Goal: Task Accomplishment & Management: Use online tool/utility

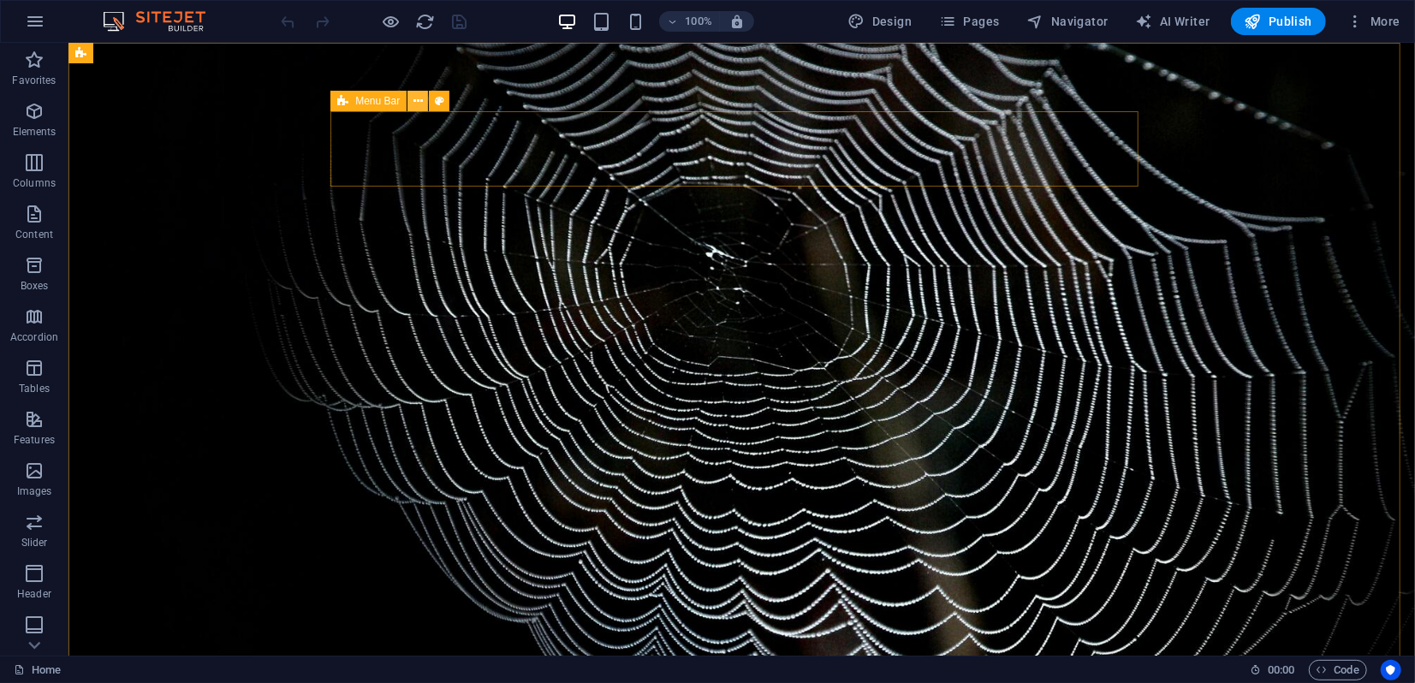
click at [414, 104] on icon at bounding box center [418, 101] width 9 height 18
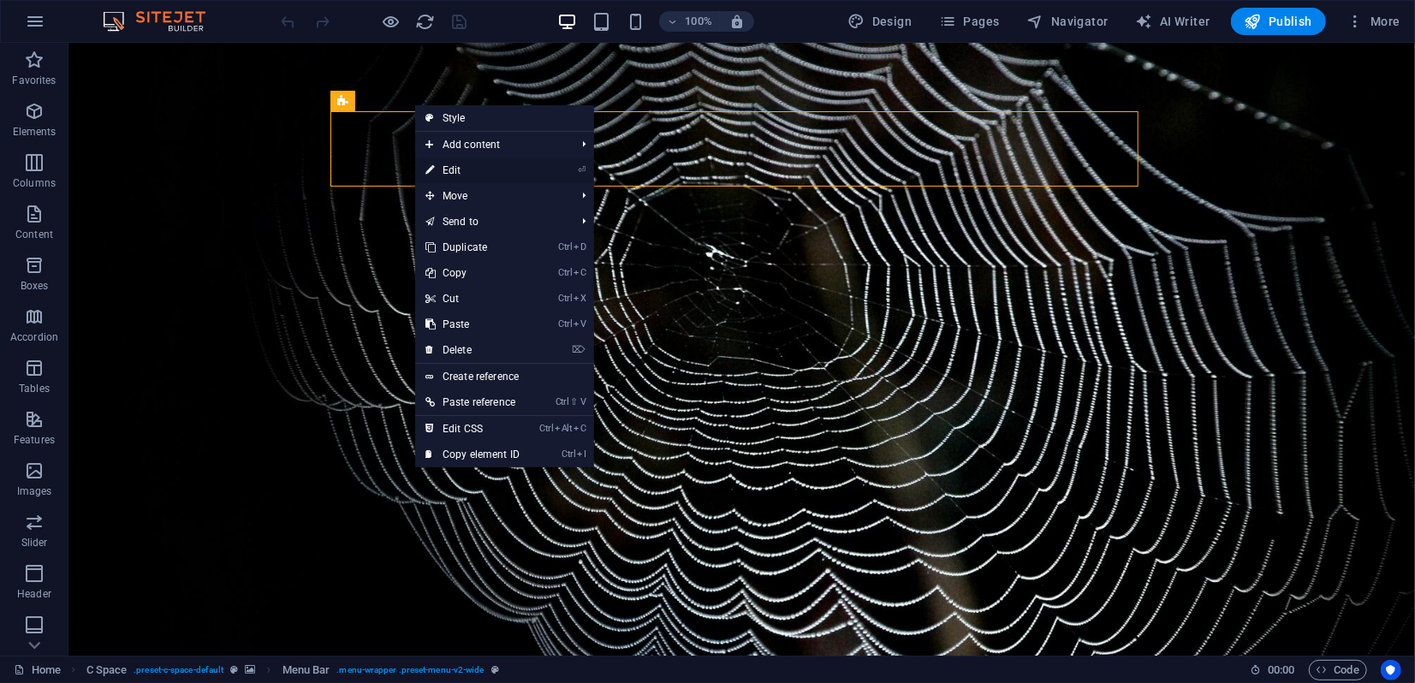
drag, startPoint x: 83, startPoint y: 150, endPoint x: 453, endPoint y: 169, distance: 370.4
click at [453, 169] on link "⏎ Edit" at bounding box center [472, 171] width 115 height 26
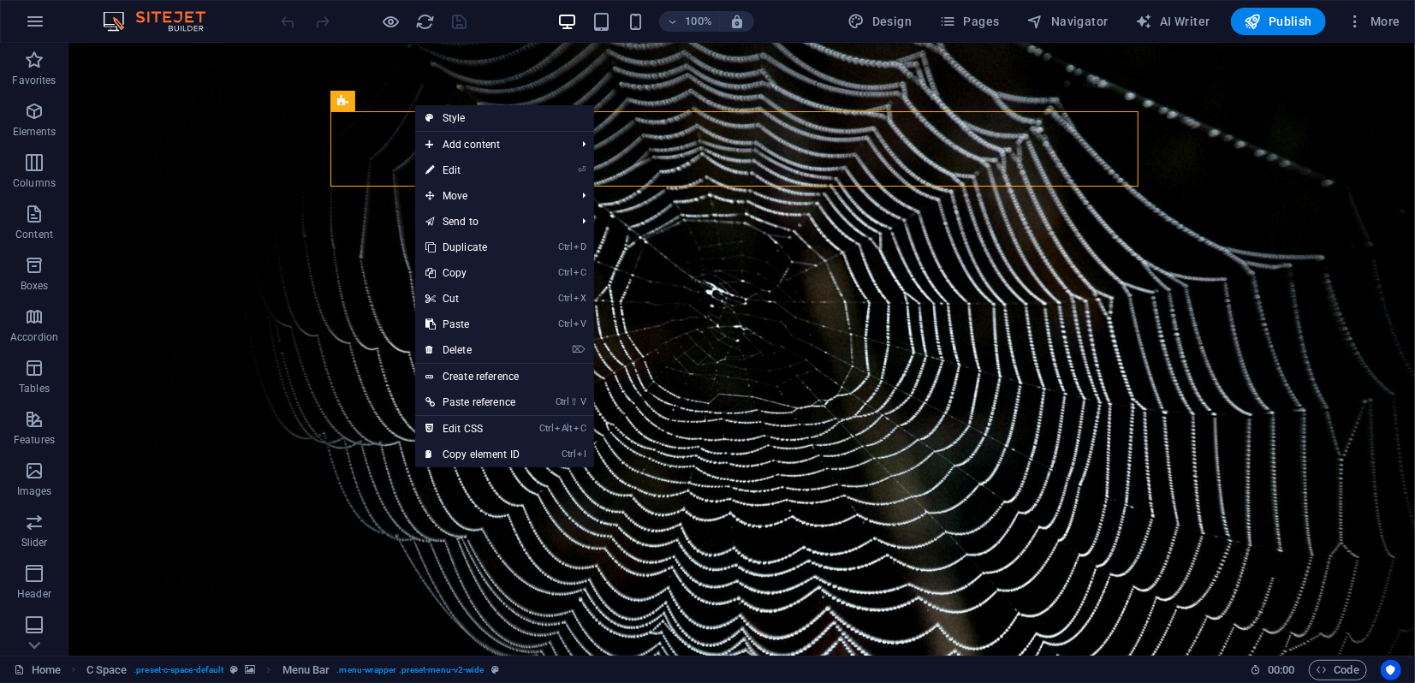
select select "px"
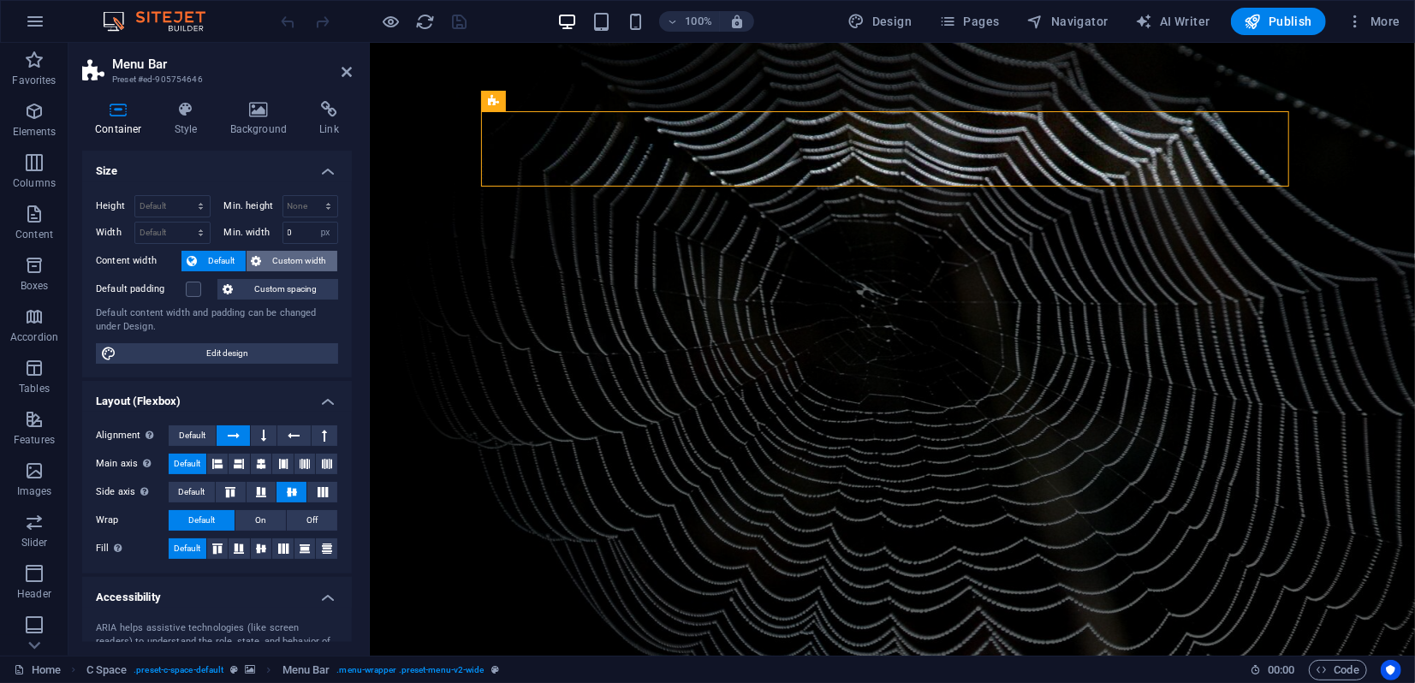
click at [289, 259] on span "Custom width" at bounding box center [300, 261] width 66 height 21
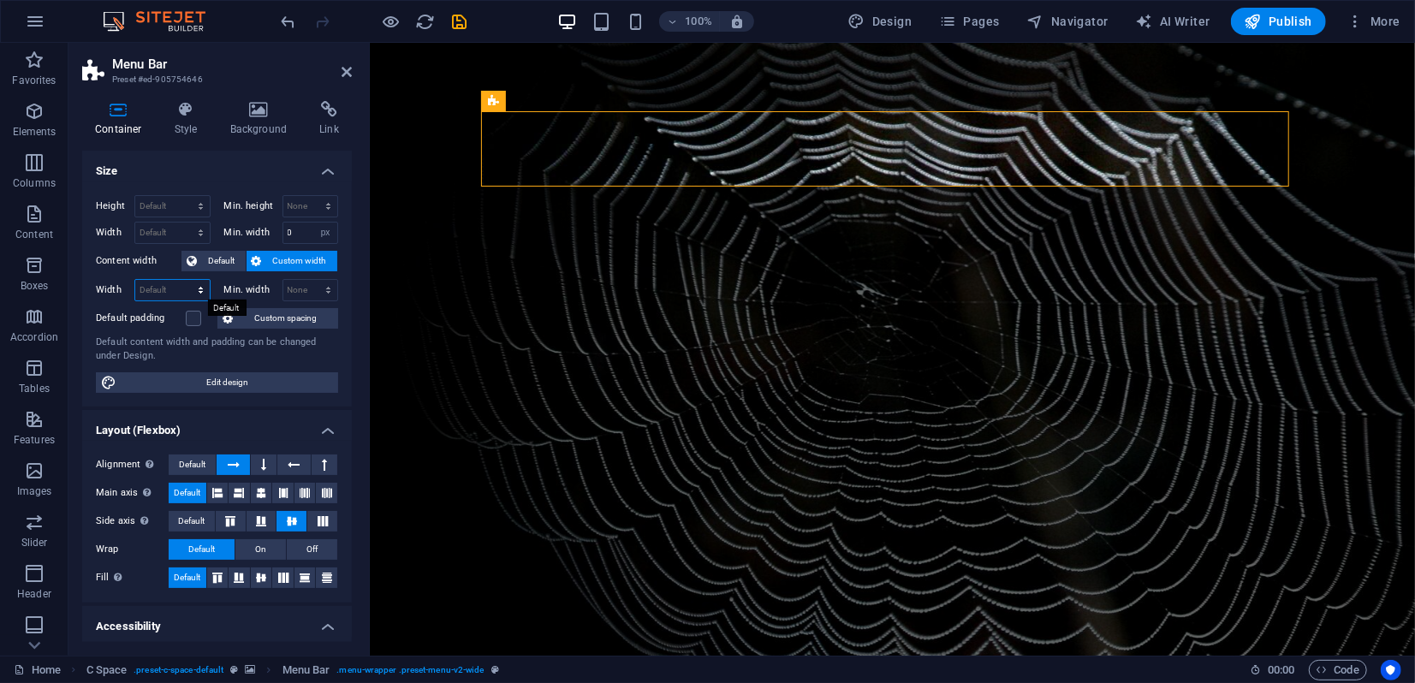
click at [160, 294] on select "Default px rem % em vh vw" at bounding box center [172, 290] width 74 height 21
select select "rem"
click at [183, 280] on select "Default px rem % em vh vw" at bounding box center [172, 290] width 74 height 21
type input "70"
click at [215, 260] on span "Default" at bounding box center [221, 261] width 39 height 21
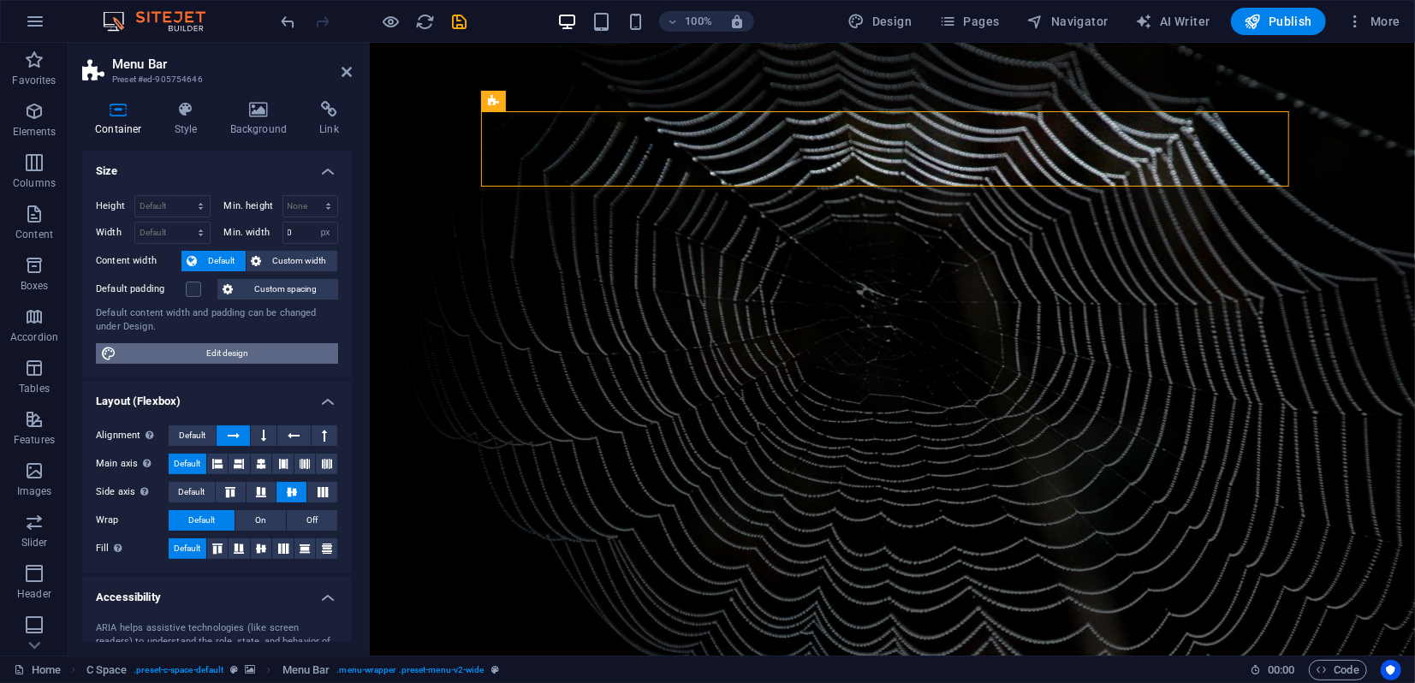
click at [206, 354] on span "Edit design" at bounding box center [228, 353] width 212 height 21
select select "px"
select select "300"
select select "px"
select select "rem"
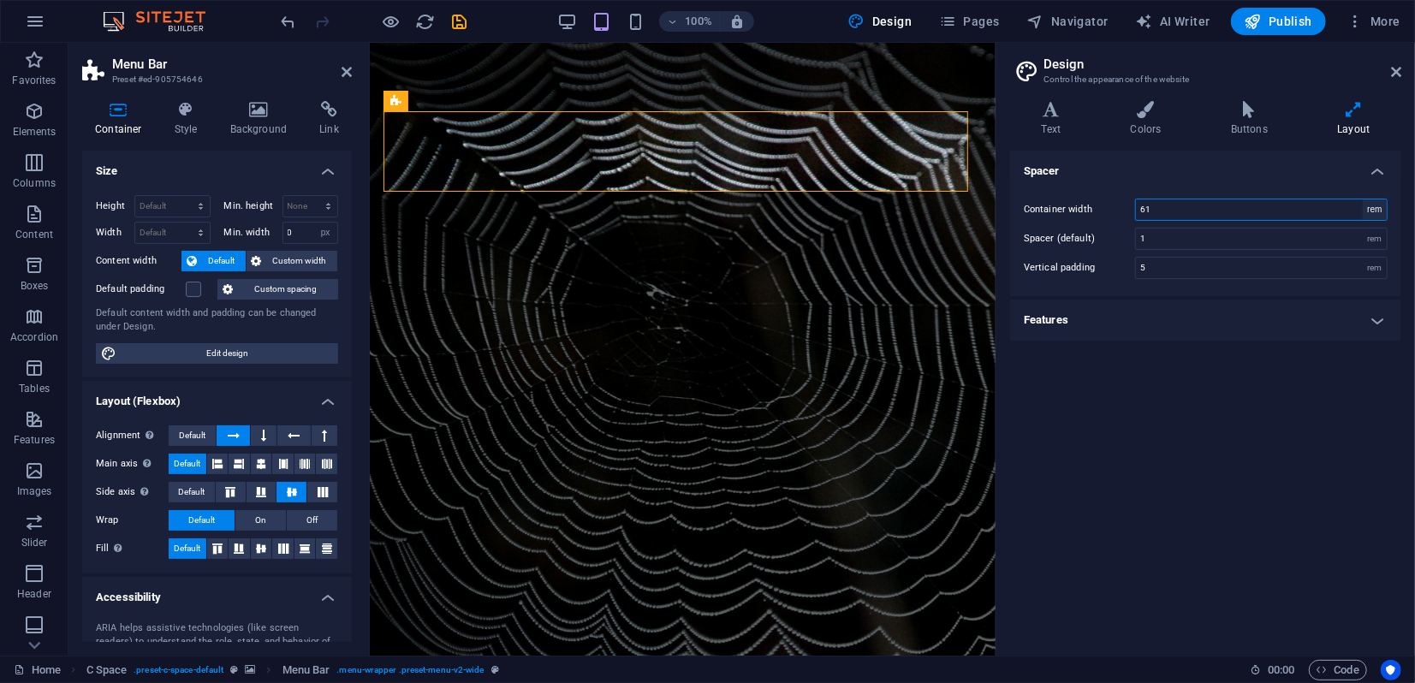
click at [1376, 212] on select "rem px" at bounding box center [1375, 210] width 24 height 21
click at [1378, 212] on select "rem px" at bounding box center [1375, 210] width 24 height 21
drag, startPoint x: 1171, startPoint y: 212, endPoint x: 1137, endPoint y: 212, distance: 34.3
click at [1137, 212] on input "61" at bounding box center [1261, 210] width 251 height 21
type input "100"
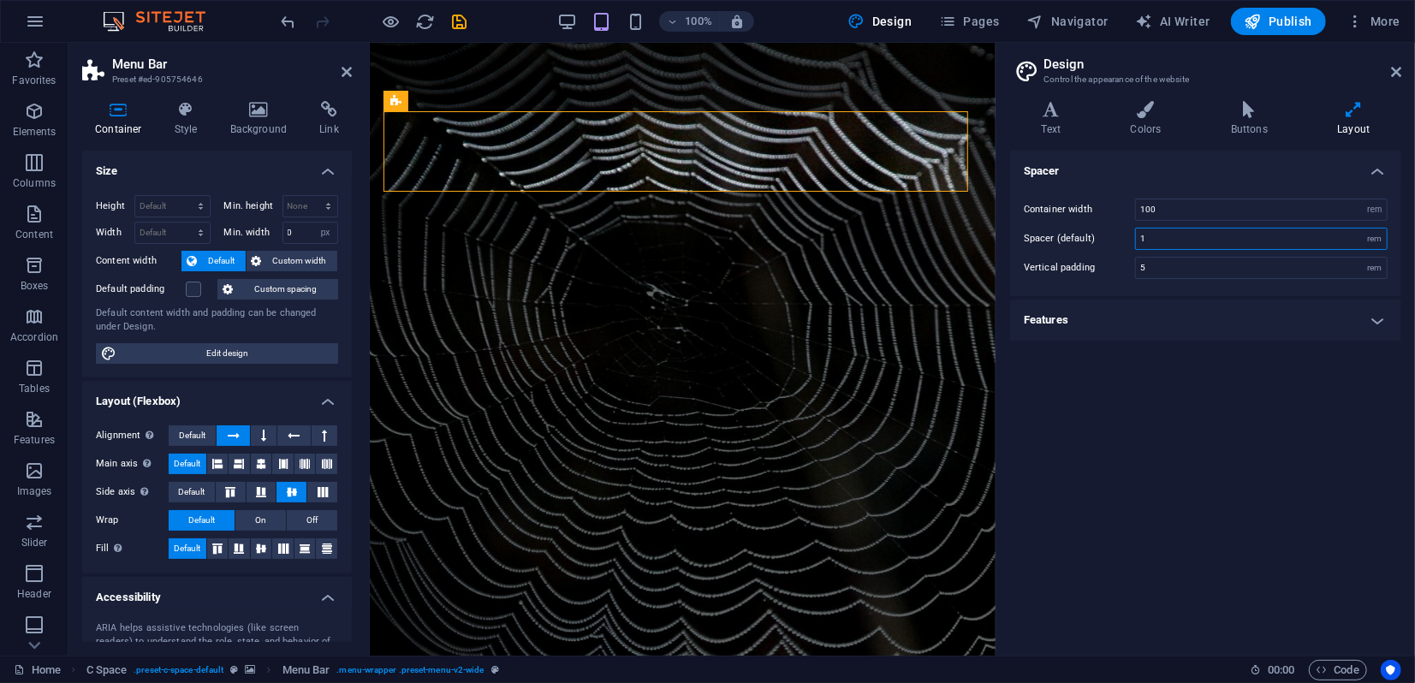
click at [1158, 241] on input "1" at bounding box center [1261, 239] width 251 height 21
click at [1378, 241] on div "rem" at bounding box center [1375, 239] width 24 height 21
drag, startPoint x: 1164, startPoint y: 240, endPoint x: 1138, endPoint y: 240, distance: 25.7
click at [1125, 238] on div "Spacer (default) 1 rem" at bounding box center [1206, 239] width 364 height 22
click at [1163, 271] on input "5" at bounding box center [1261, 268] width 251 height 21
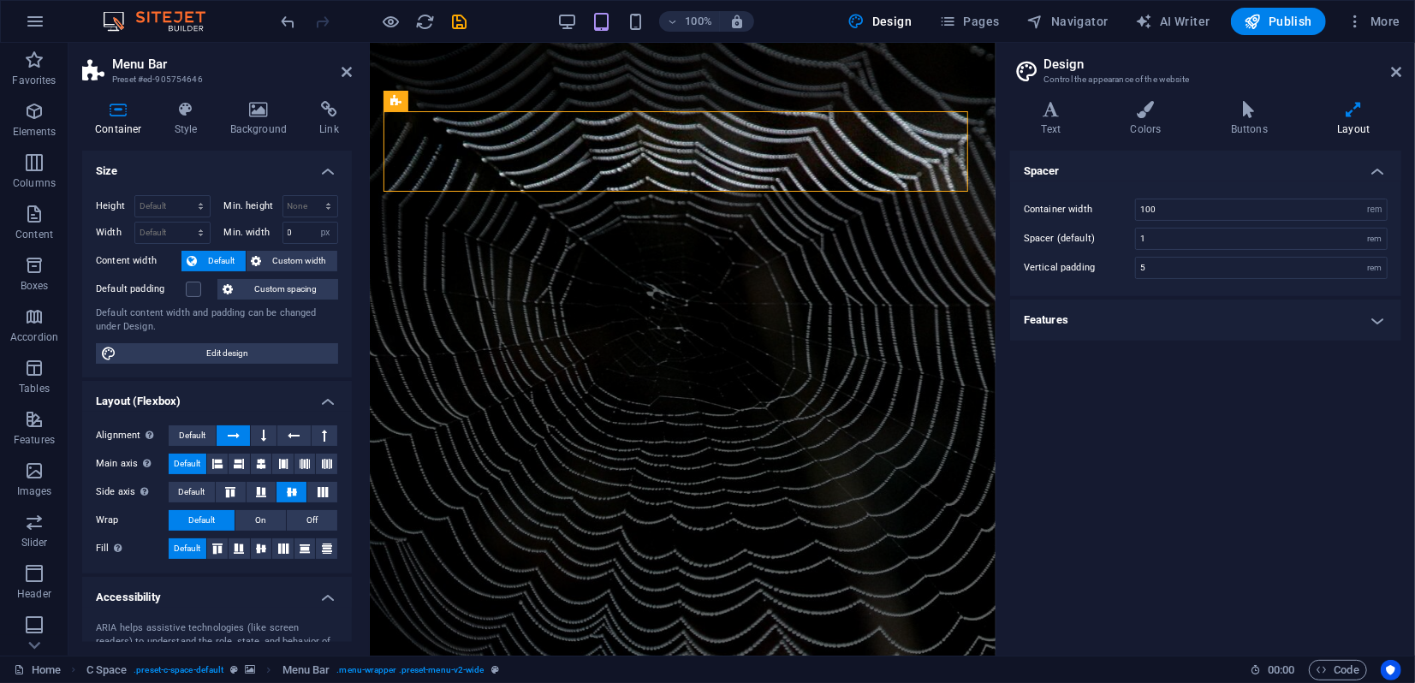
click at [1157, 311] on h4 "Features" at bounding box center [1205, 320] width 391 height 41
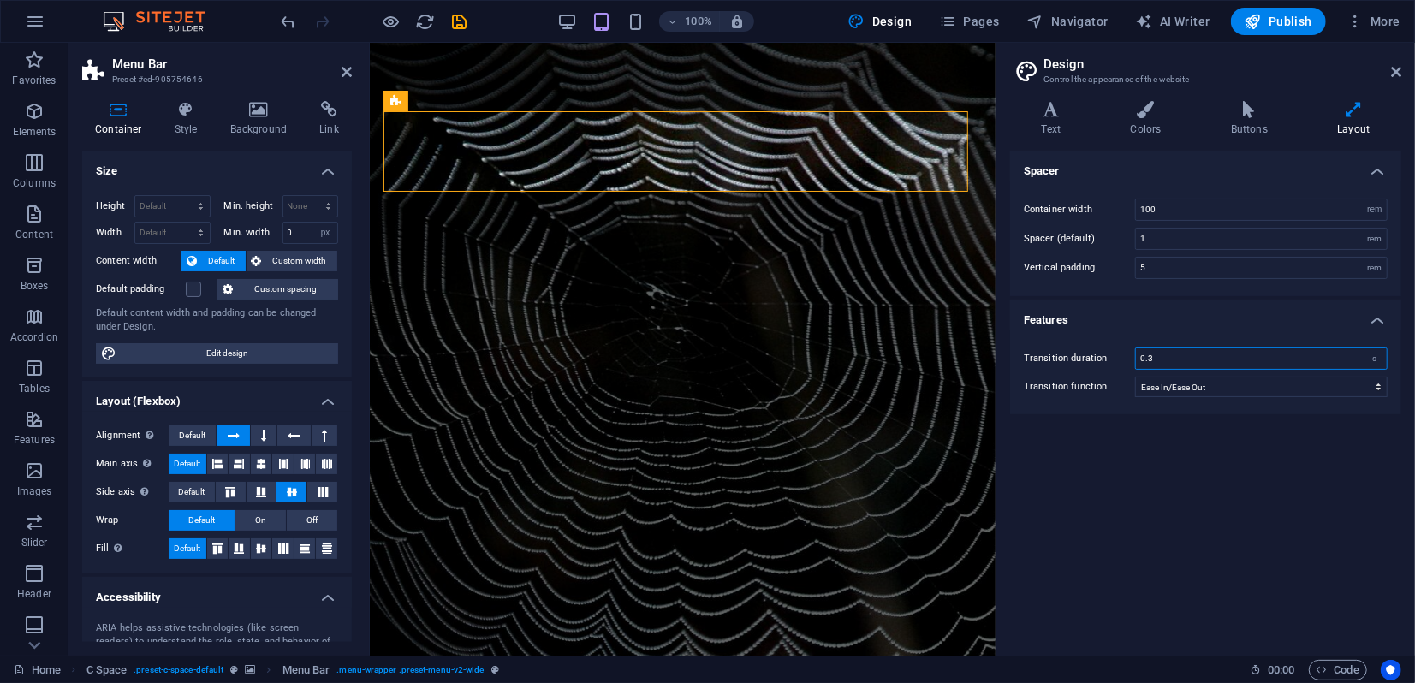
drag, startPoint x: 1156, startPoint y: 352, endPoint x: 1129, endPoint y: 353, distance: 27.4
click at [1127, 355] on div "Transition duration 0.3 s" at bounding box center [1206, 359] width 364 height 22
type input "3"
click at [1204, 386] on select "Ease Ease In Ease Out Ease In/Ease Out Linear" at bounding box center [1261, 387] width 253 height 21
click at [1135, 377] on select "Ease Ease In Ease Out Ease In/Ease Out Linear" at bounding box center [1261, 387] width 253 height 21
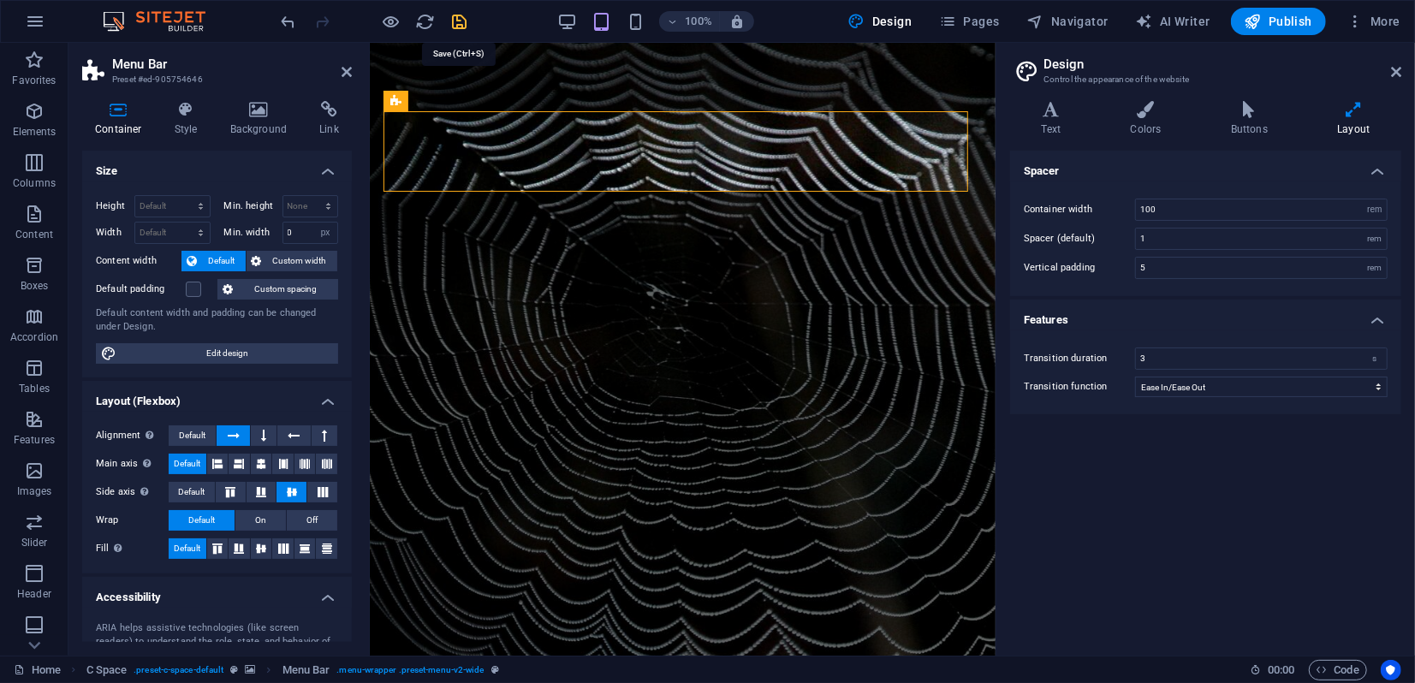
click at [453, 18] on icon "save" at bounding box center [460, 22] width 20 height 20
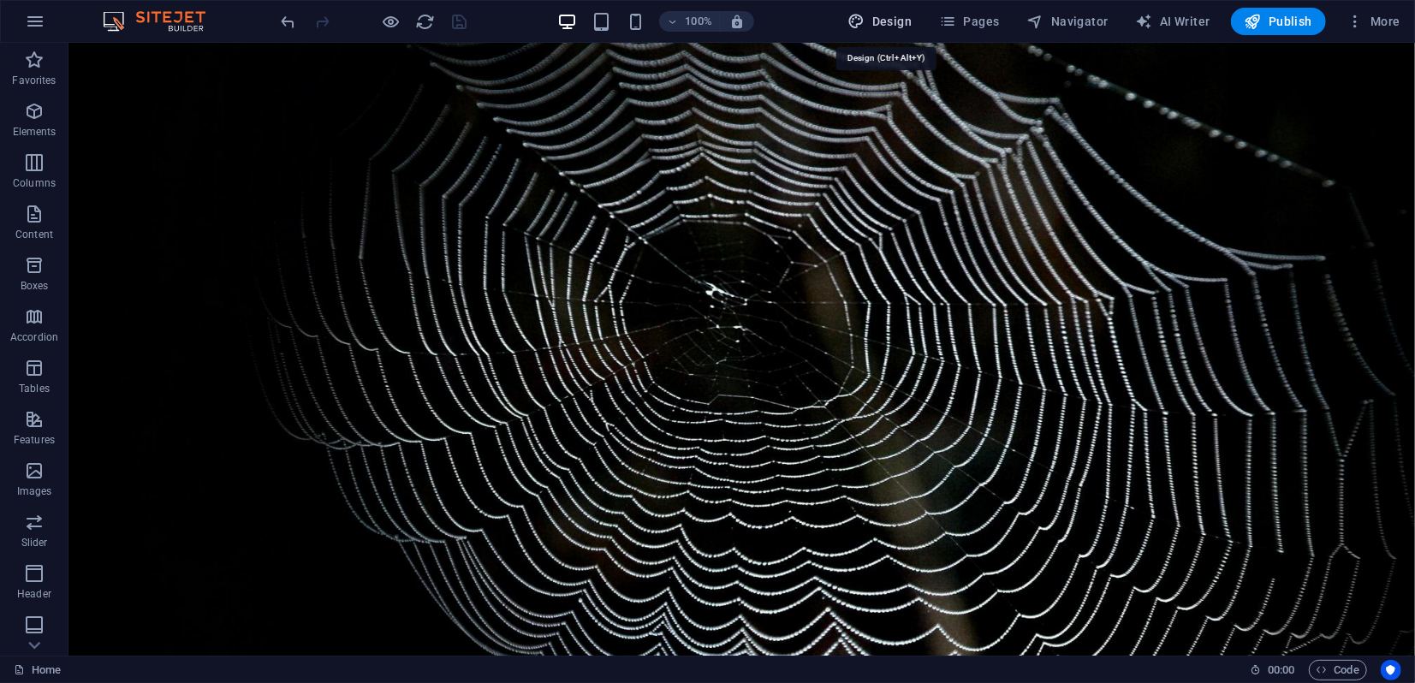
click at [879, 25] on span "Design" at bounding box center [881, 21] width 64 height 17
select select "rem"
select select "ease-in-out"
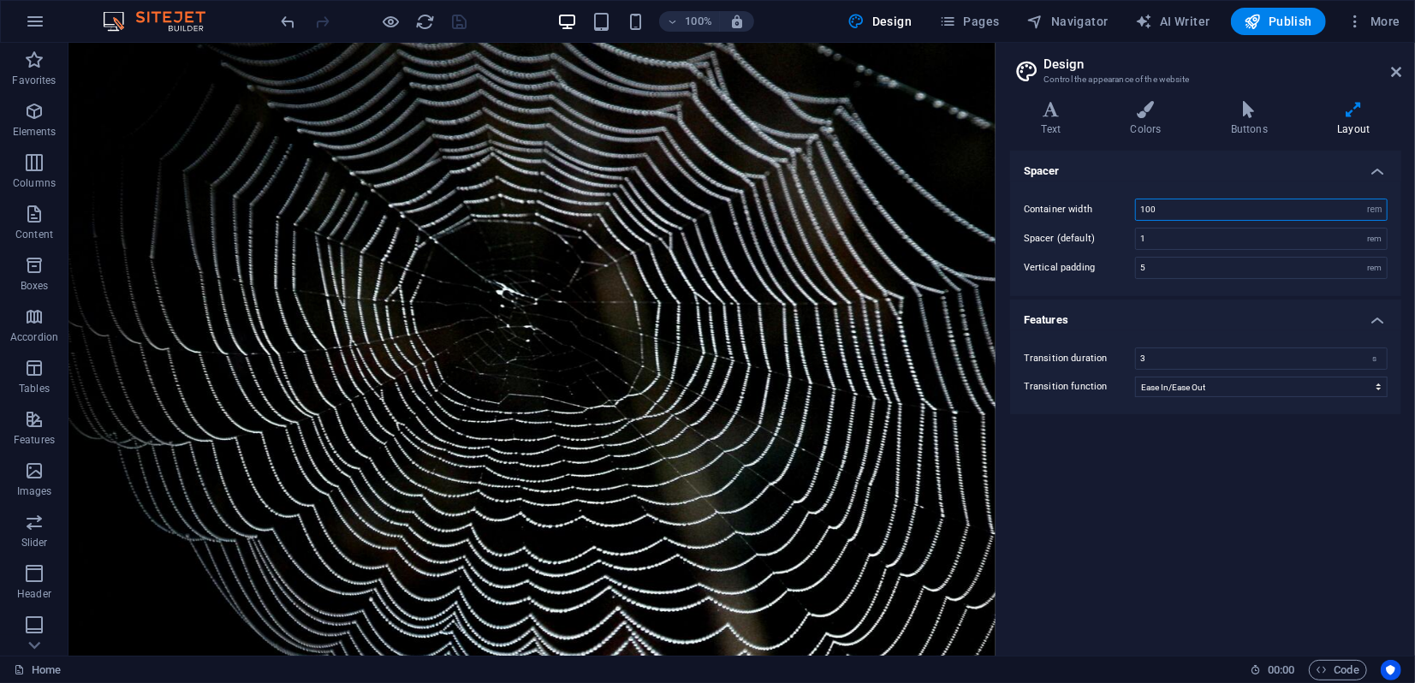
click at [1158, 210] on input "100" at bounding box center [1261, 210] width 251 height 21
click at [1379, 210] on select "rem px" at bounding box center [1375, 210] width 24 height 21
type input "102"
click at [459, 20] on icon "save" at bounding box center [460, 22] width 20 height 20
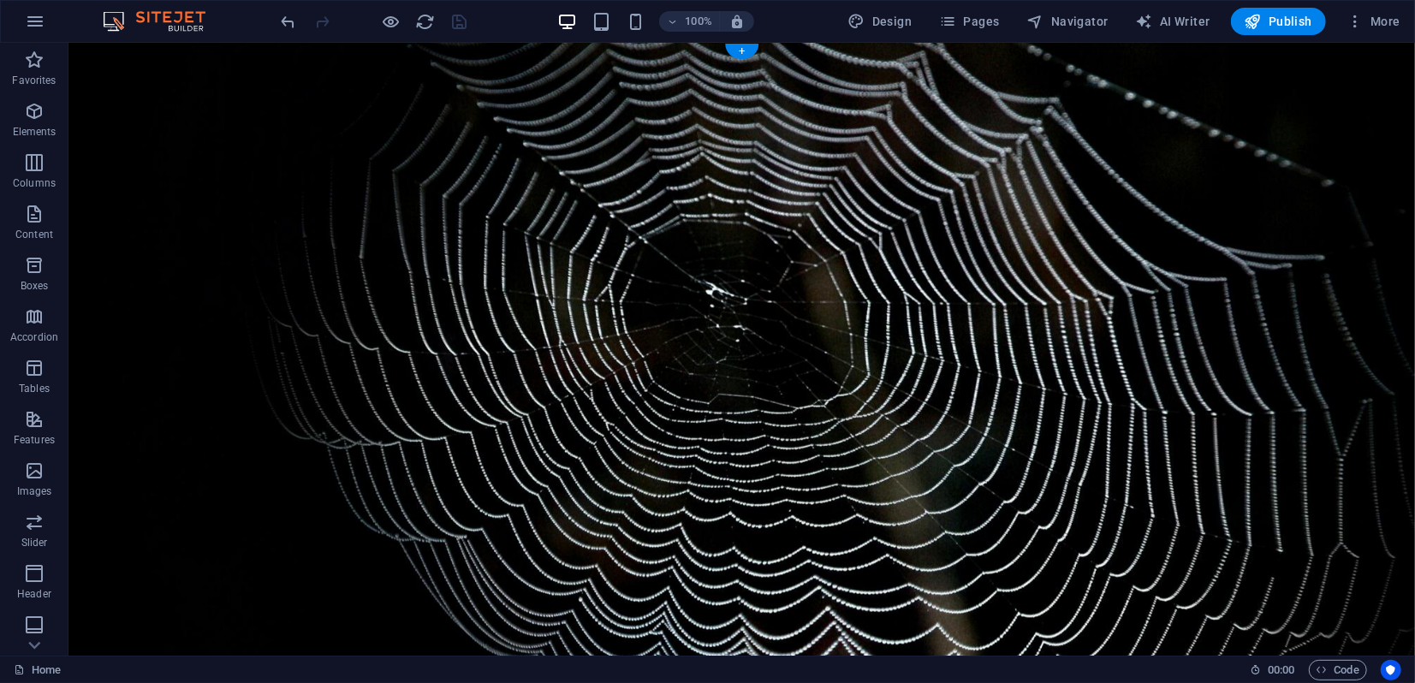
drag, startPoint x: 106, startPoint y: 63, endPoint x: 156, endPoint y: 104, distance: 63.9
click at [105, 63] on figure at bounding box center [741, 490] width 1347 height 897
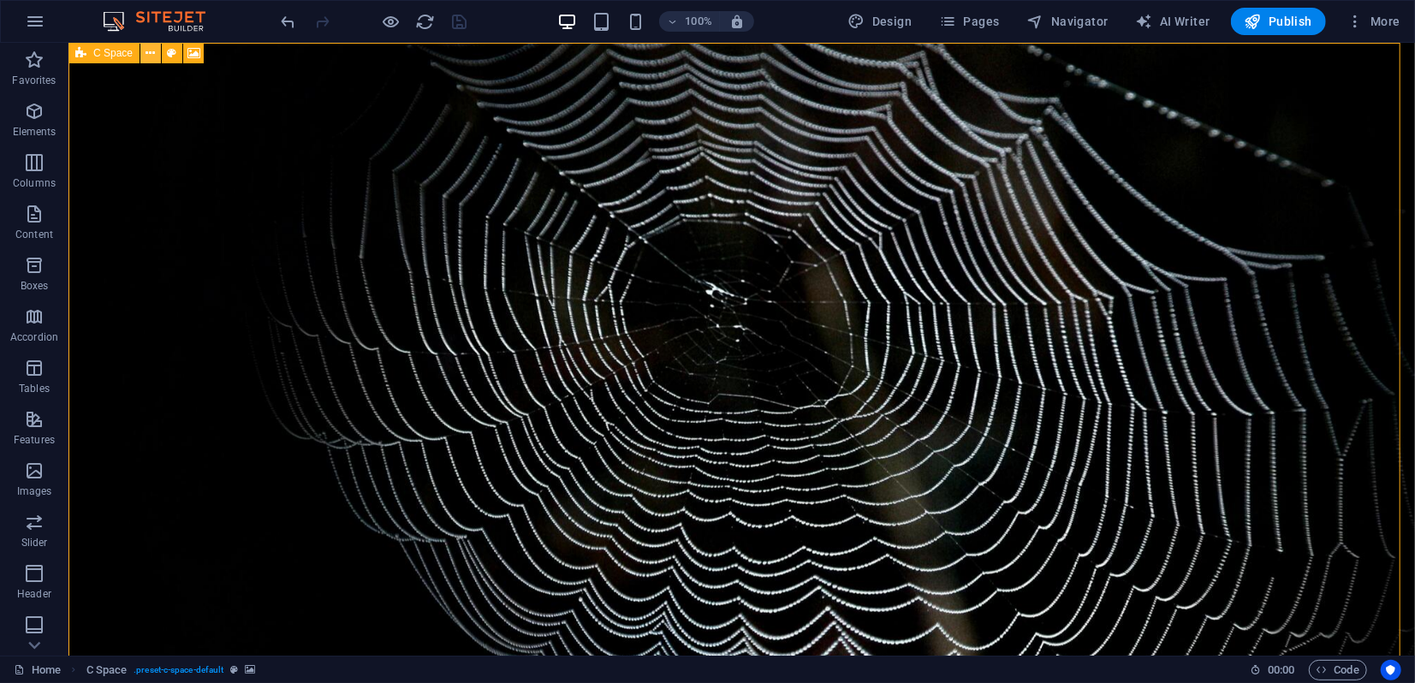
click at [146, 54] on icon at bounding box center [150, 54] width 9 height 18
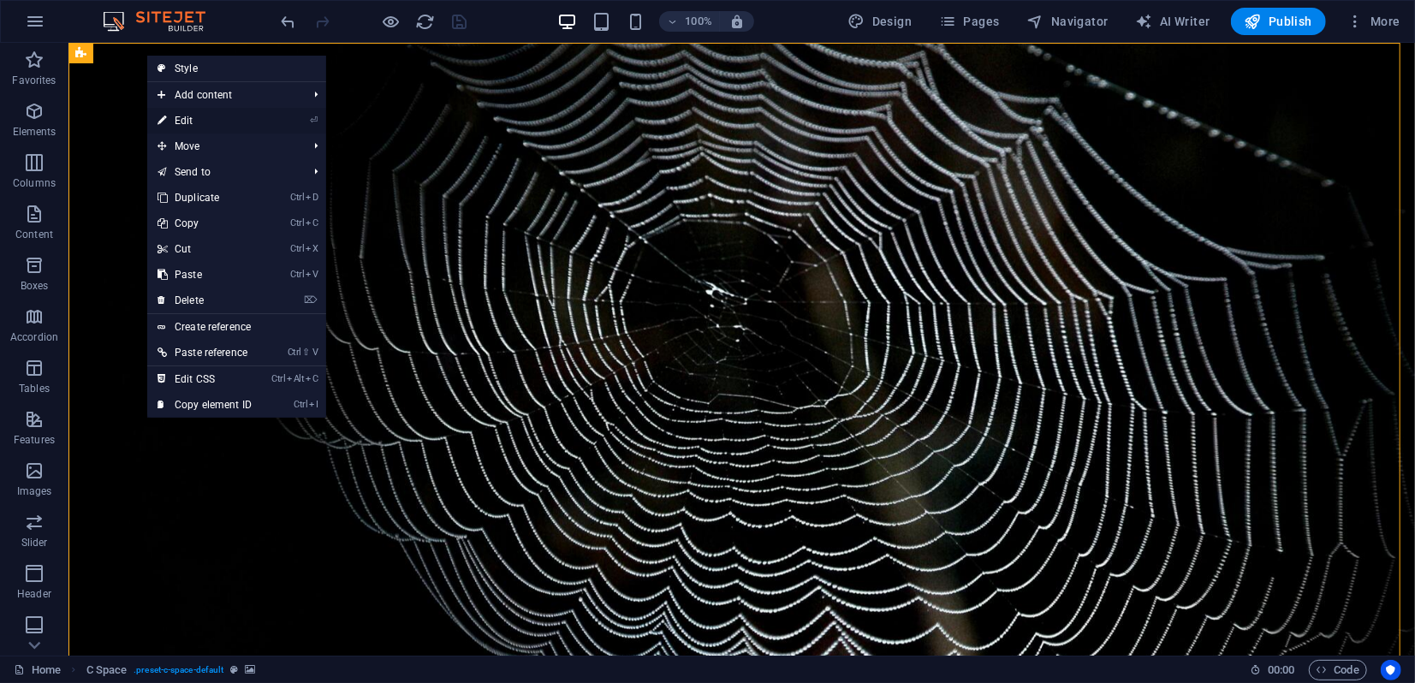
click at [178, 124] on link "⏎ Edit" at bounding box center [204, 121] width 115 height 26
select select "%"
select select "vh"
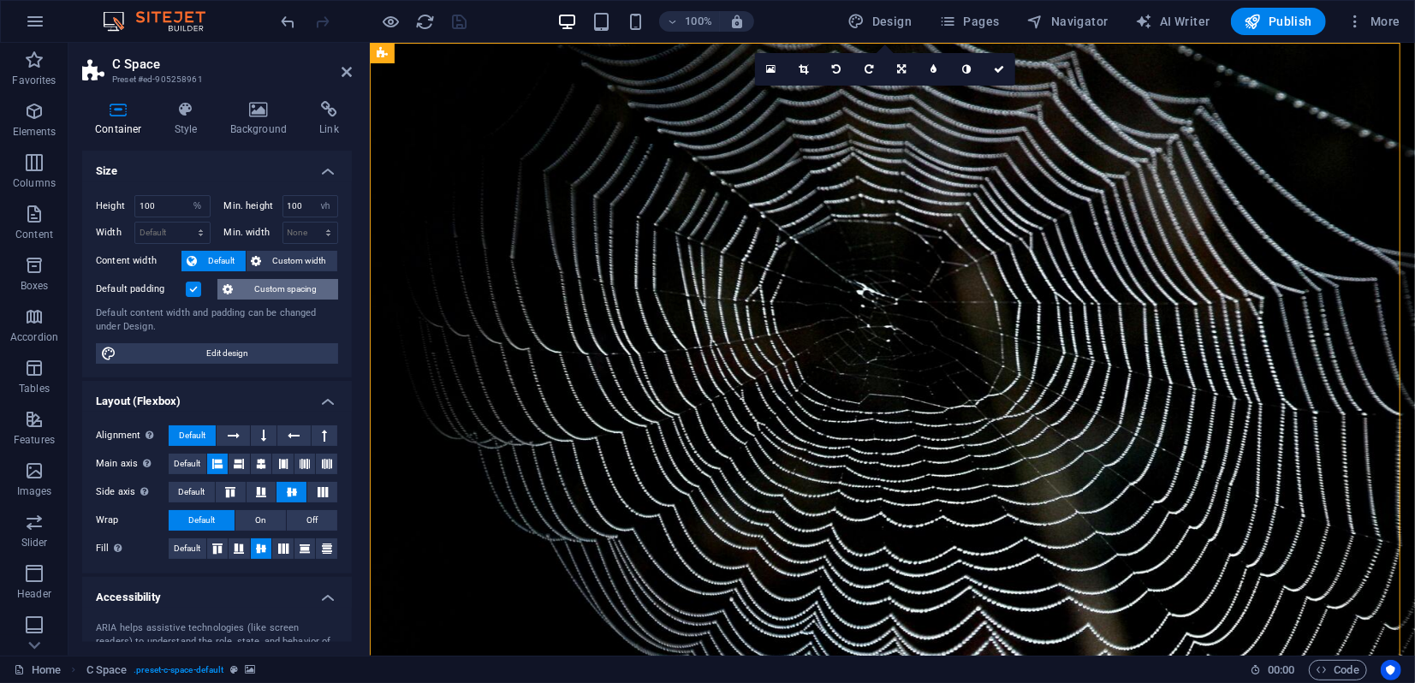
click at [273, 291] on span "Custom spacing" at bounding box center [285, 289] width 95 height 21
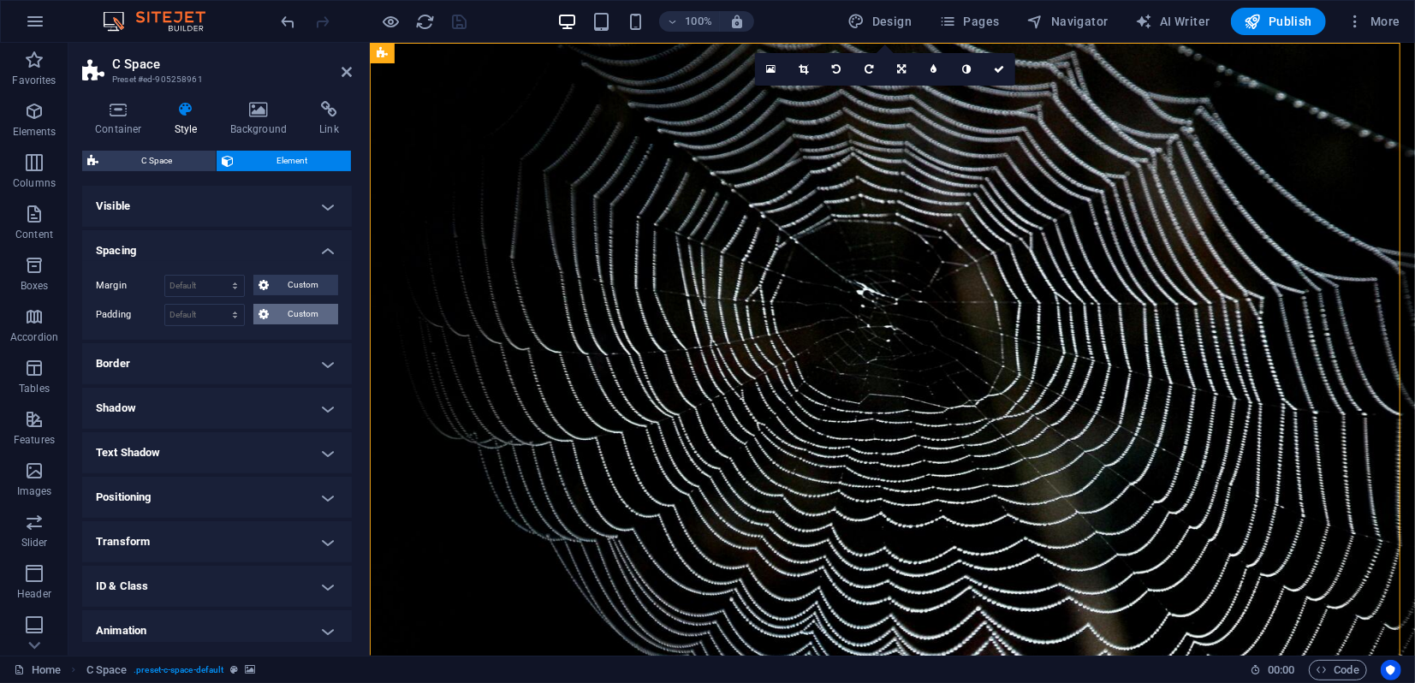
click at [290, 311] on span "Custom" at bounding box center [303, 314] width 59 height 21
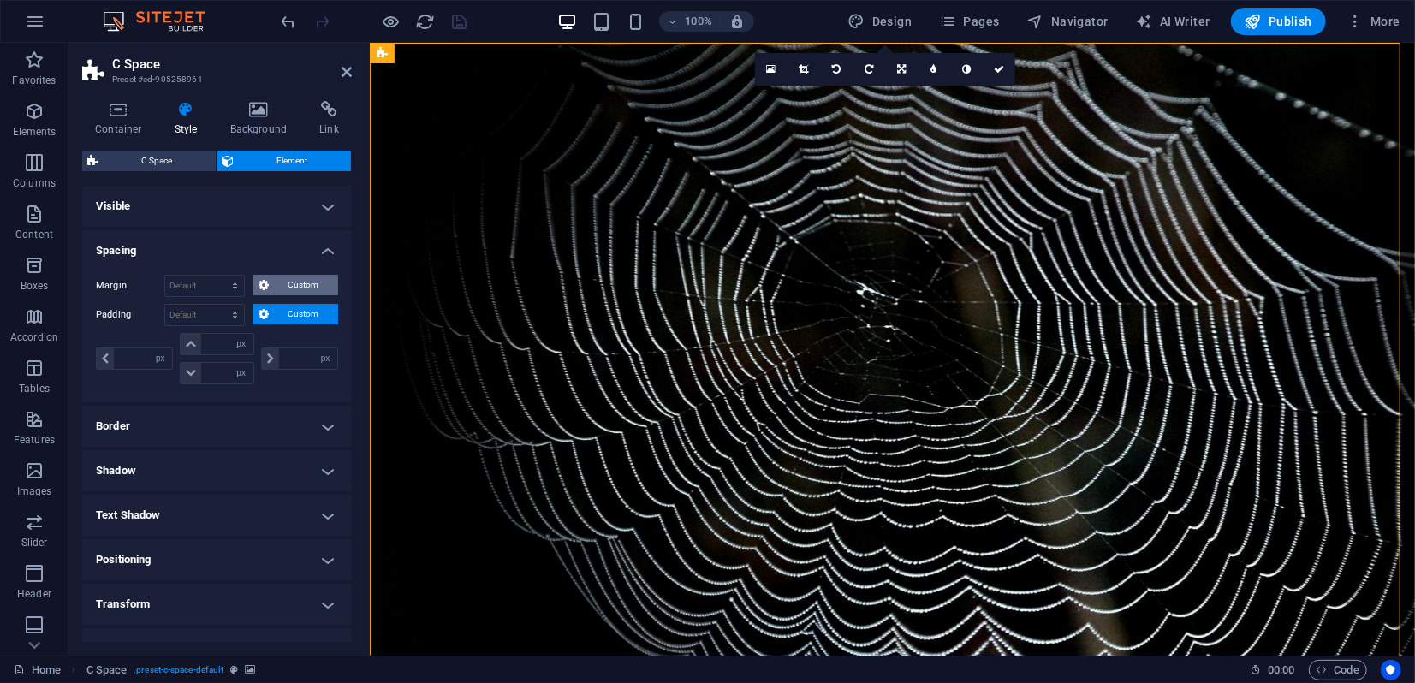
click at [289, 283] on span "Custom" at bounding box center [303, 285] width 59 height 21
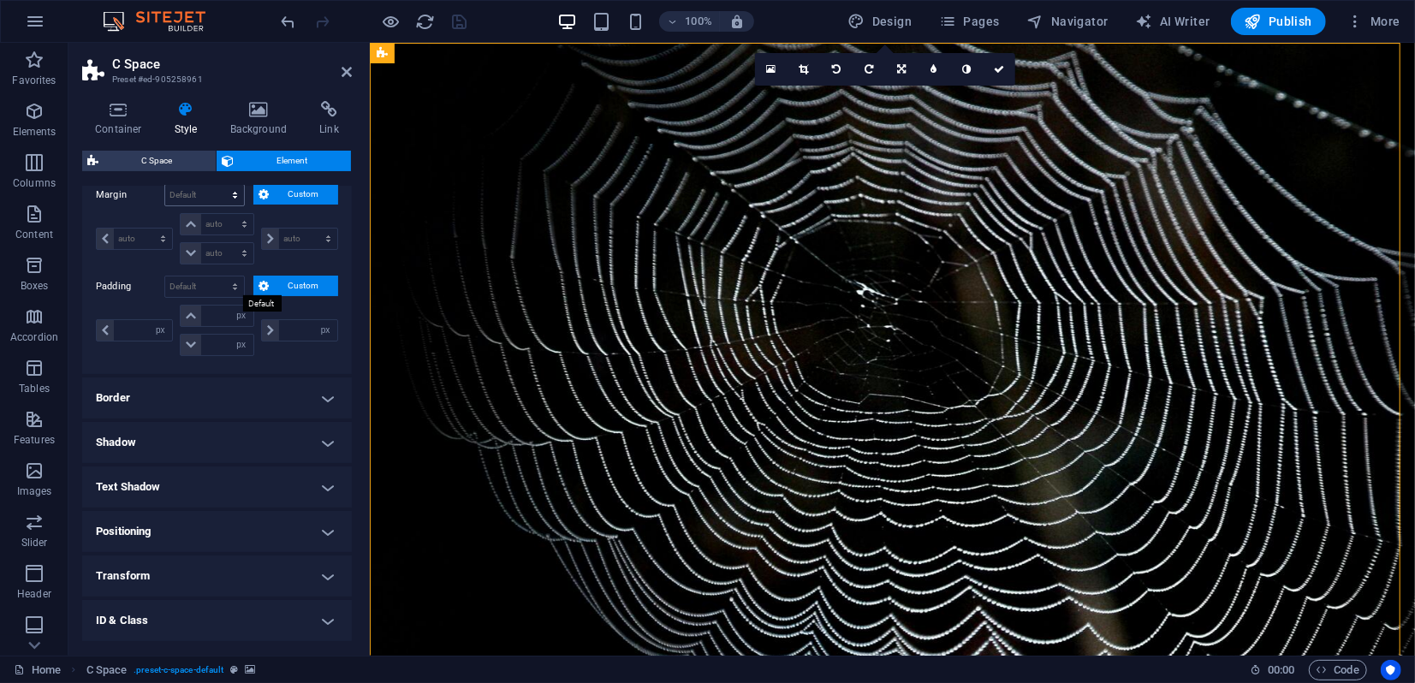
scroll to position [177, 0]
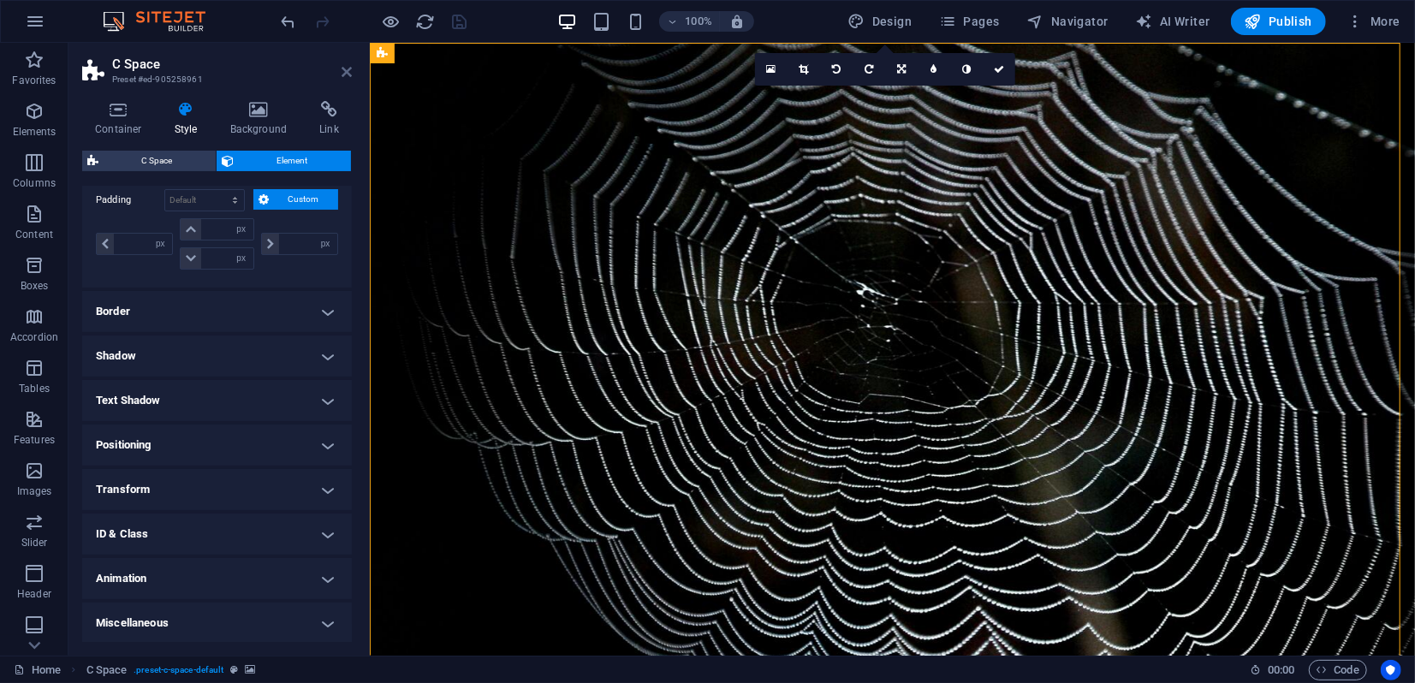
click at [347, 71] on icon at bounding box center [347, 72] width 10 height 14
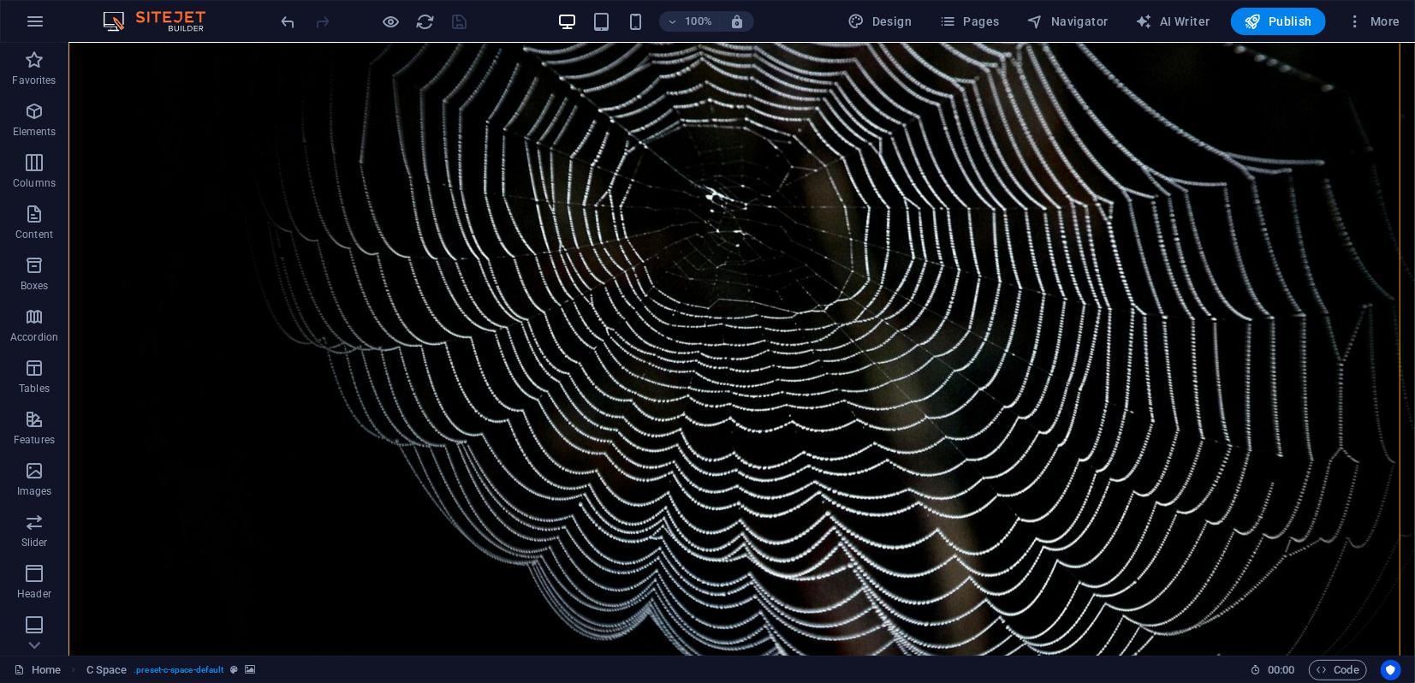
scroll to position [0, 0]
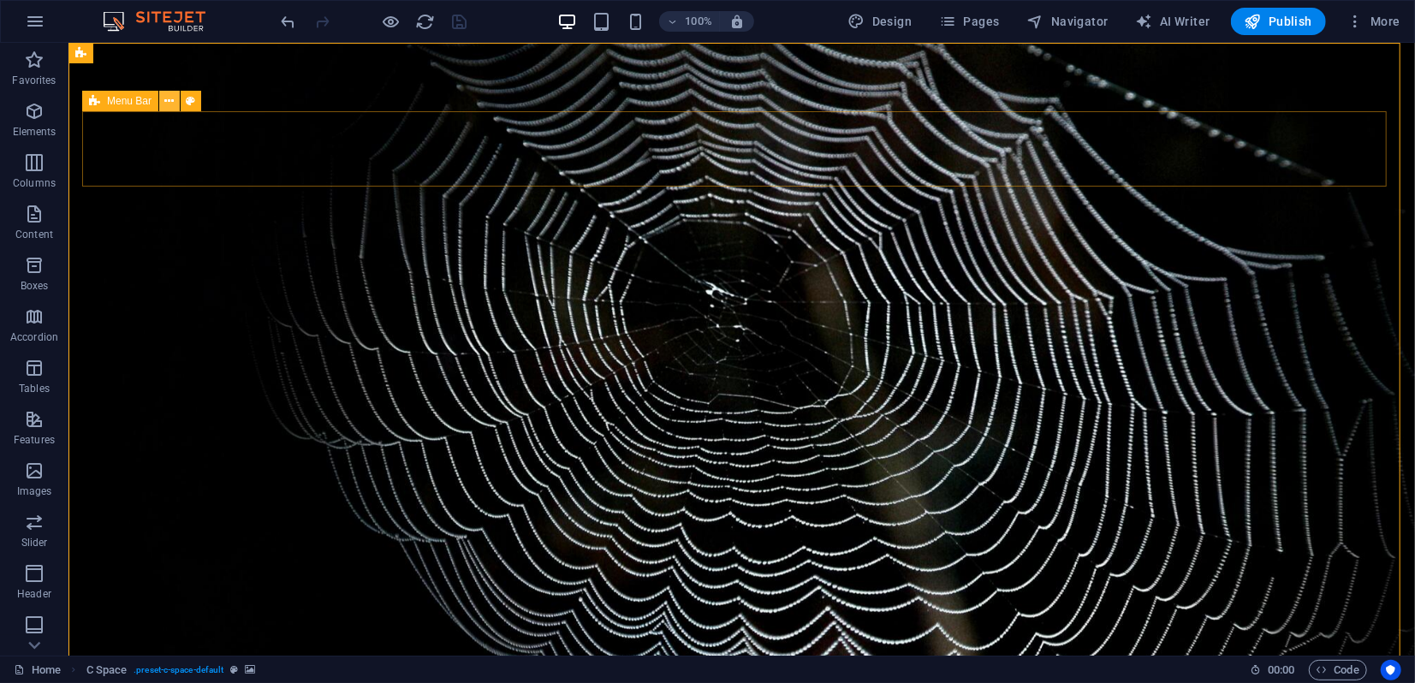
click at [165, 102] on icon at bounding box center [169, 101] width 9 height 18
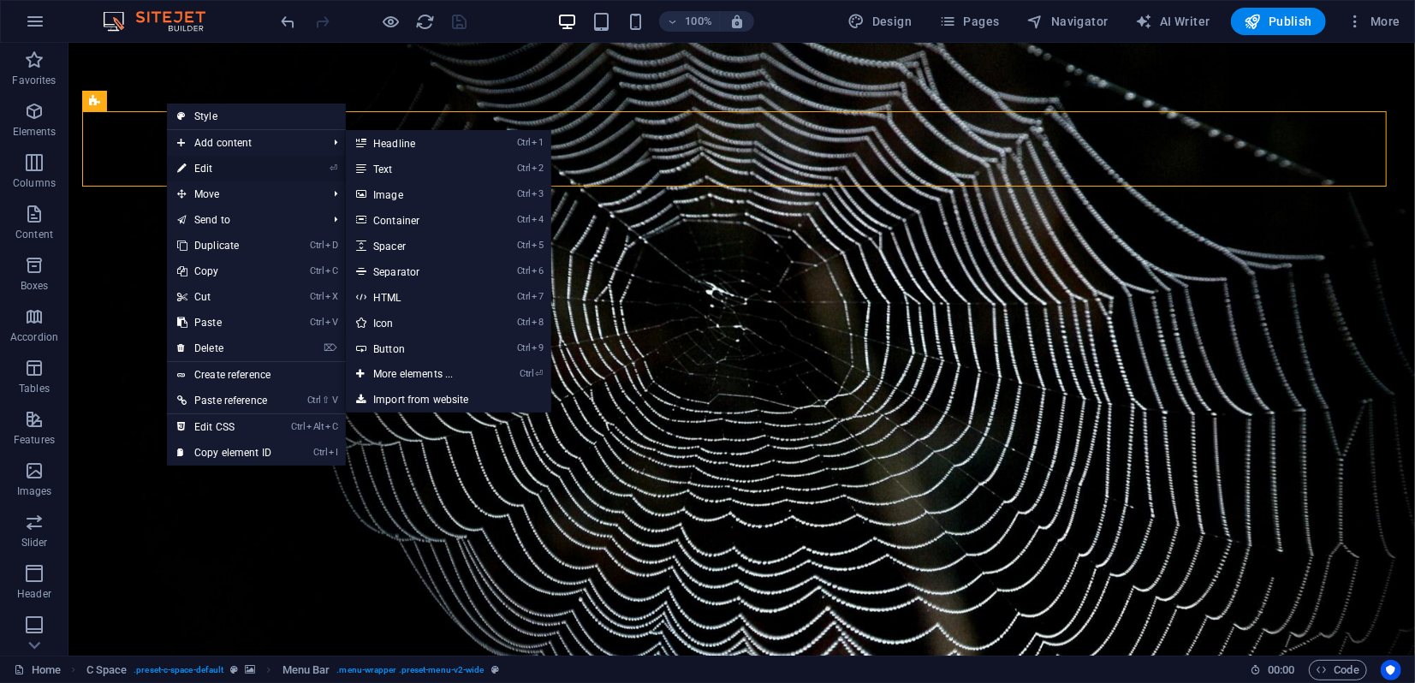
click at [209, 167] on link "⏎ Edit" at bounding box center [224, 169] width 115 height 26
select select "px"
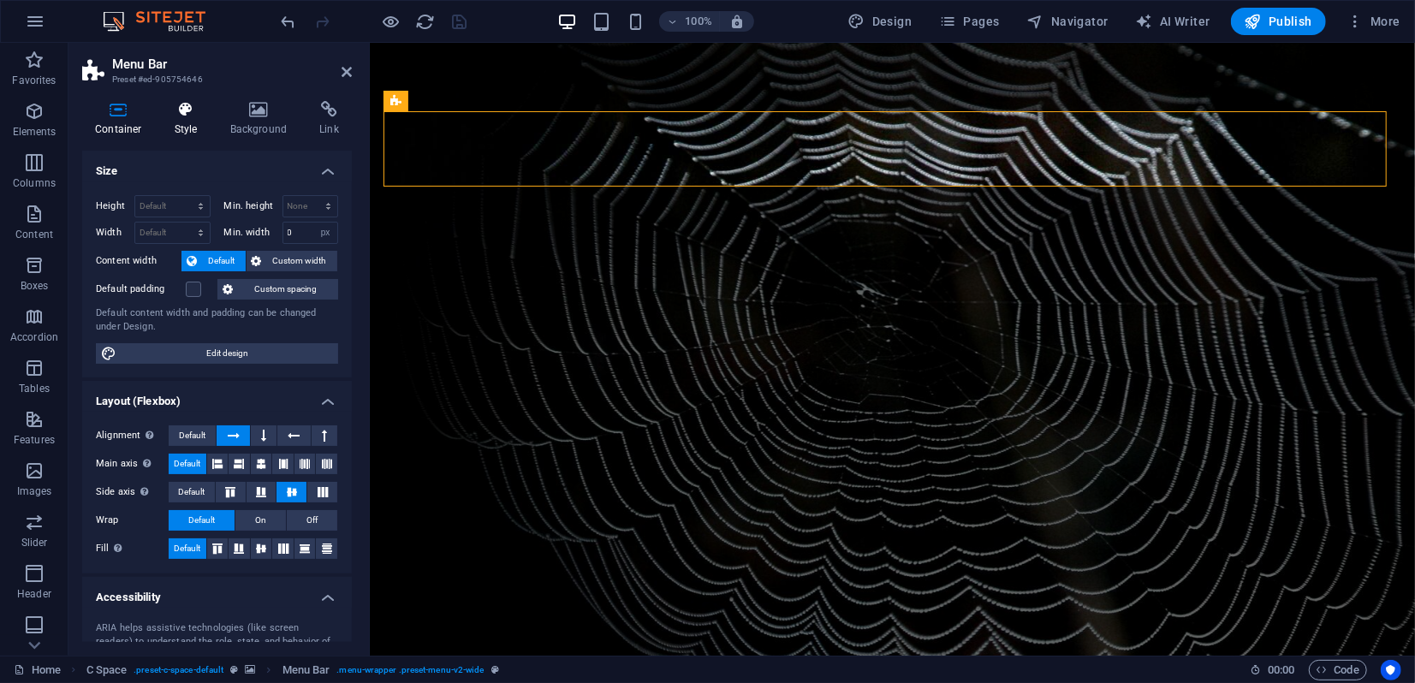
click at [191, 123] on h4 "Style" at bounding box center [190, 119] width 56 height 36
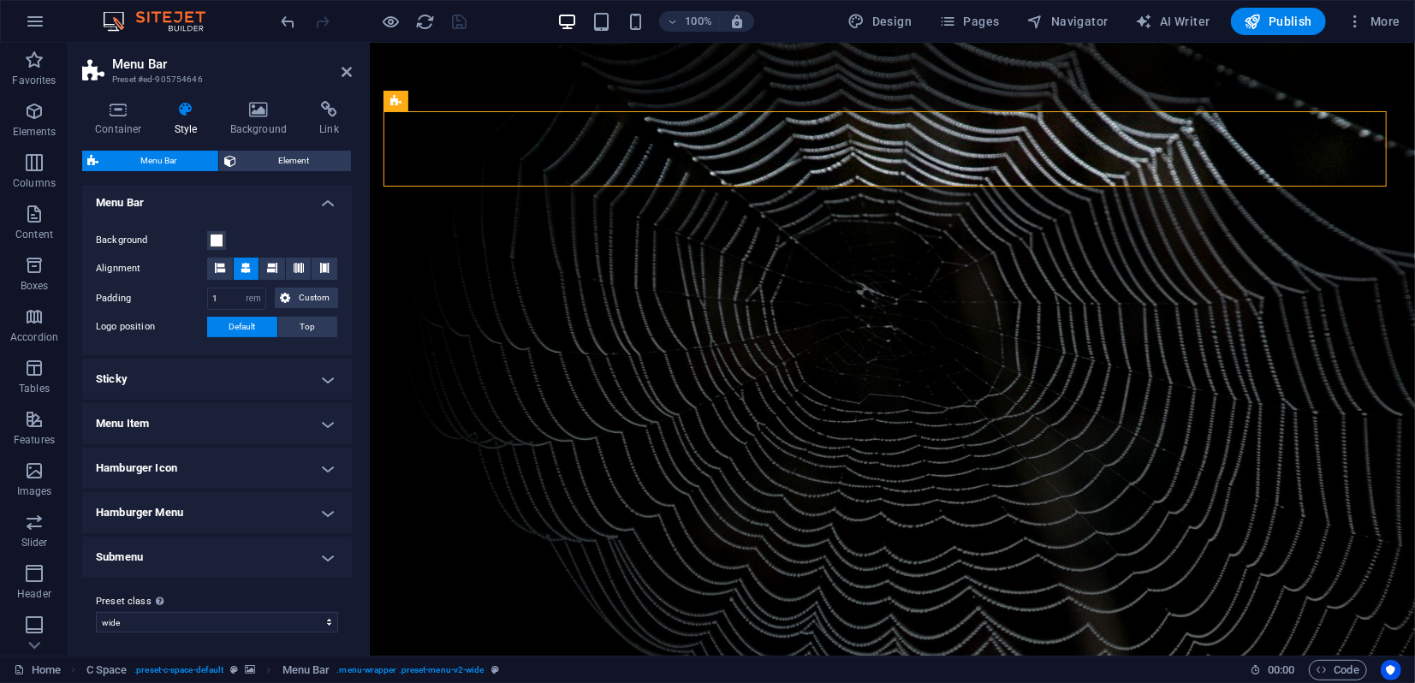
scroll to position [297, 0]
drag, startPoint x: 225, startPoint y: 292, endPoint x: 196, endPoint y: 293, distance: 29.1
click at [196, 293] on div "Padding 1 px rem % vh vw Custom Custom" at bounding box center [217, 296] width 242 height 22
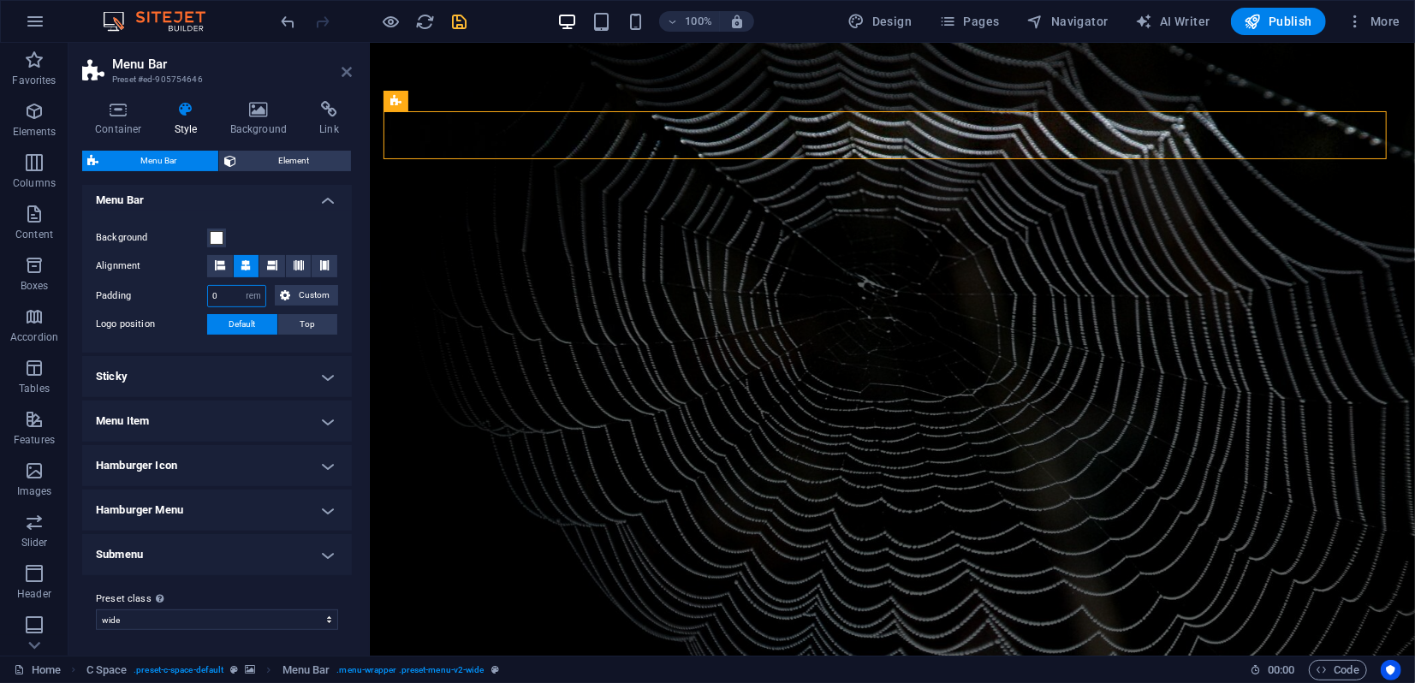
type input "0"
drag, startPoint x: 344, startPoint y: 68, endPoint x: 276, endPoint y: 26, distance: 80.3
click at [344, 69] on icon at bounding box center [347, 72] width 10 height 14
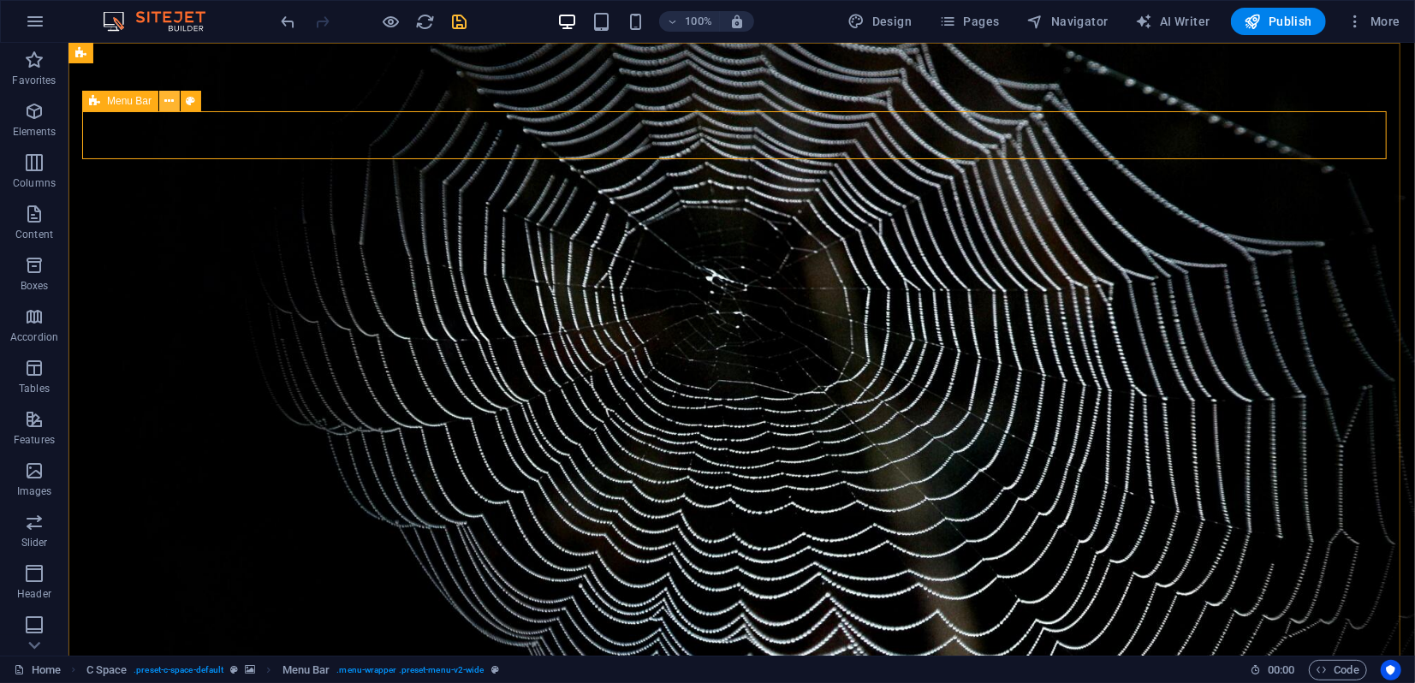
click at [165, 104] on icon at bounding box center [169, 101] width 9 height 18
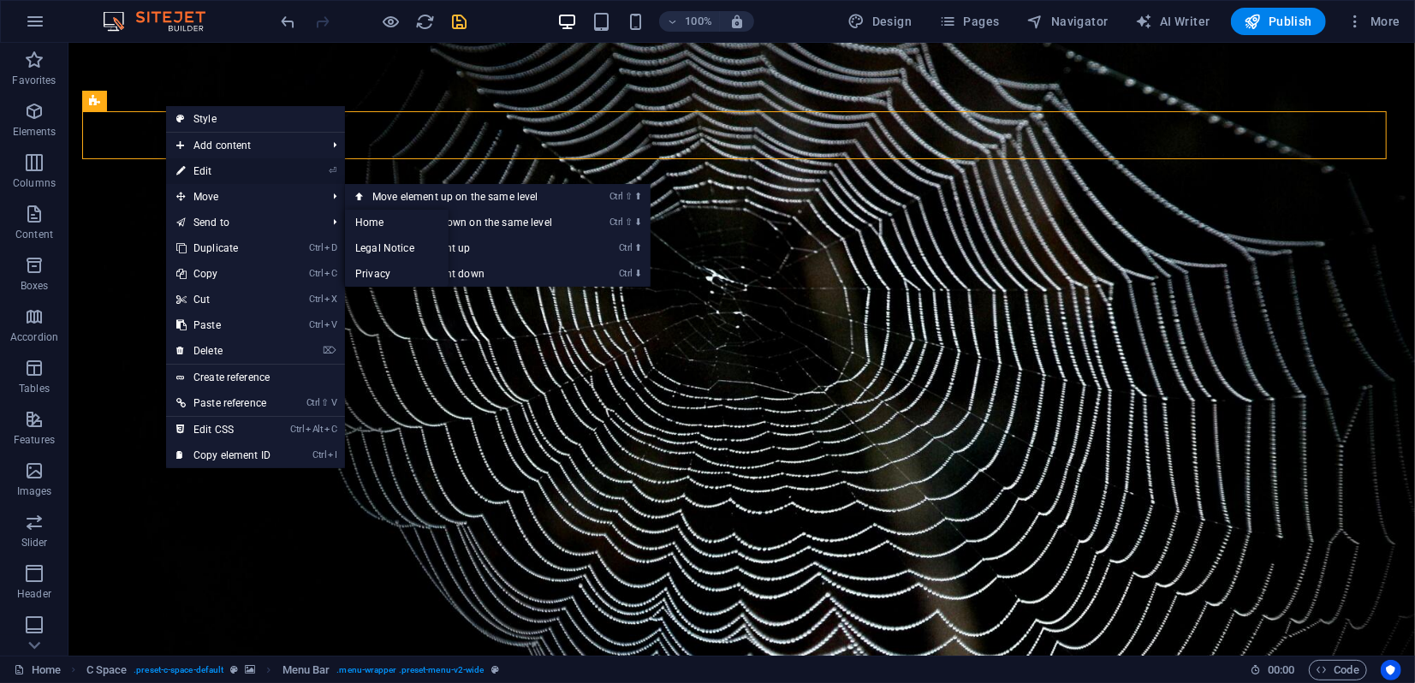
click at [206, 170] on link "⏎ Edit" at bounding box center [223, 171] width 115 height 26
select select "rem"
select select "preset-menu-v2-wide"
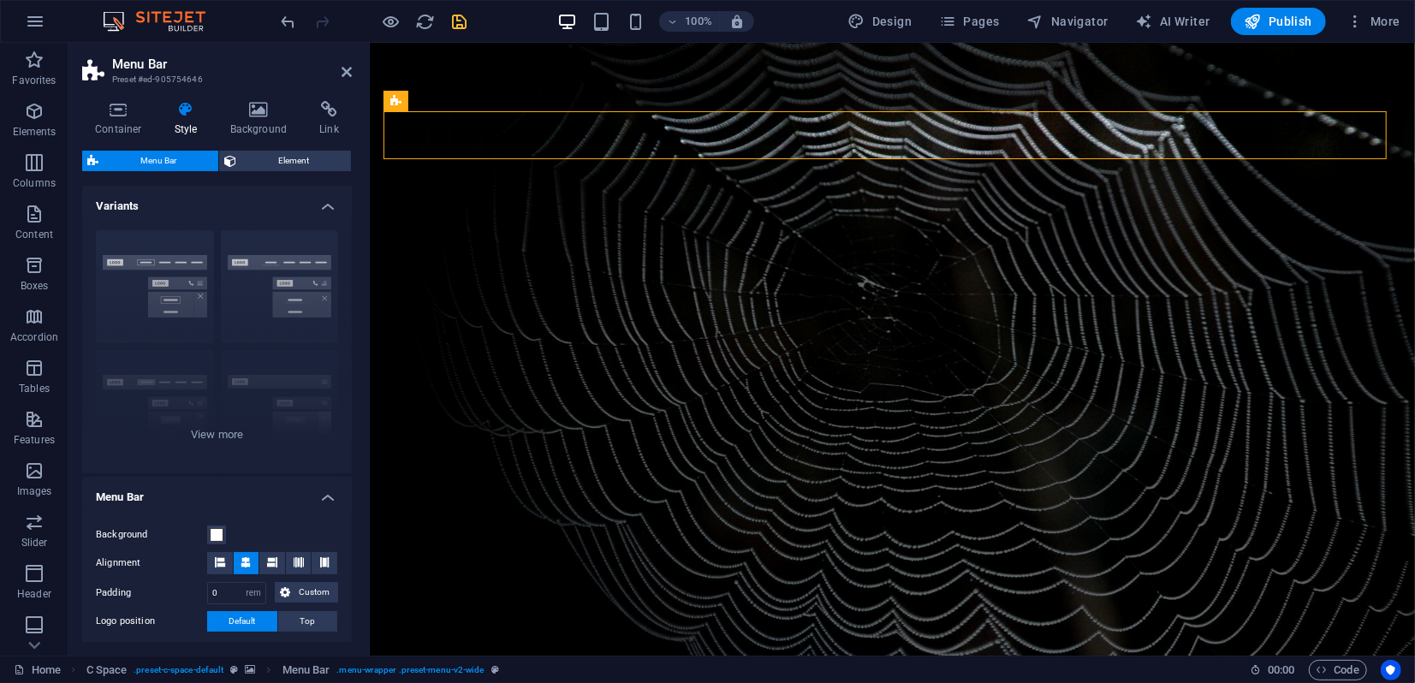
click at [193, 120] on h4 "Style" at bounding box center [190, 119] width 56 height 36
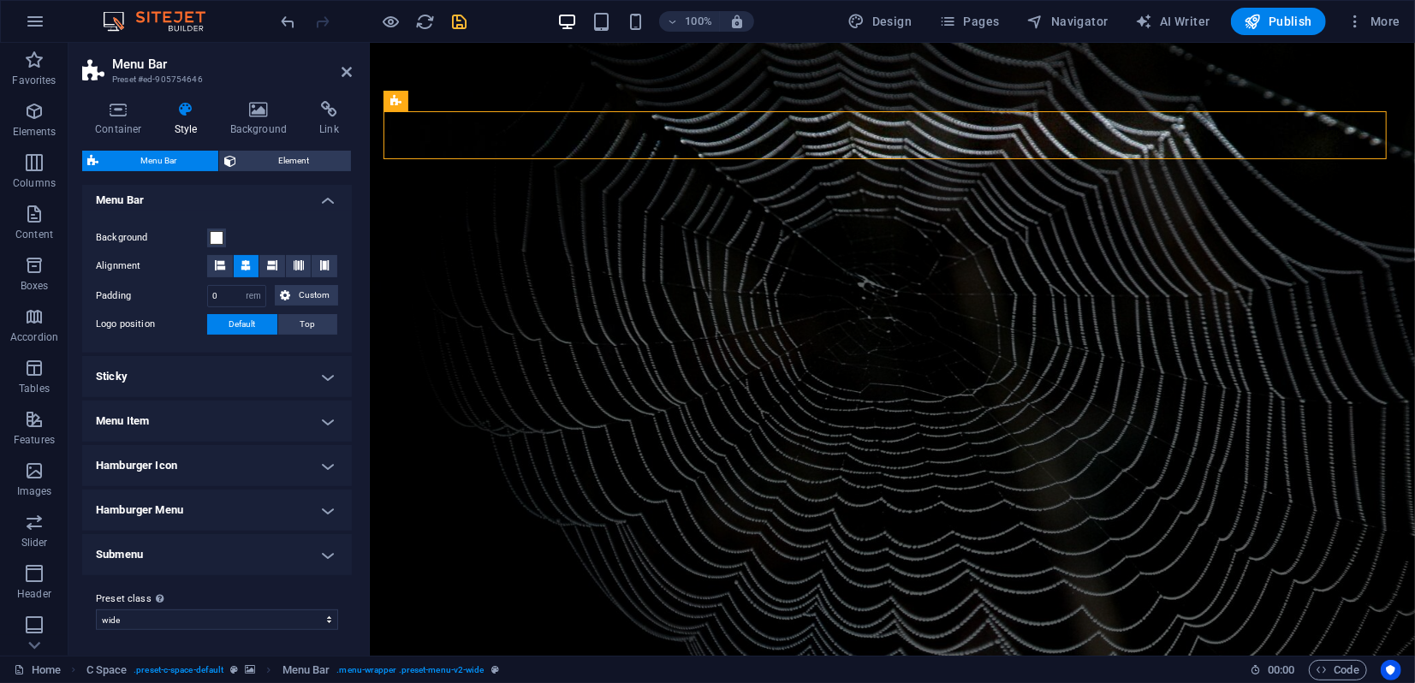
click at [240, 385] on h4 "Sticky" at bounding box center [217, 376] width 270 height 41
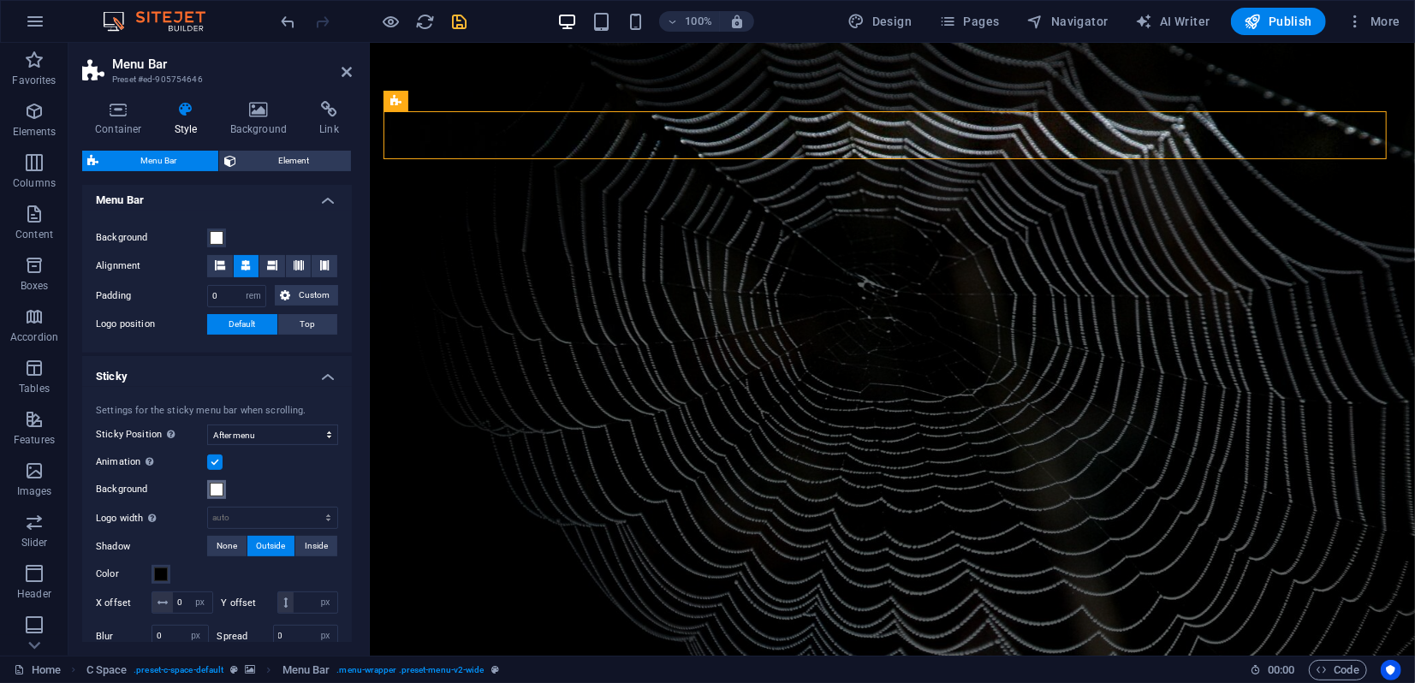
click at [217, 493] on span at bounding box center [217, 490] width 14 height 14
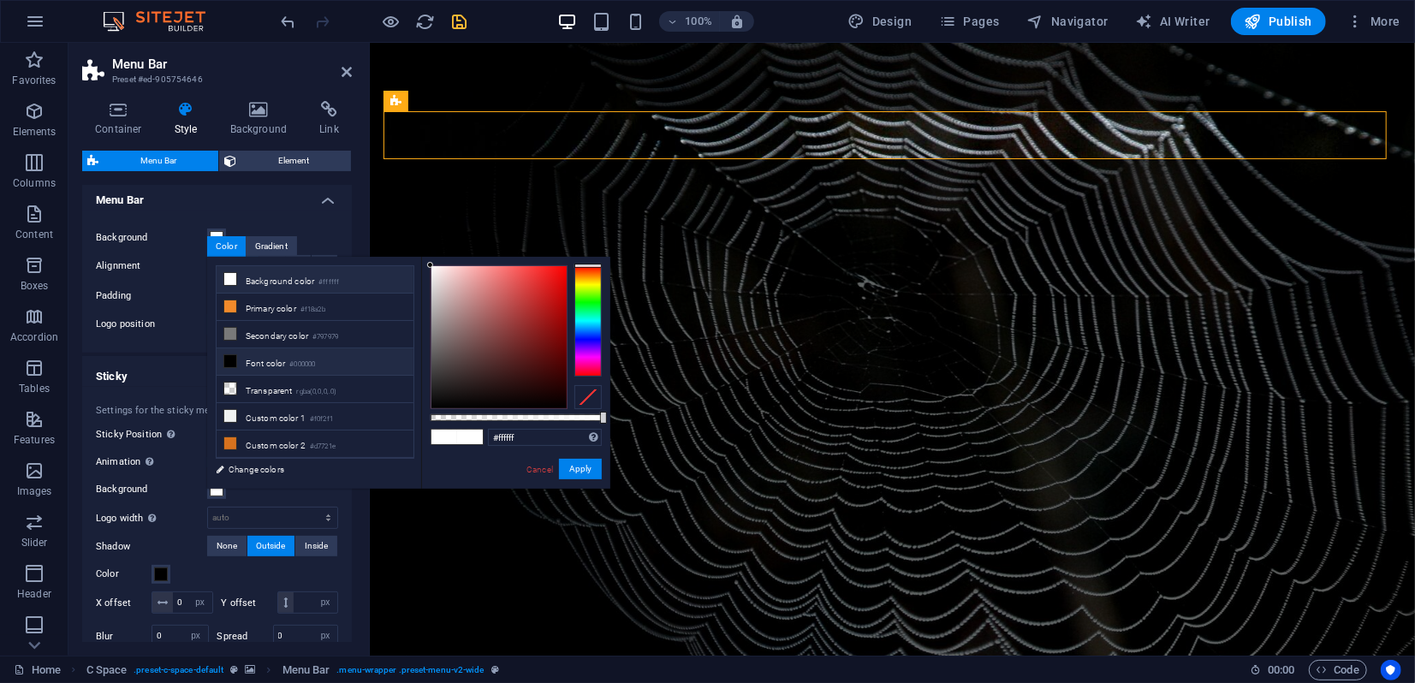
click at [236, 360] on span at bounding box center [230, 362] width 14 height 14
type input "#000000"
click at [585, 466] on button "Apply" at bounding box center [580, 469] width 43 height 21
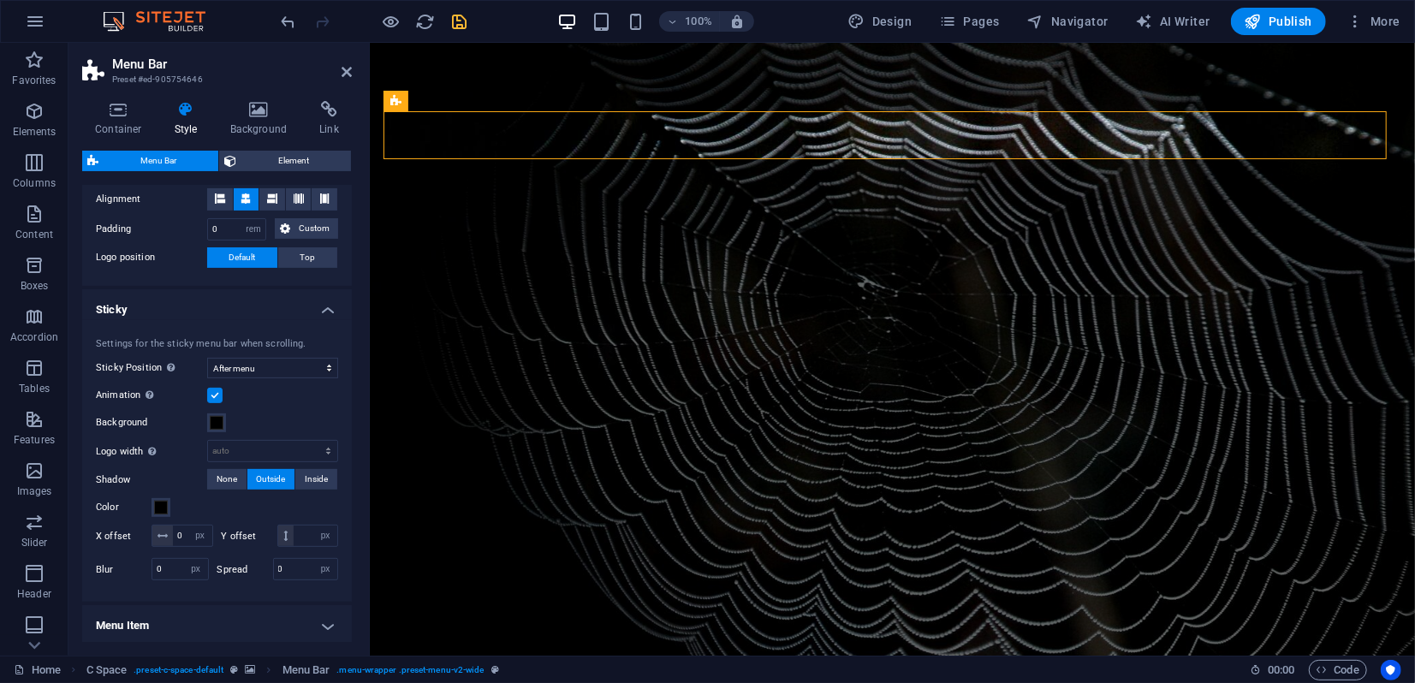
scroll to position [392, 0]
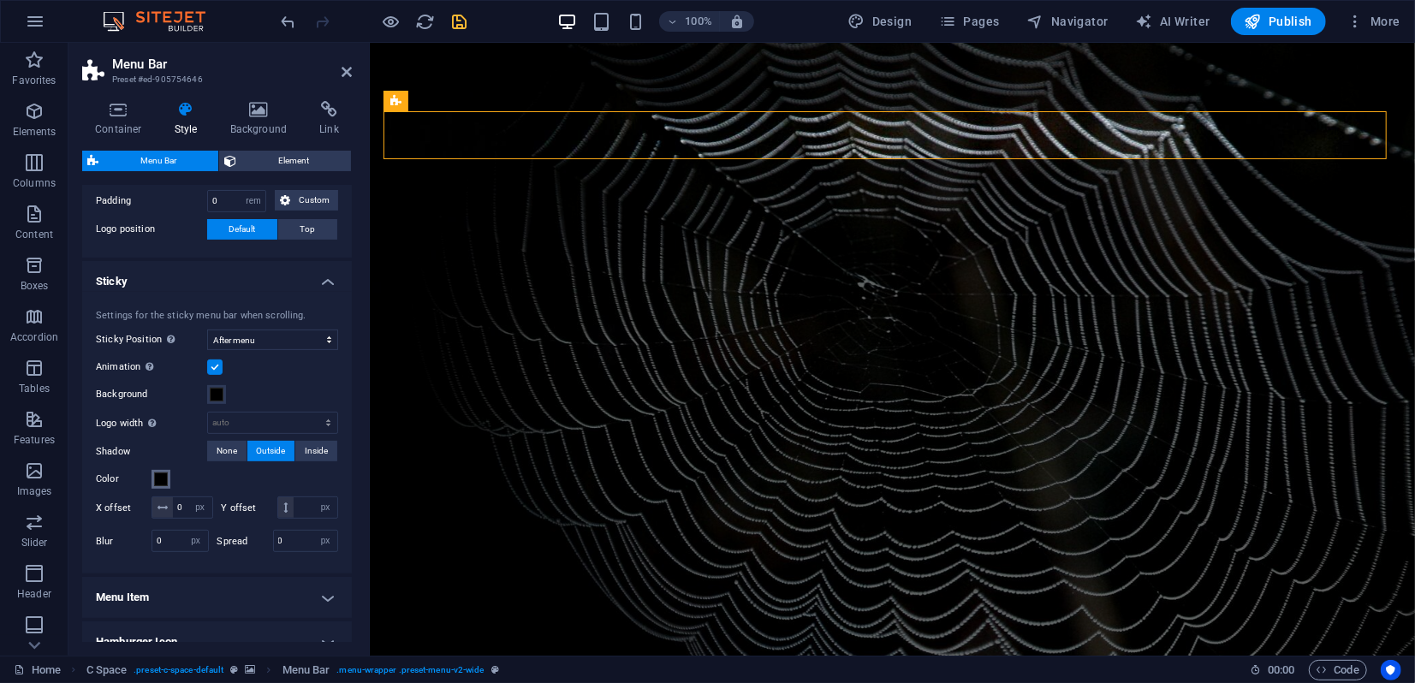
click at [167, 475] on span at bounding box center [161, 480] width 14 height 14
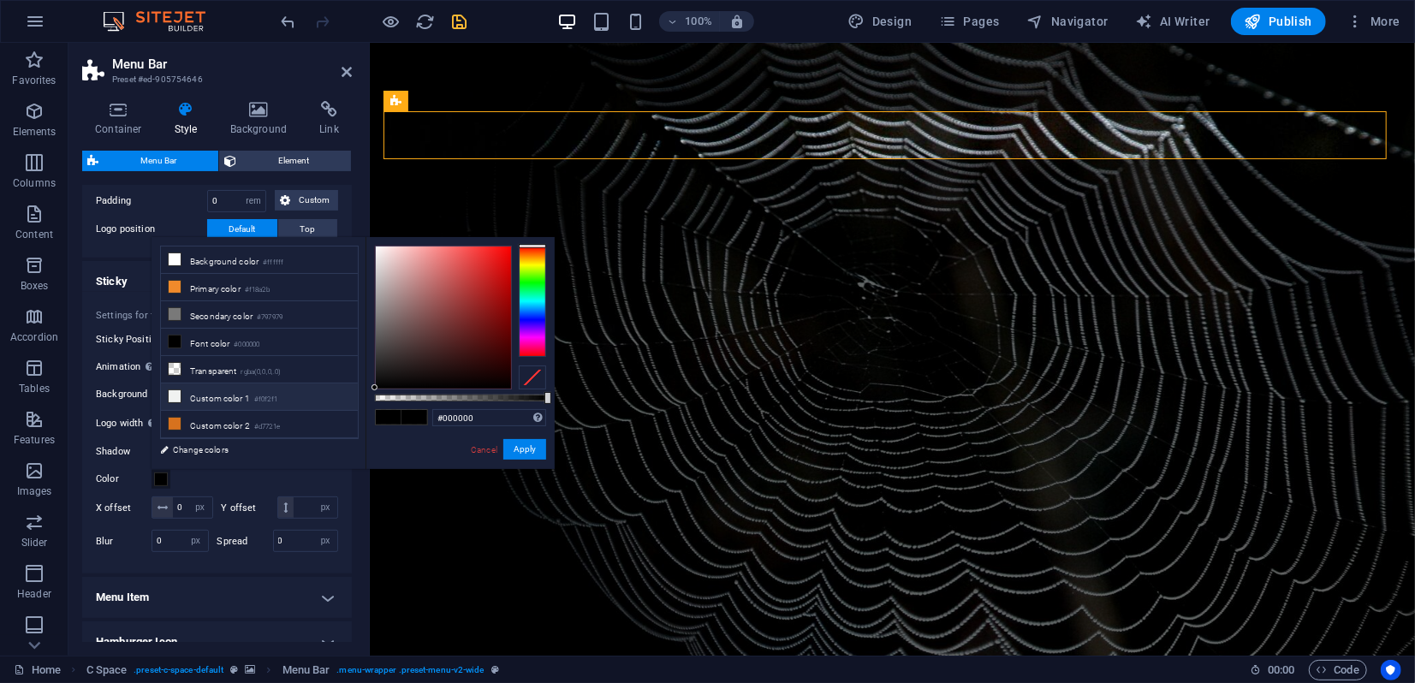
click at [179, 390] on icon at bounding box center [175, 396] width 12 height 12
type input "#f0f2f1"
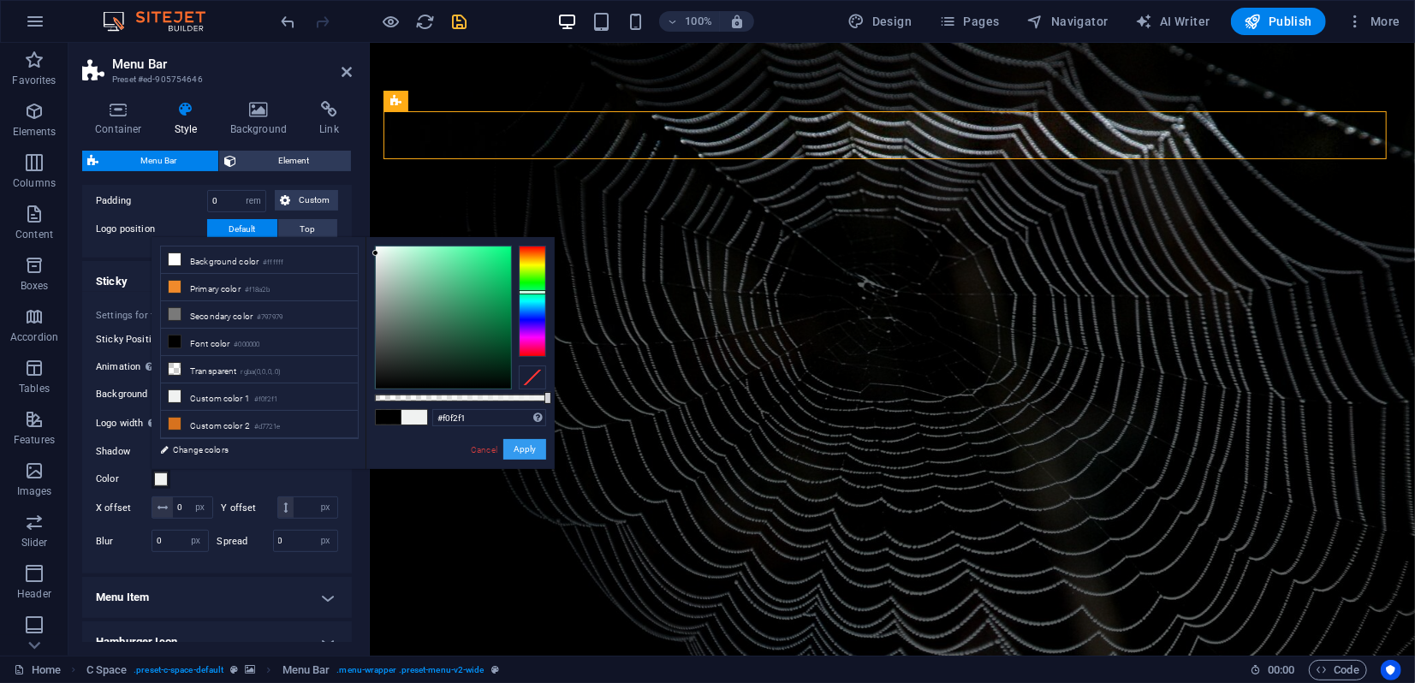
click at [513, 446] on button "Apply" at bounding box center [525, 449] width 43 height 21
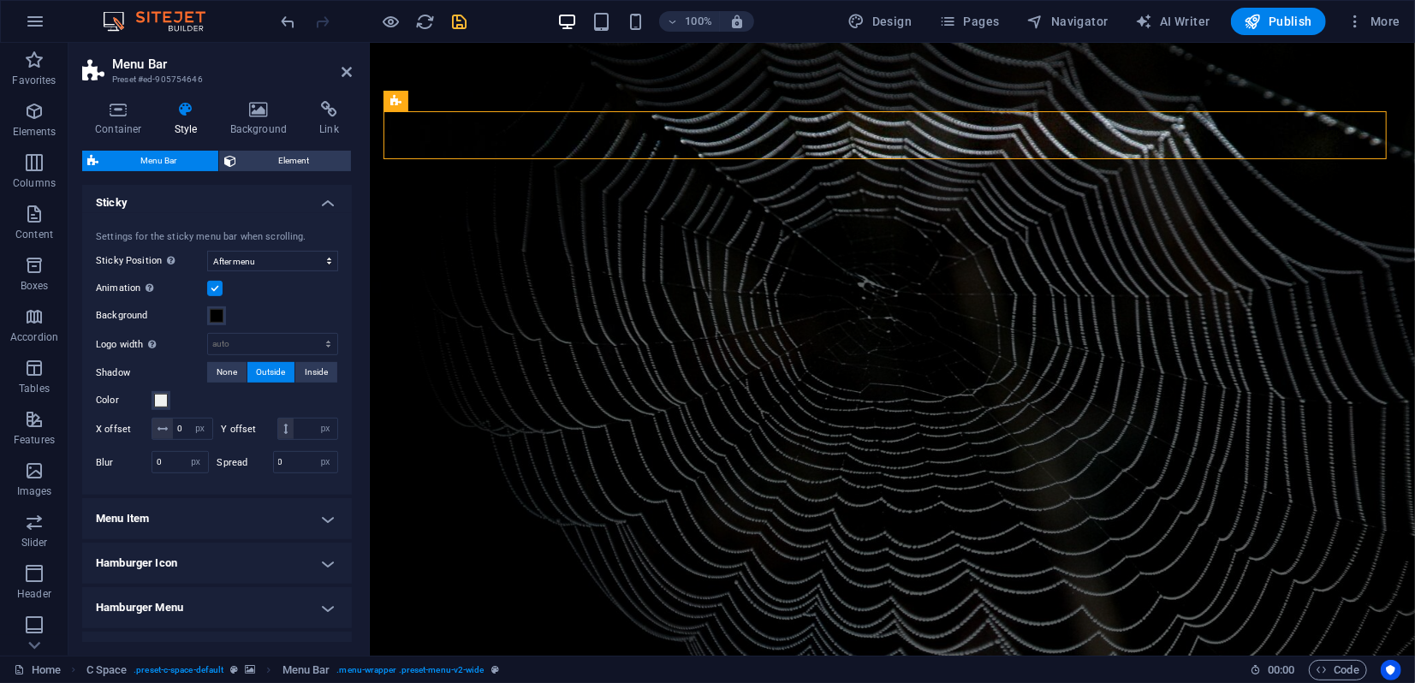
scroll to position [582, 0]
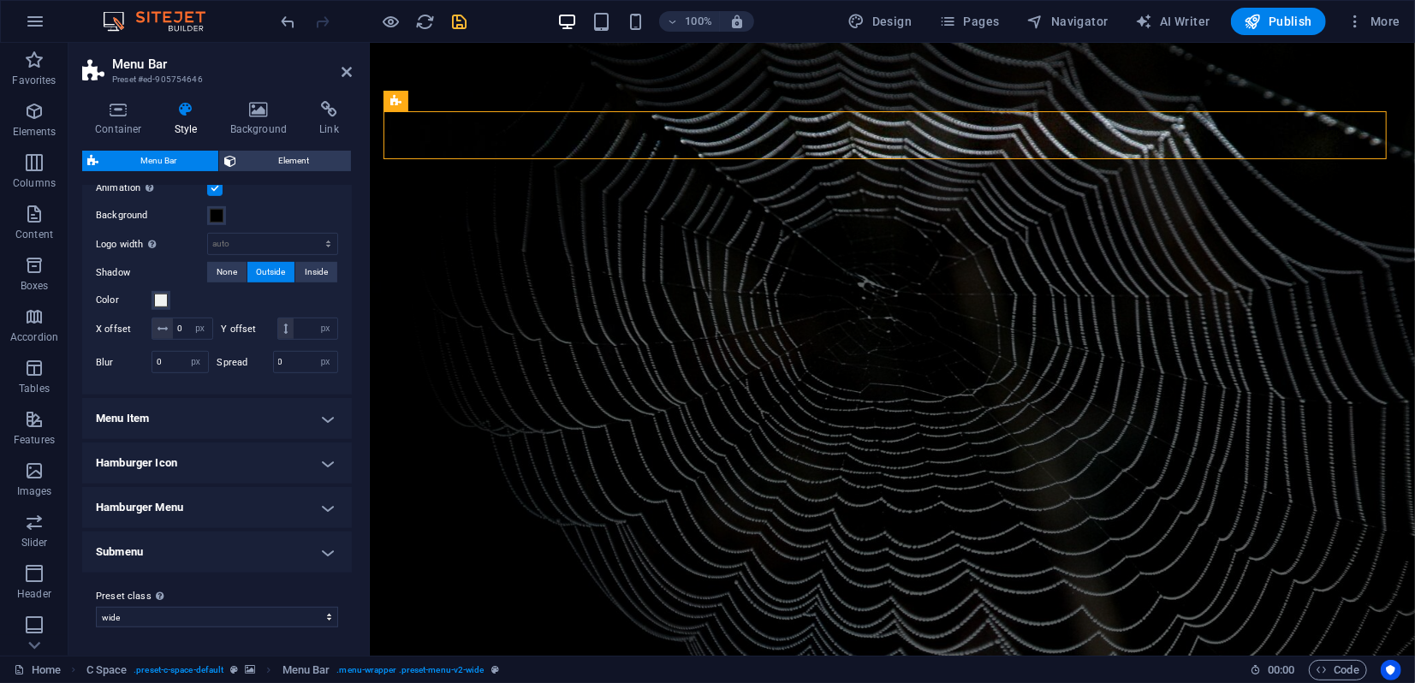
click at [171, 432] on h4 "Menu Item" at bounding box center [217, 418] width 270 height 41
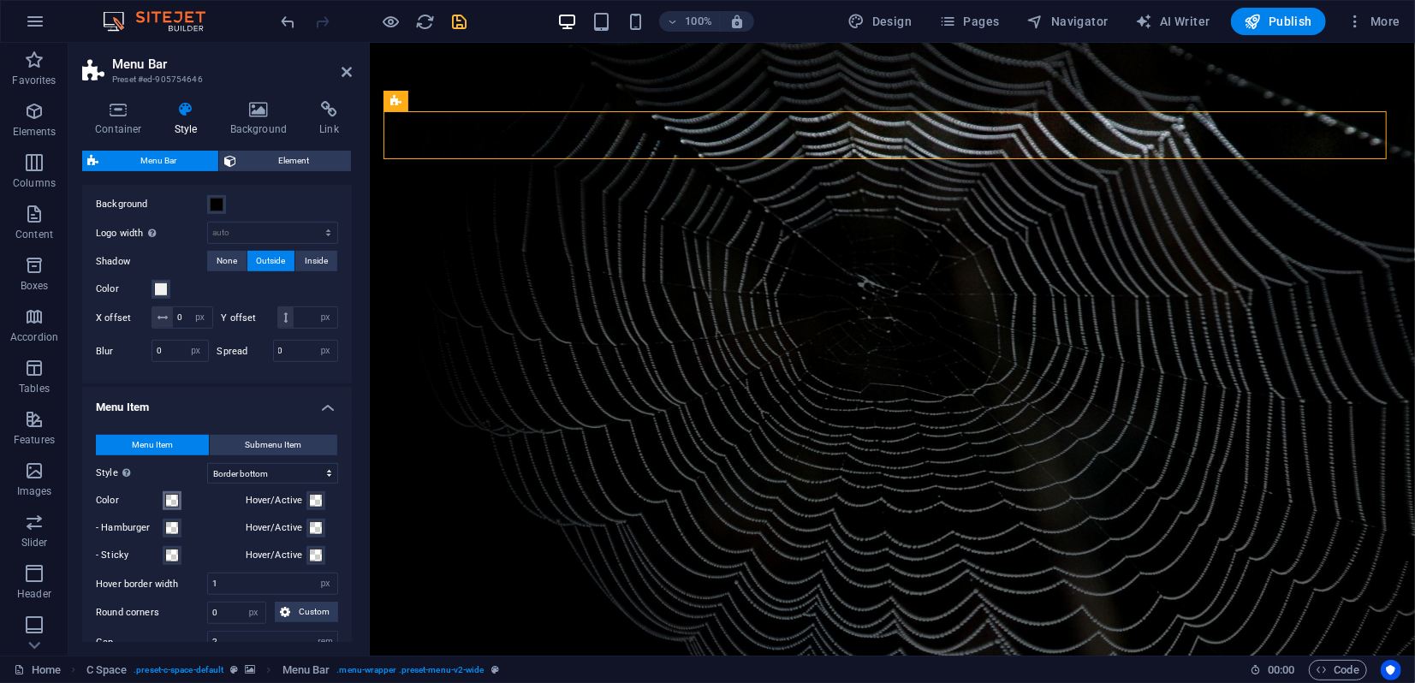
click at [170, 508] on span at bounding box center [172, 501] width 14 height 14
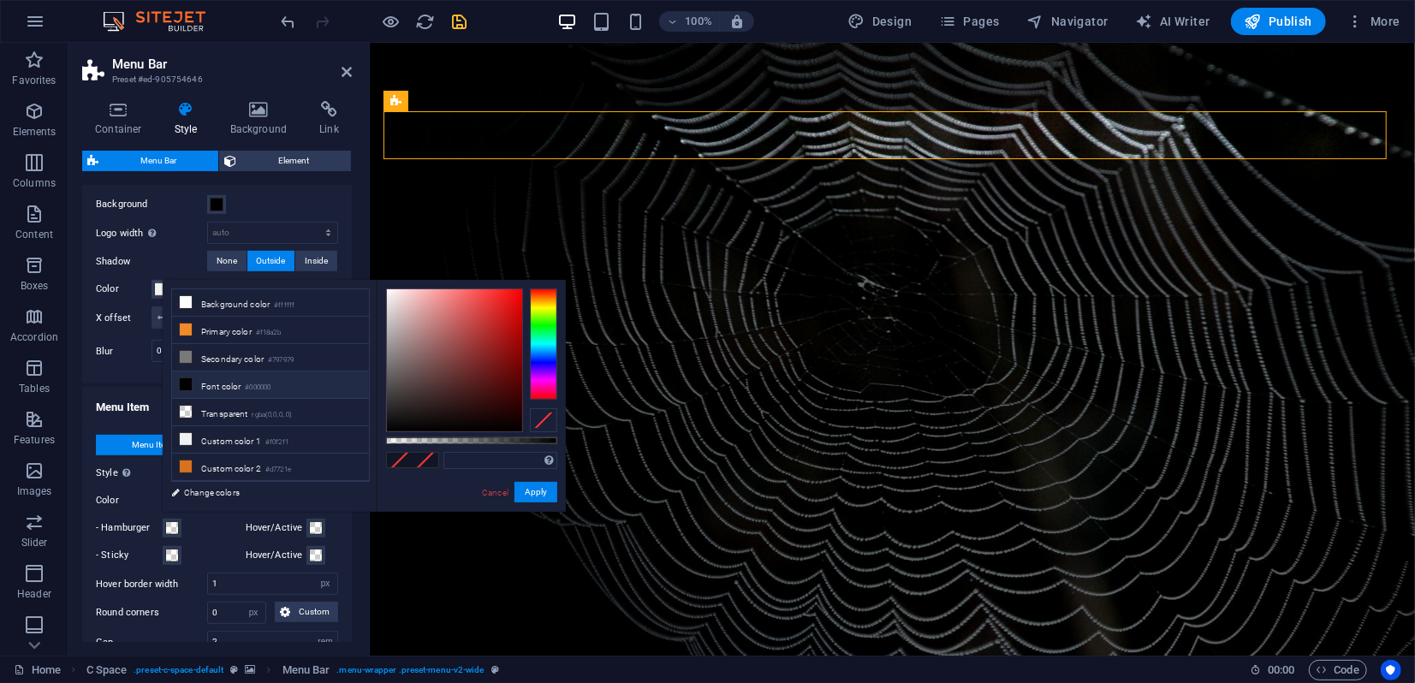
click at [189, 386] on icon at bounding box center [186, 384] width 12 height 12
click at [533, 489] on button "Apply" at bounding box center [536, 492] width 43 height 21
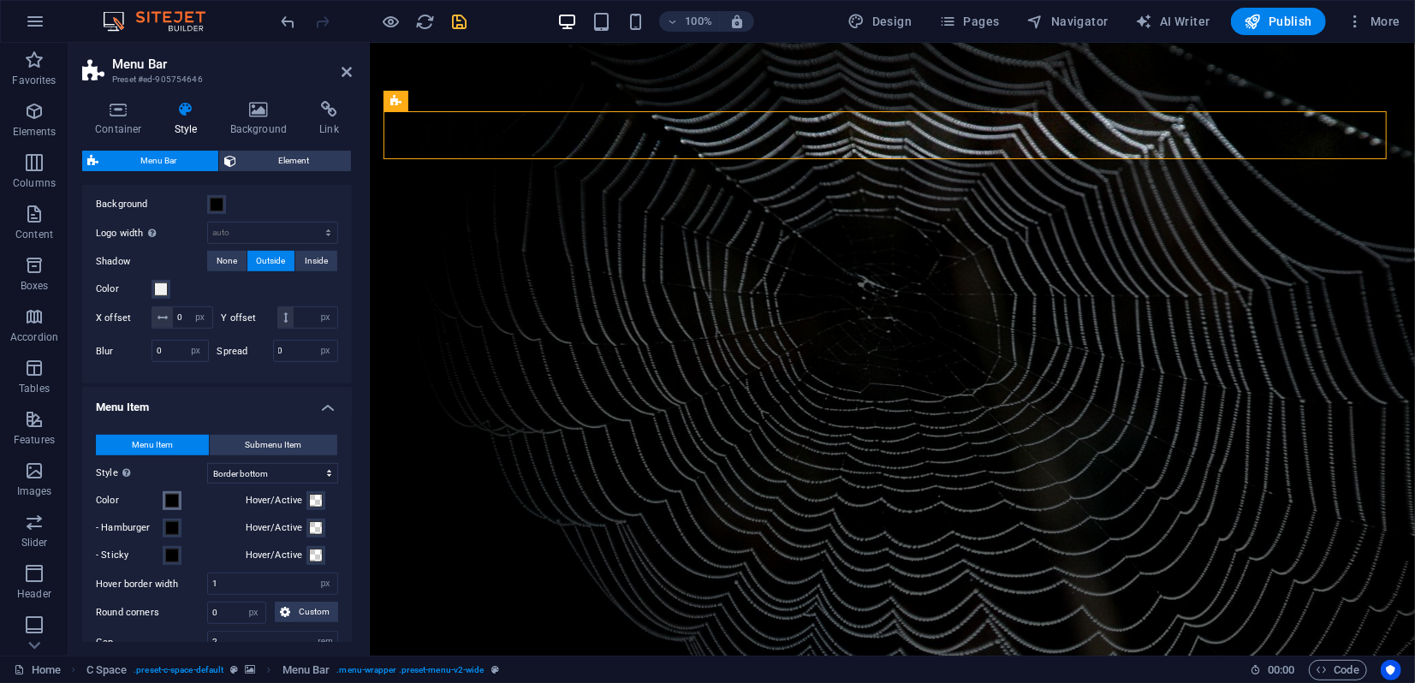
click at [173, 508] on span at bounding box center [172, 501] width 14 height 14
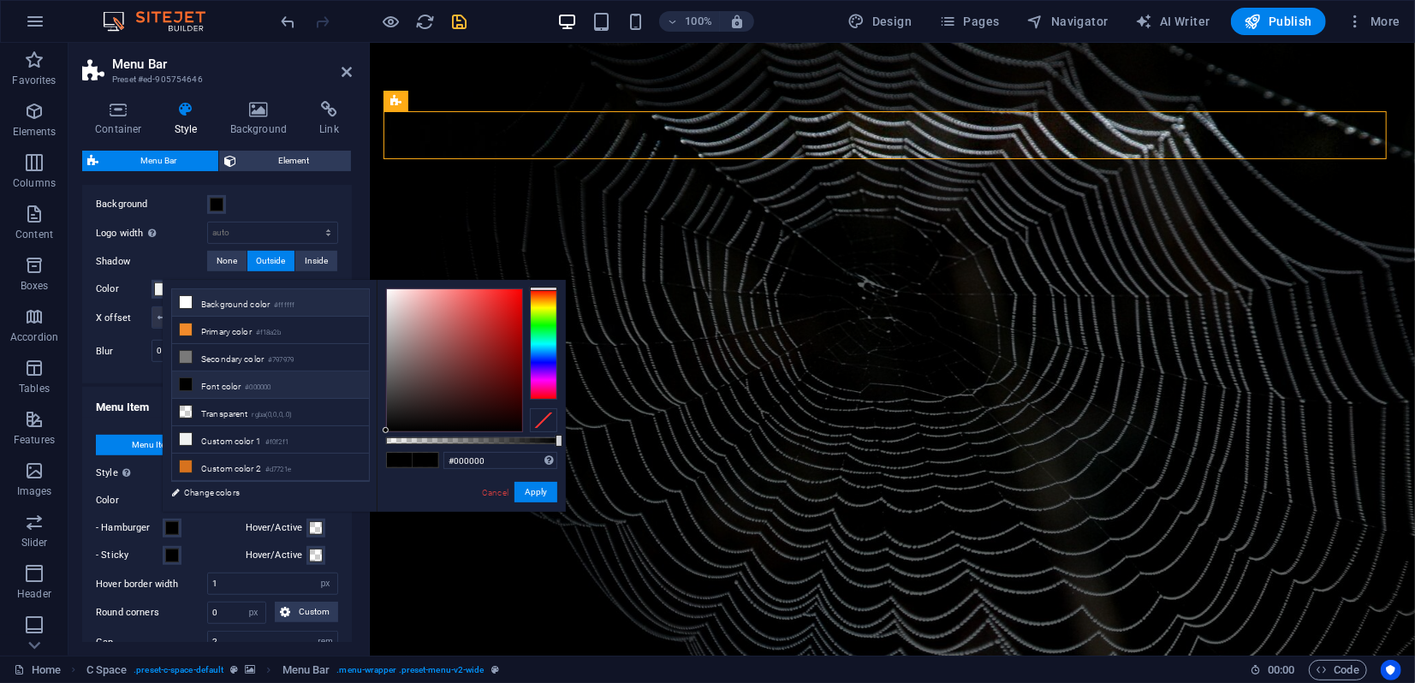
click at [195, 304] on li "Background color #ffffff" at bounding box center [270, 302] width 197 height 27
type input "#ffffff"
click at [528, 491] on button "Apply" at bounding box center [536, 492] width 43 height 21
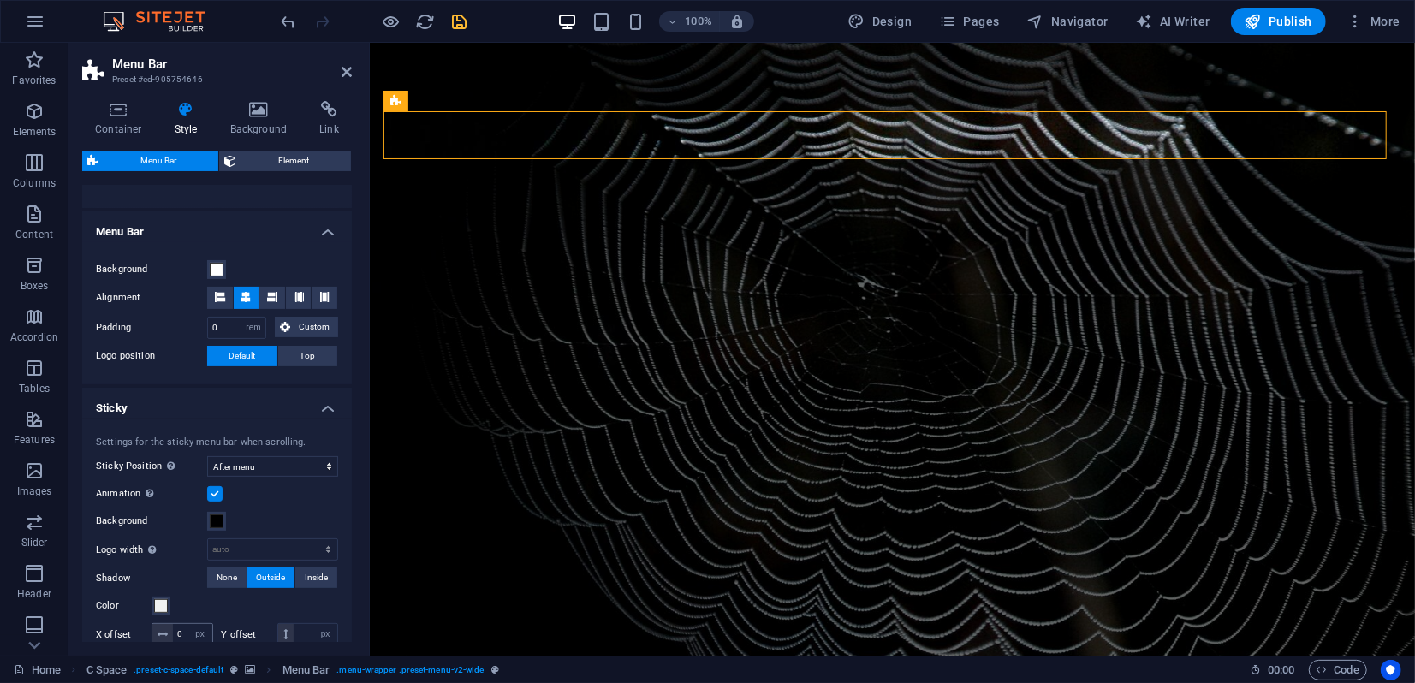
scroll to position [107, 0]
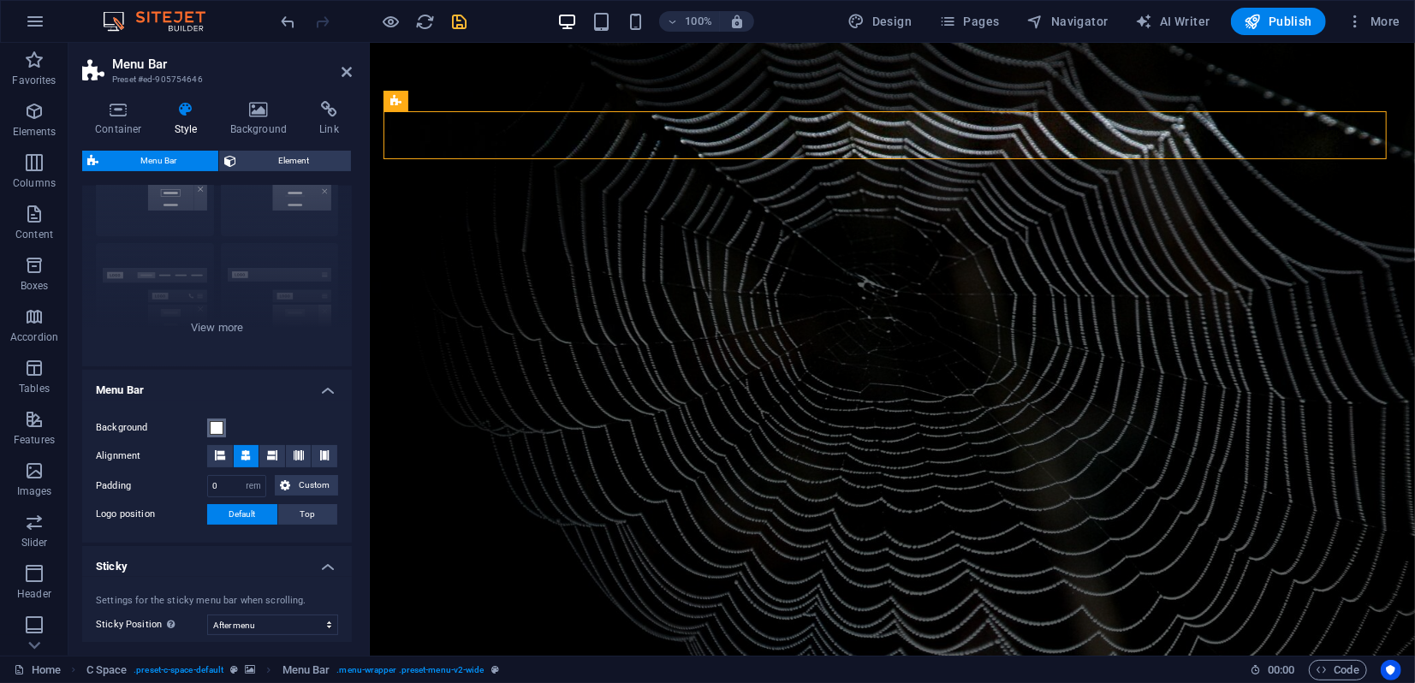
click at [216, 426] on span at bounding box center [217, 428] width 14 height 14
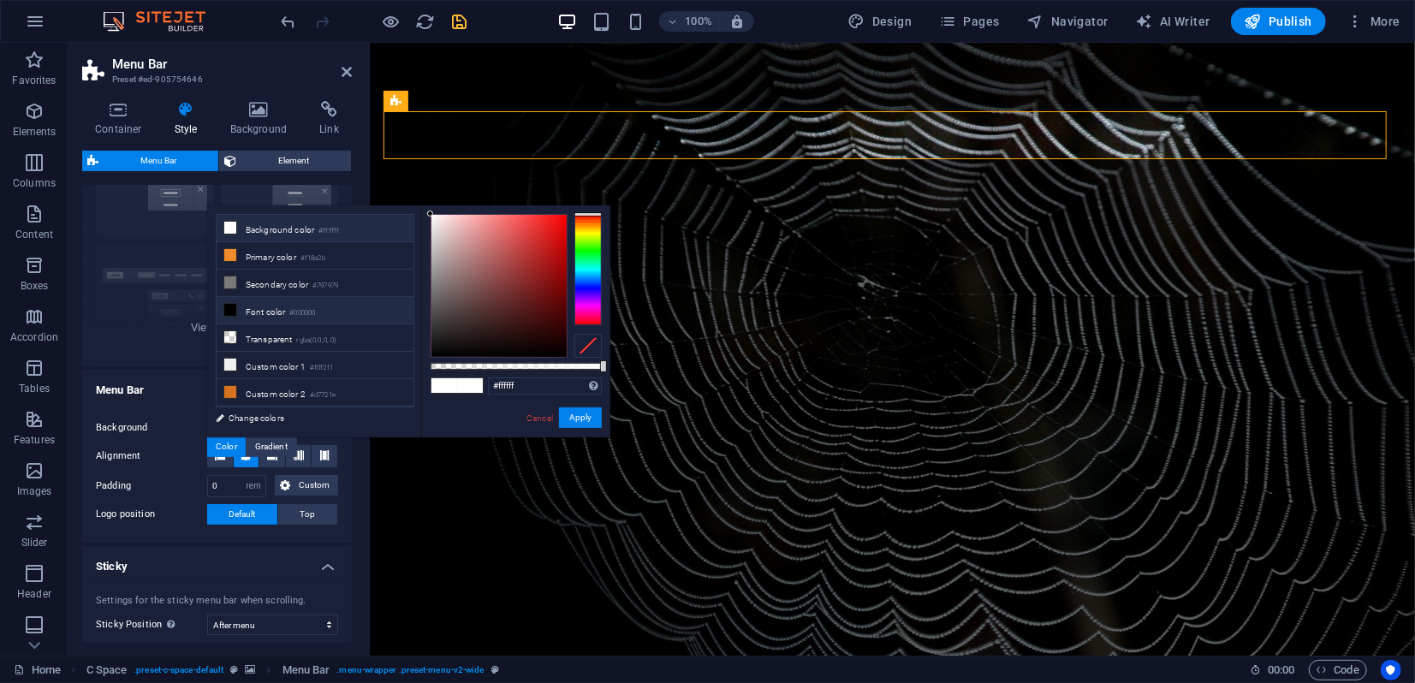
click at [247, 309] on li "Font color #000000" at bounding box center [315, 310] width 197 height 27
type input "#000000"
click at [577, 415] on button "Apply" at bounding box center [580, 418] width 43 height 21
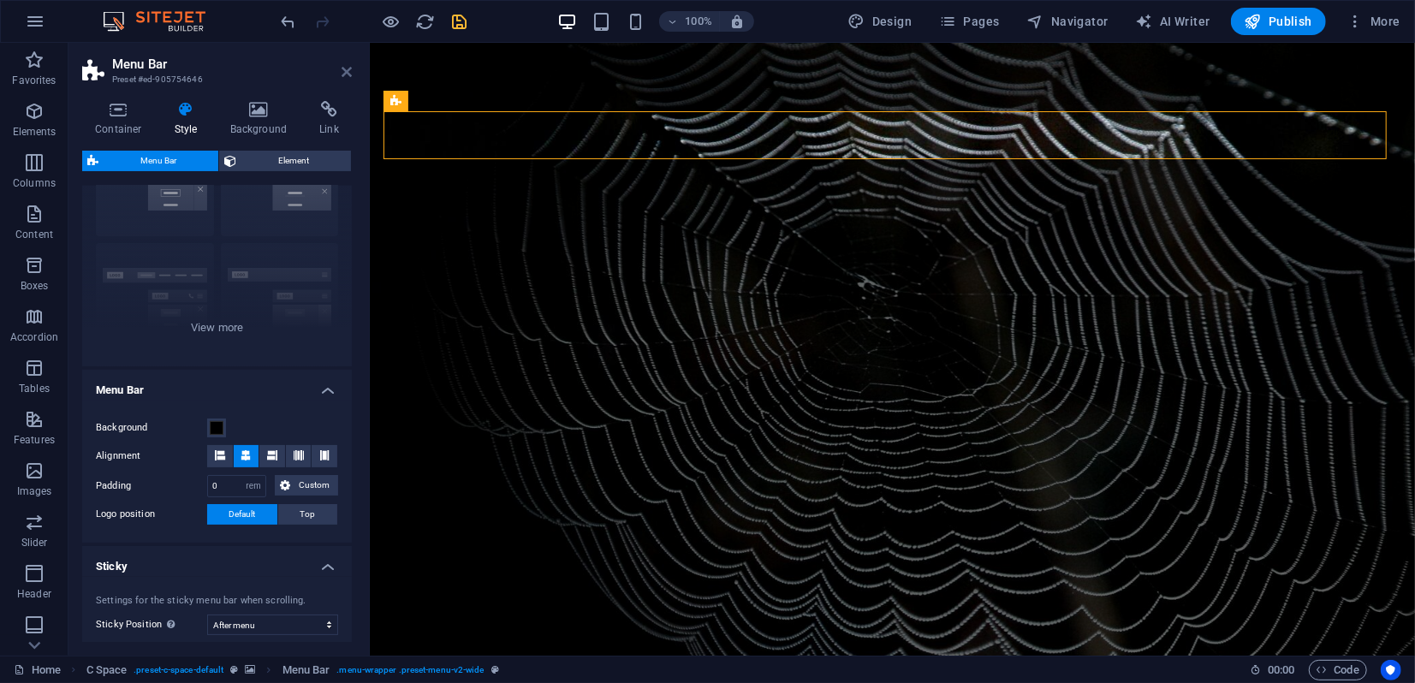
click at [349, 79] on link at bounding box center [347, 72] width 10 height 15
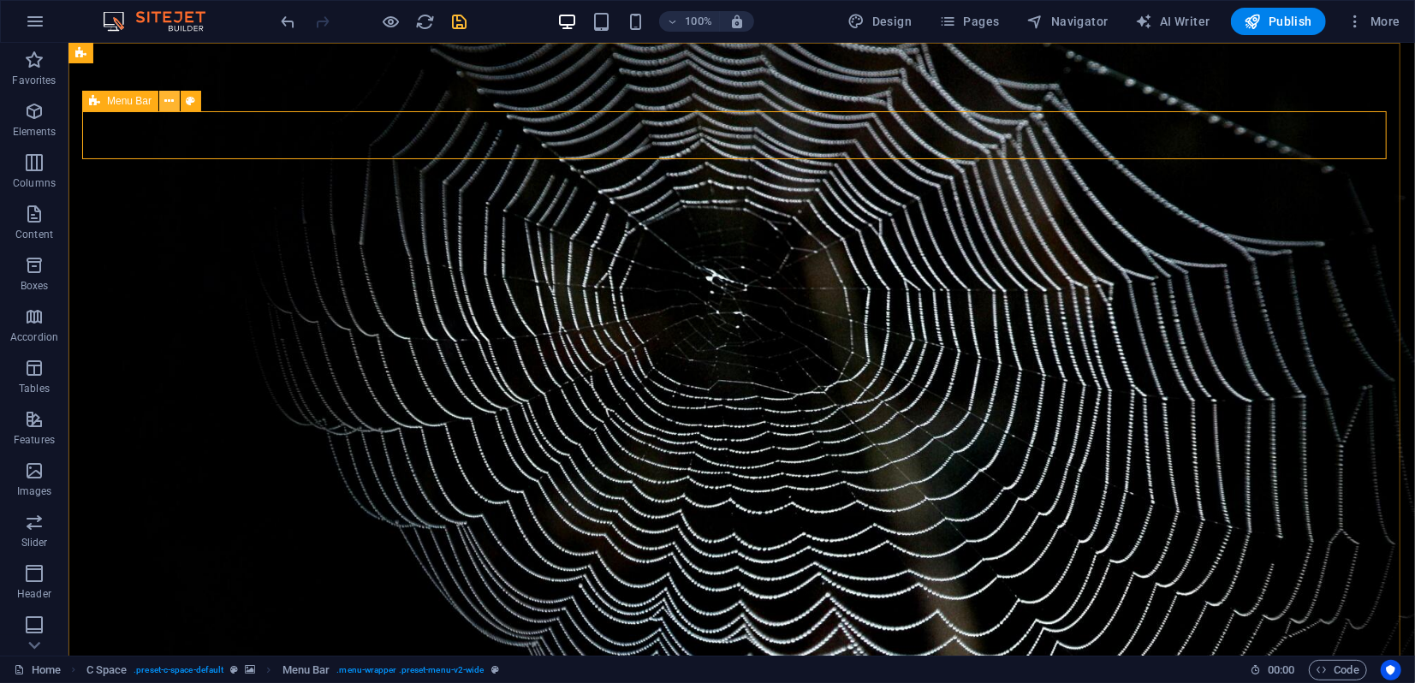
click at [172, 102] on icon at bounding box center [169, 101] width 9 height 18
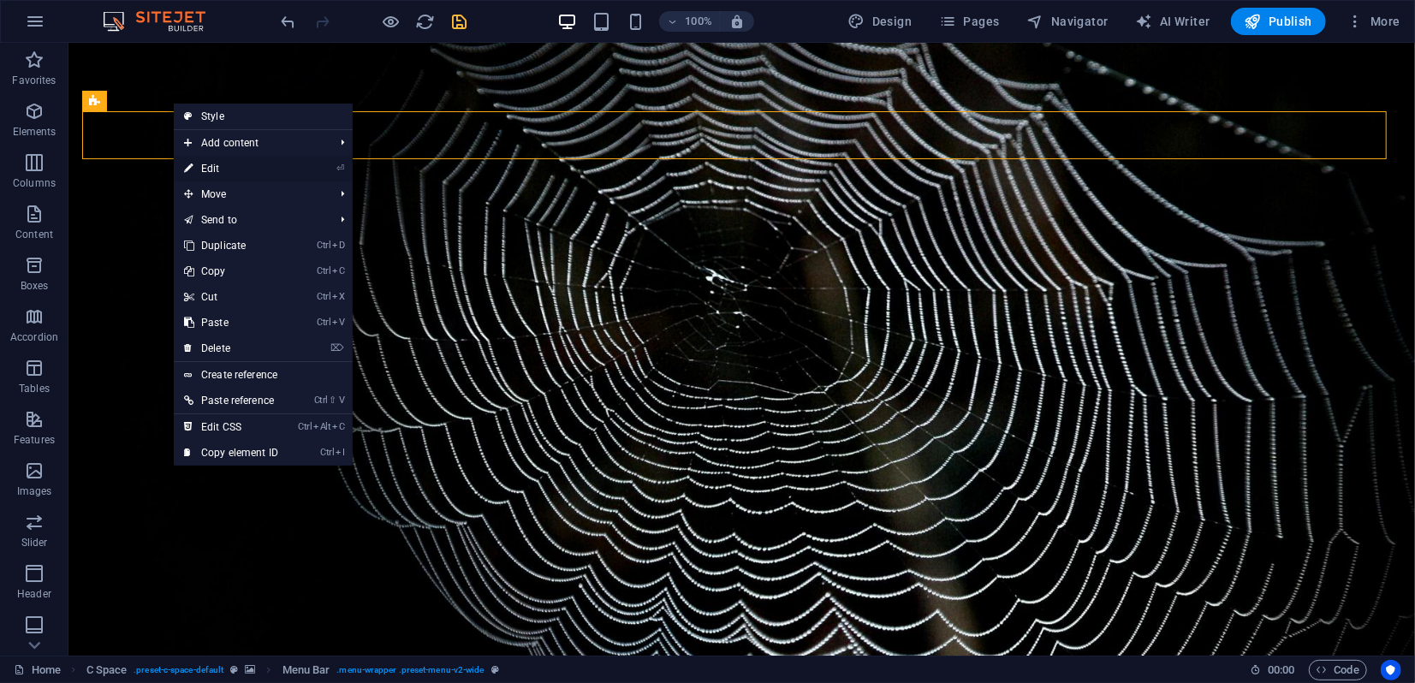
click at [218, 173] on link "⏎ Edit" at bounding box center [231, 169] width 115 height 26
select select "rem"
select select "sticky_menu"
select select "px"
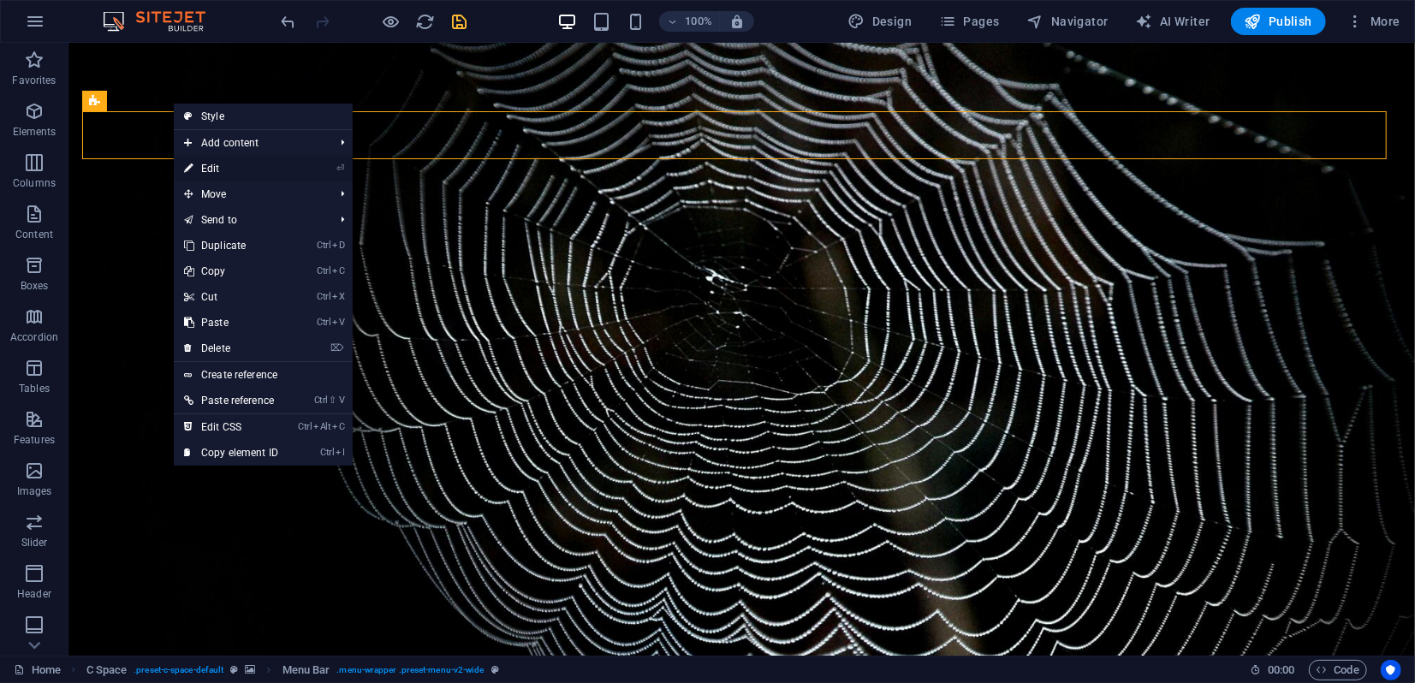
select select "px"
select select "hover_border_bottom"
select select "px"
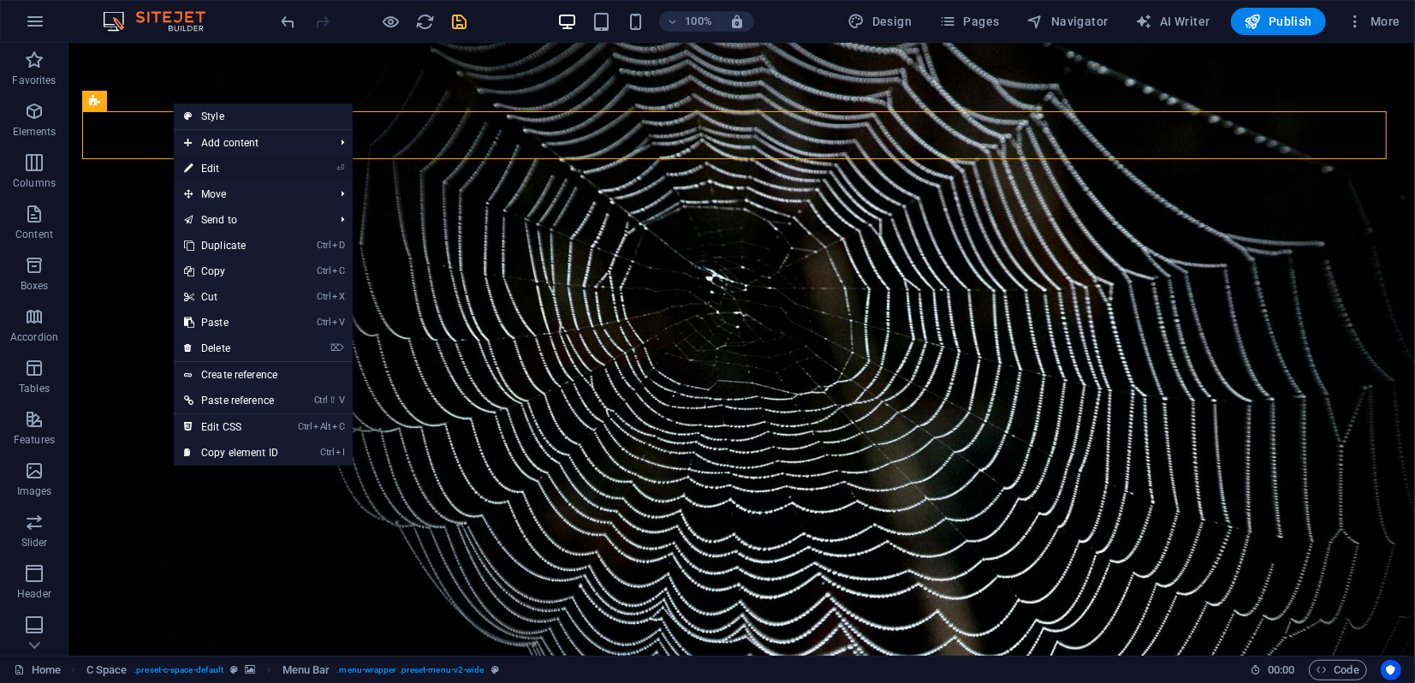
select select "rem"
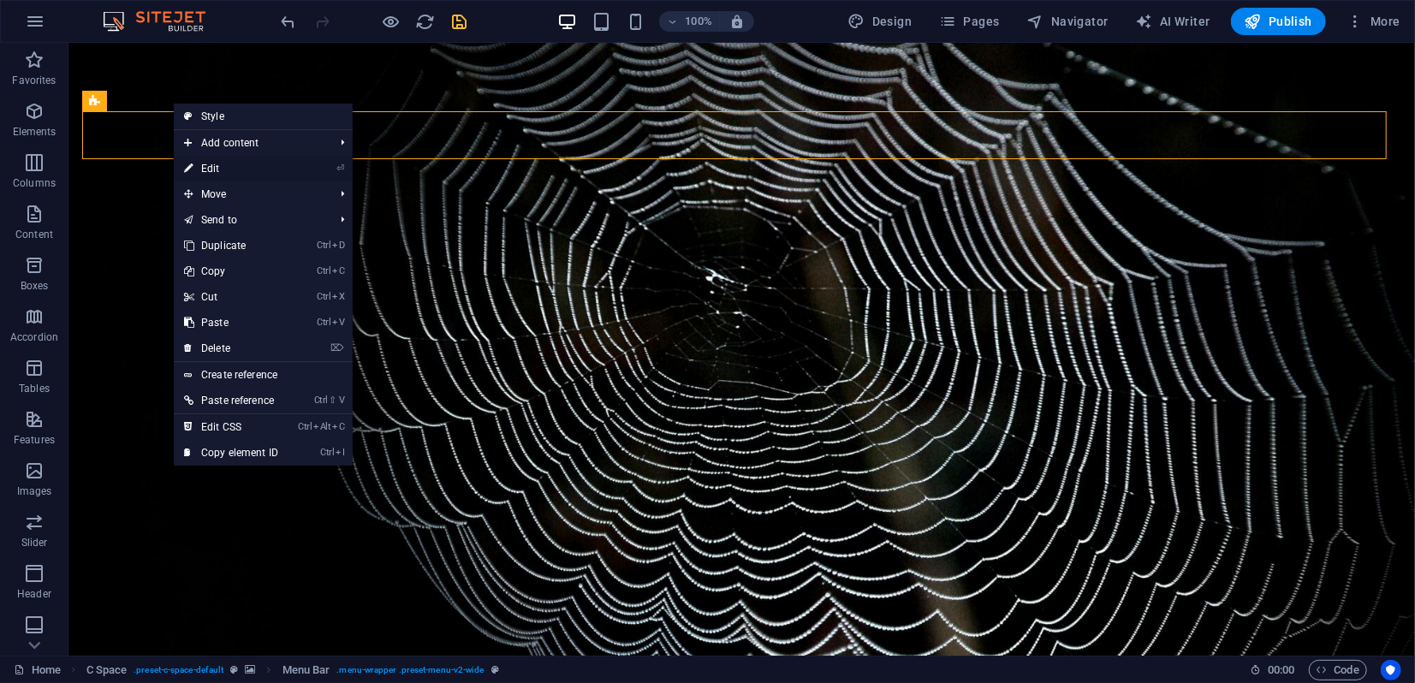
select select "link-special-font"
select select "rem"
select select "300"
select select "px"
select select "preset-menu-v2-wide"
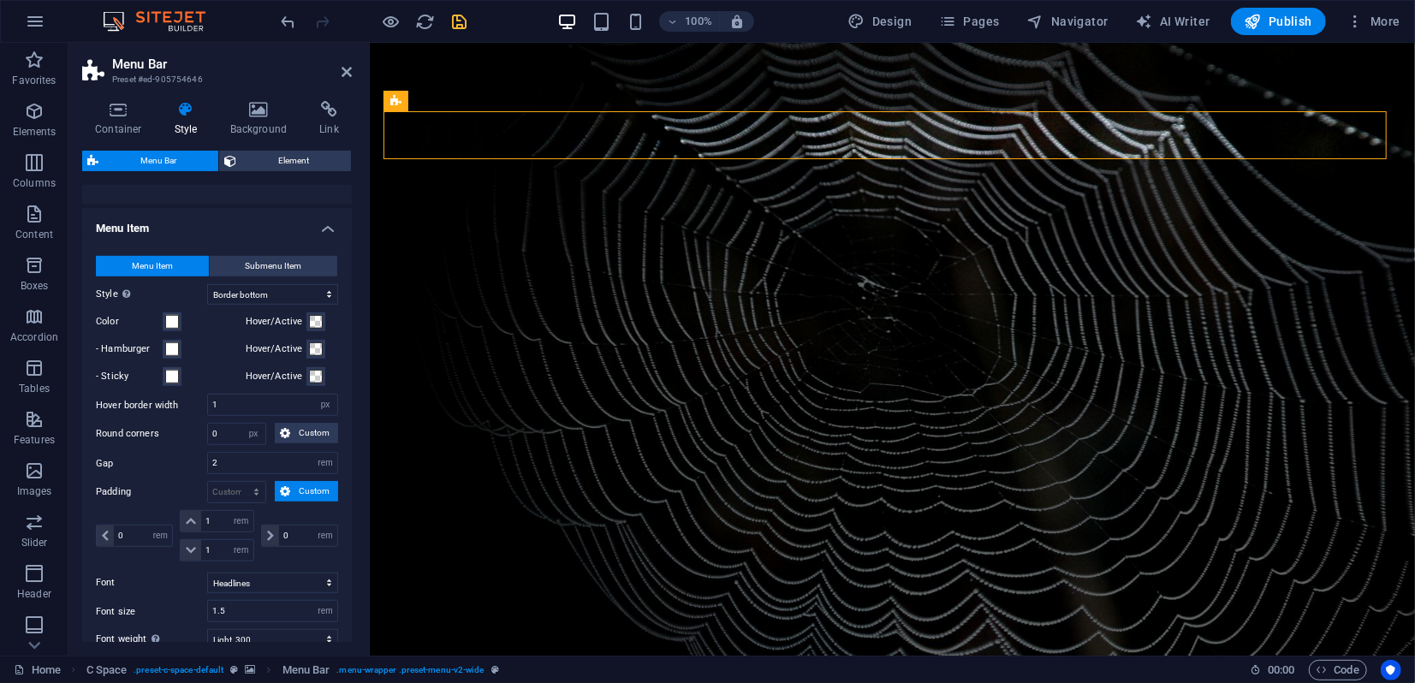
scroll to position [715, 0]
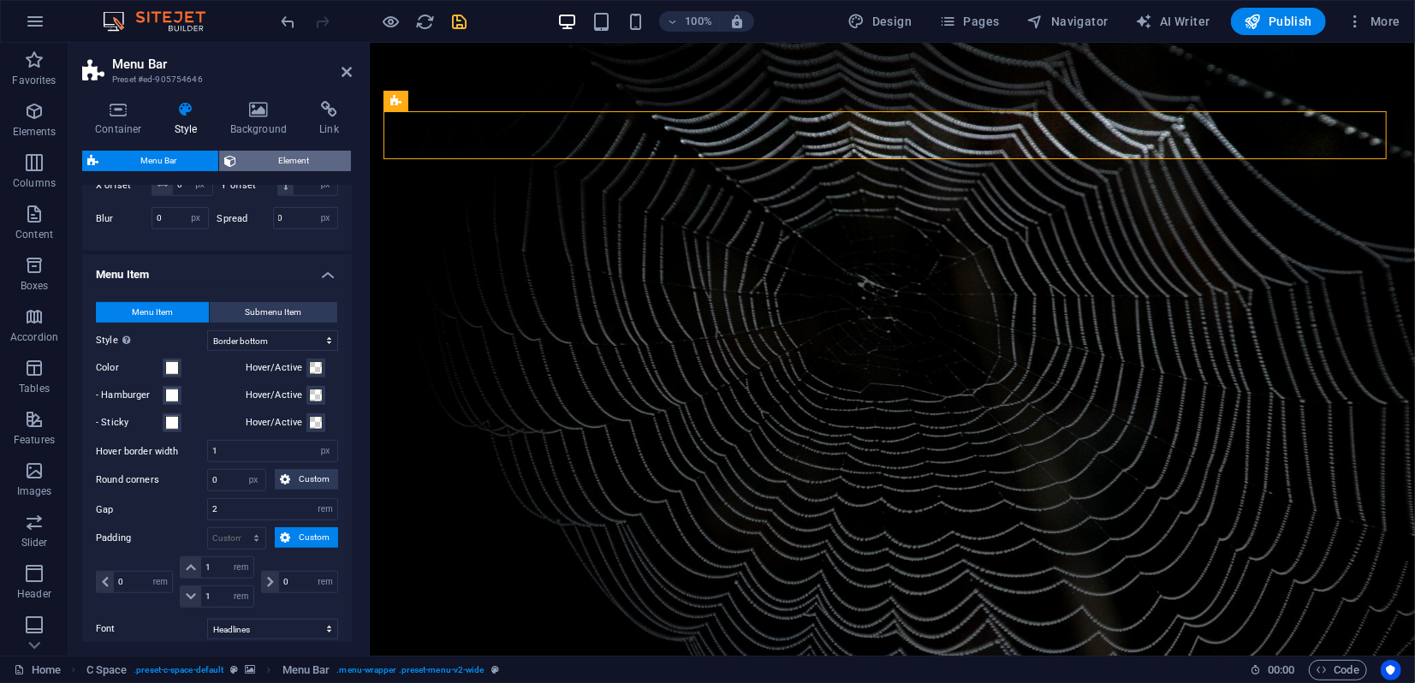
click at [293, 162] on span "Element" at bounding box center [293, 161] width 104 height 21
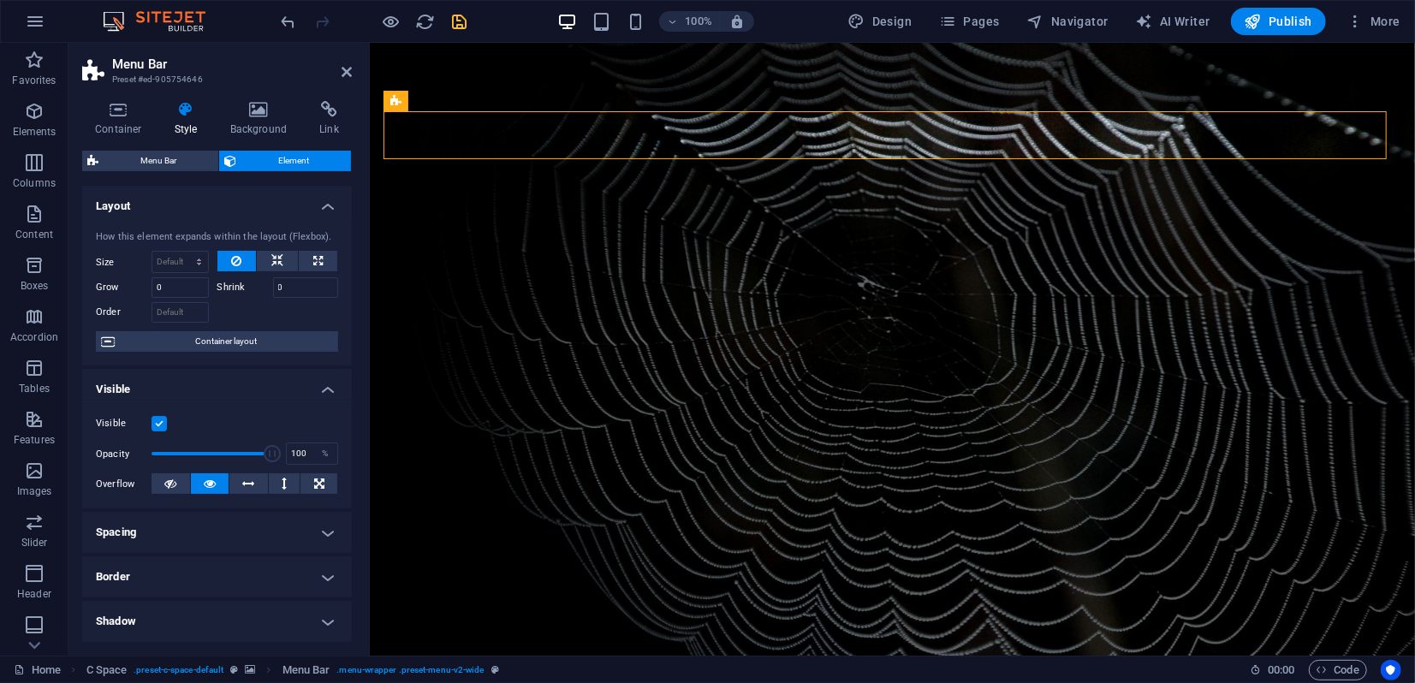
scroll to position [267, 0]
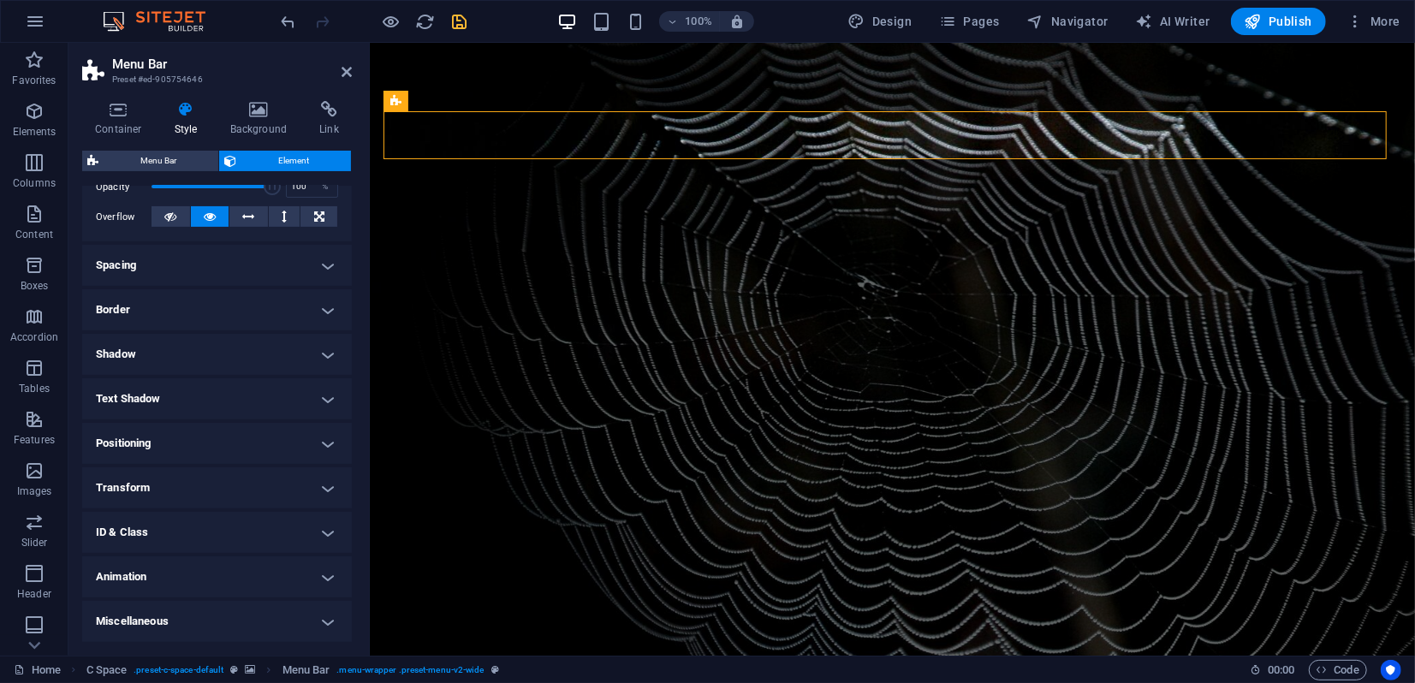
click at [158, 489] on h4 "Transform" at bounding box center [217, 488] width 270 height 41
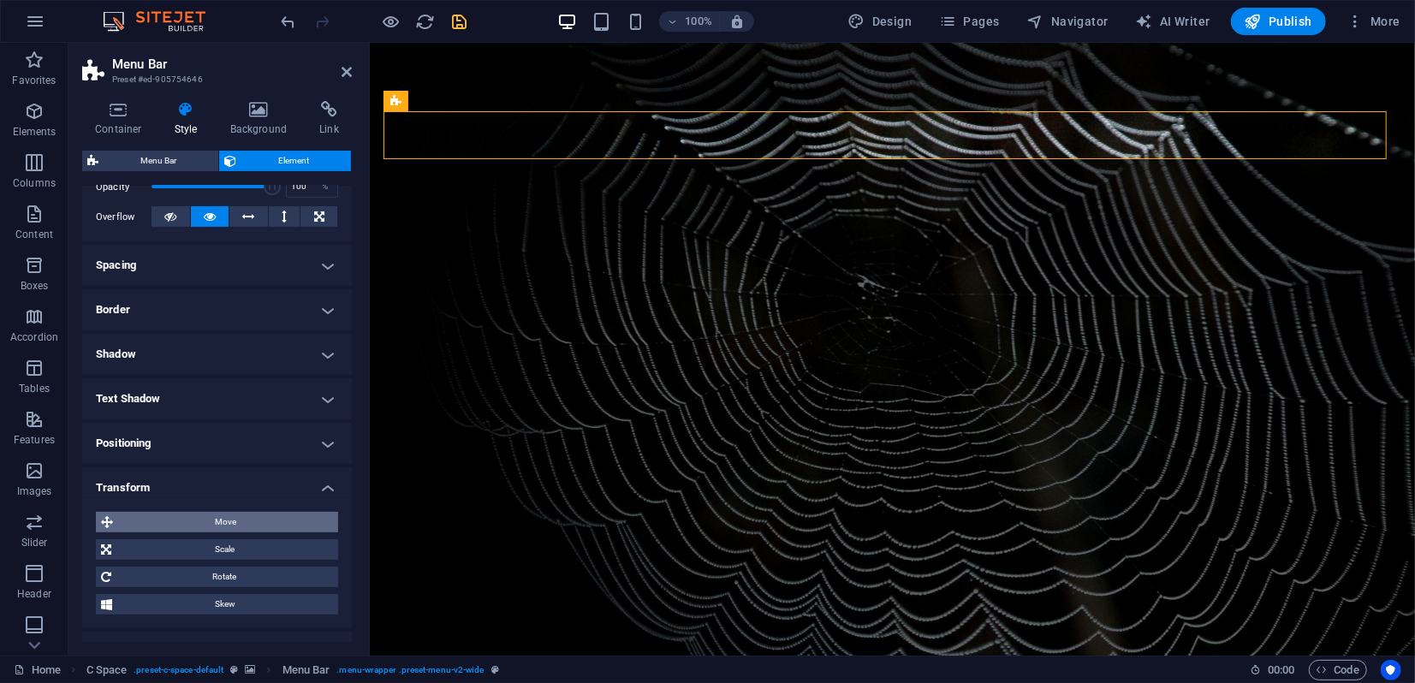
click at [214, 521] on span "Move" at bounding box center [225, 522] width 215 height 21
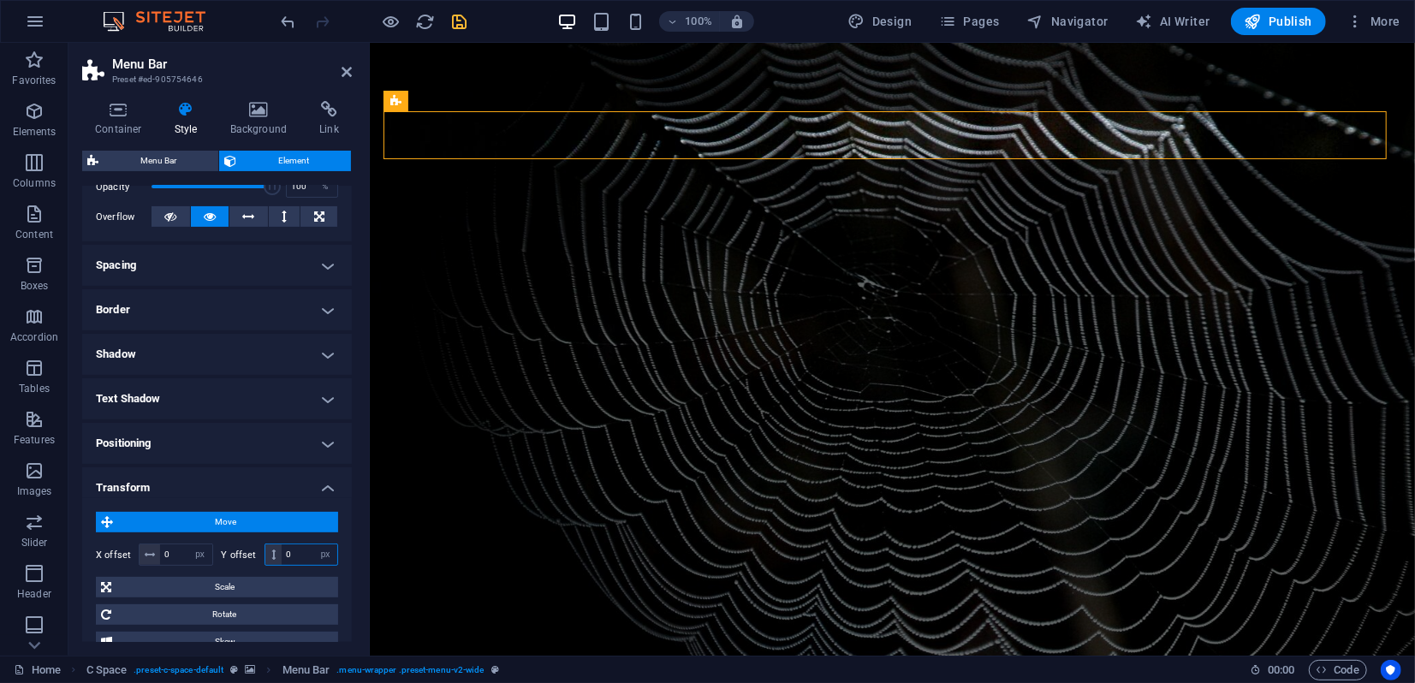
drag, startPoint x: 283, startPoint y: 551, endPoint x: 301, endPoint y: 554, distance: 17.5
click at [301, 554] on input "0" at bounding box center [310, 555] width 56 height 21
click at [321, 555] on select "px rem % em vh vw" at bounding box center [325, 555] width 24 height 21
select select "rem"
click at [313, 545] on select "px rem % em vh vw" at bounding box center [325, 555] width 24 height 21
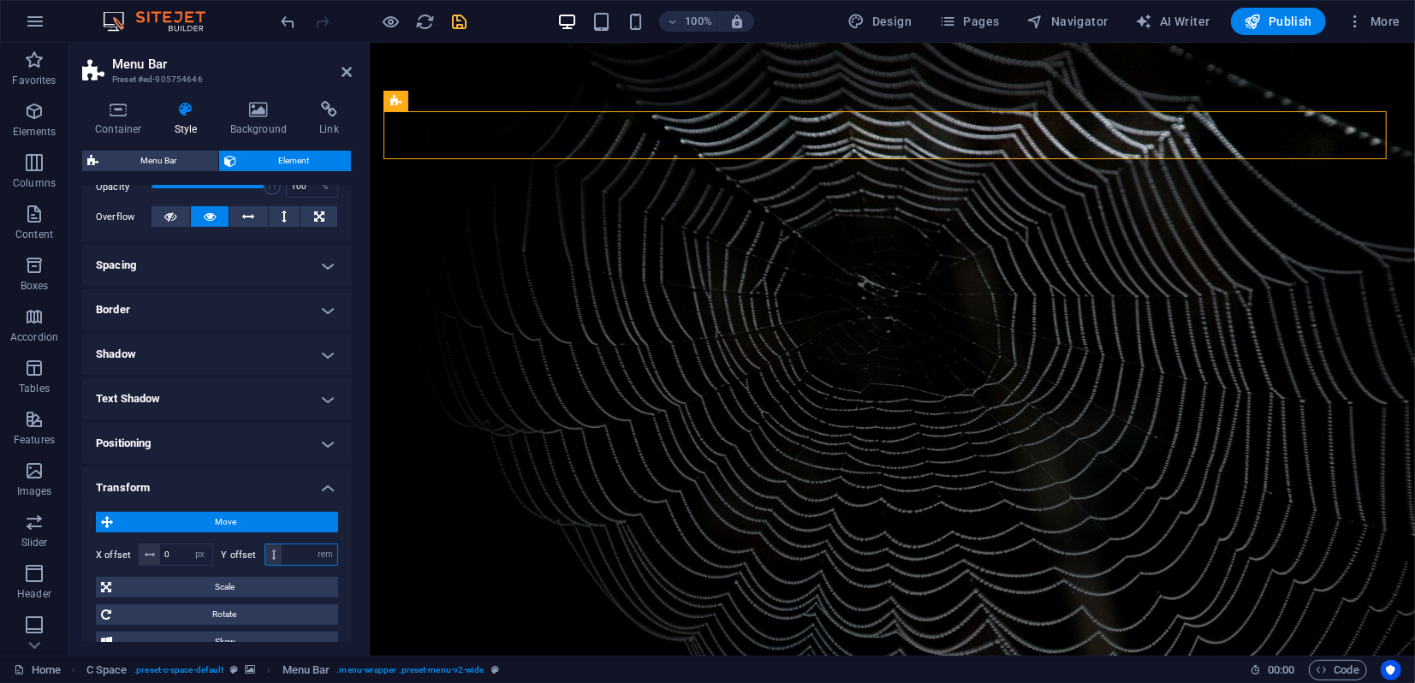
type input "0"
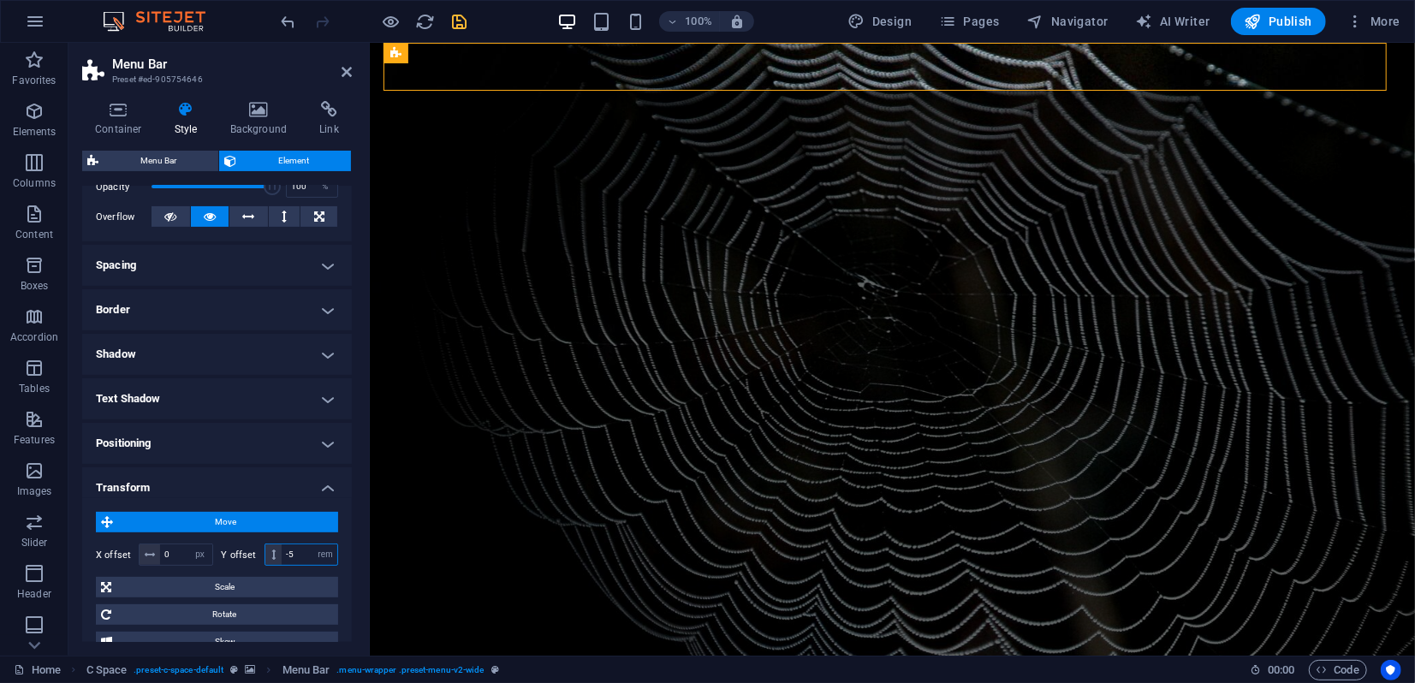
type input "-5"
click at [347, 70] on icon at bounding box center [347, 72] width 10 height 14
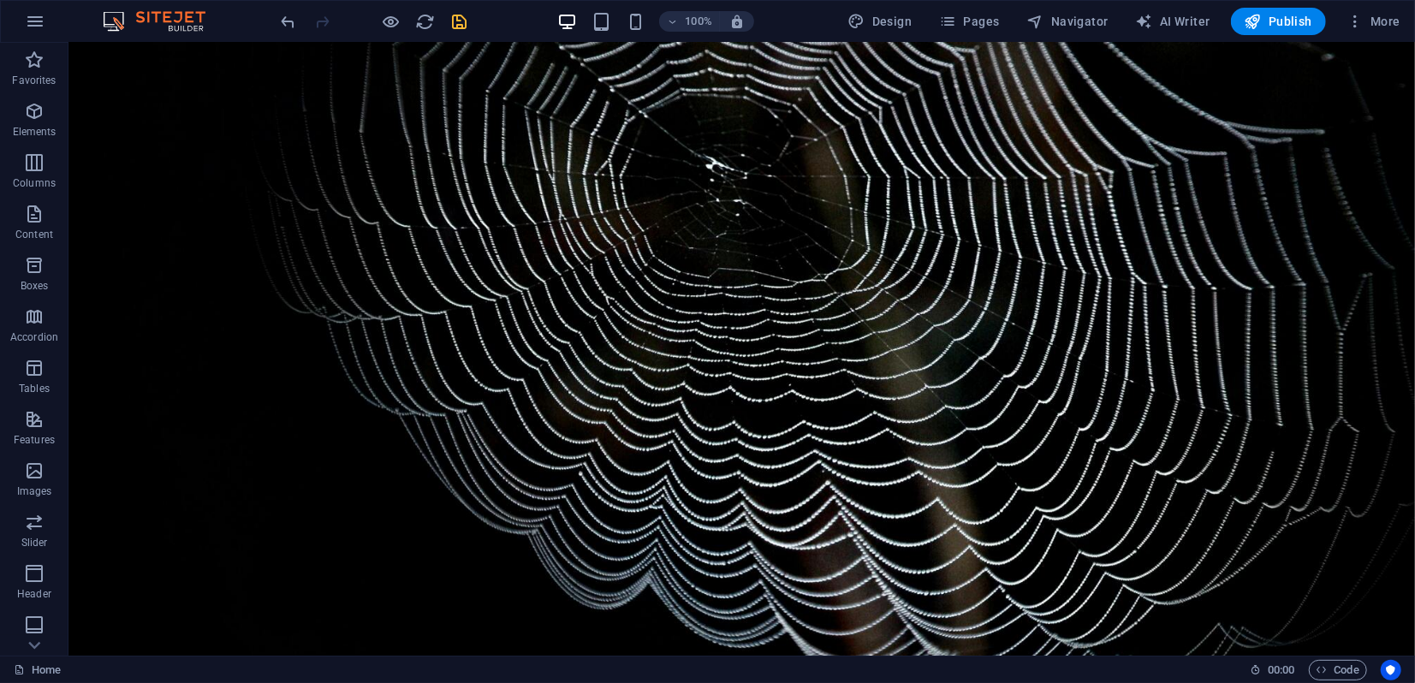
scroll to position [0, 0]
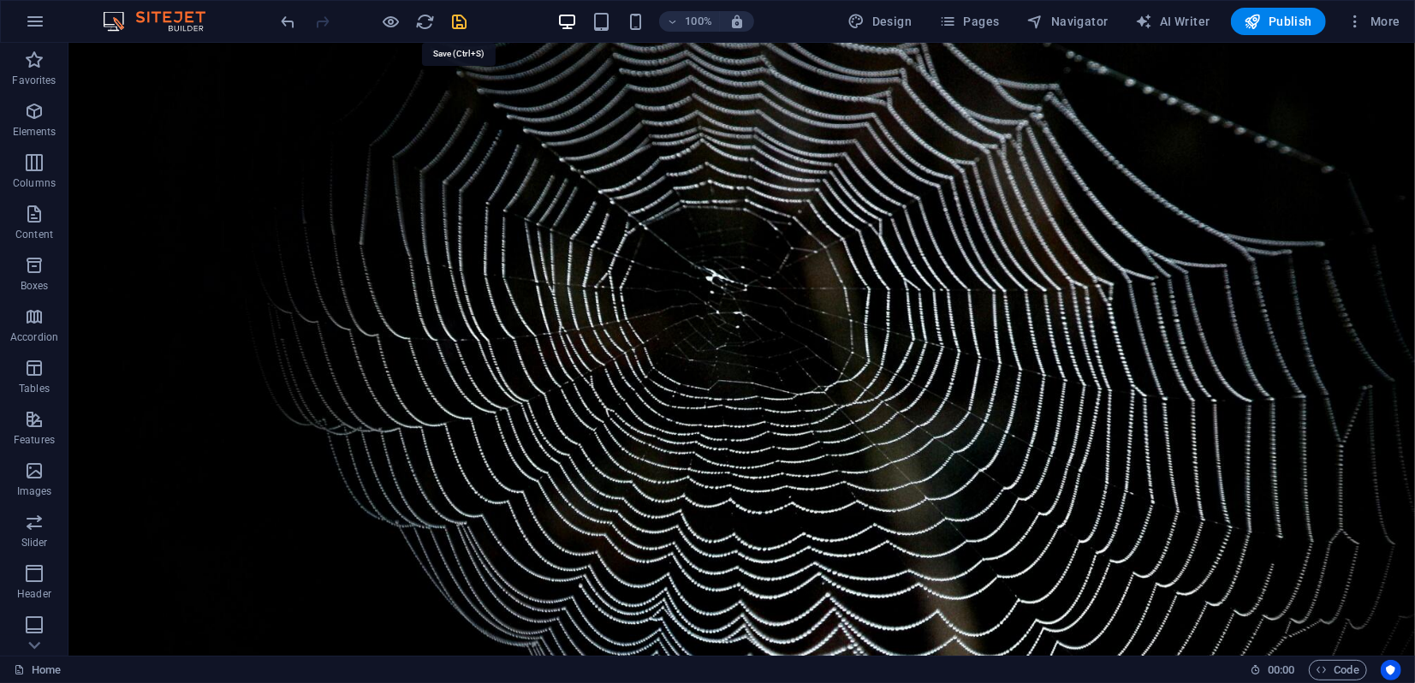
click at [462, 18] on icon "save" at bounding box center [460, 22] width 20 height 20
click at [291, 21] on icon "undo" at bounding box center [289, 22] width 20 height 20
click at [456, 21] on icon "save" at bounding box center [460, 22] width 20 height 20
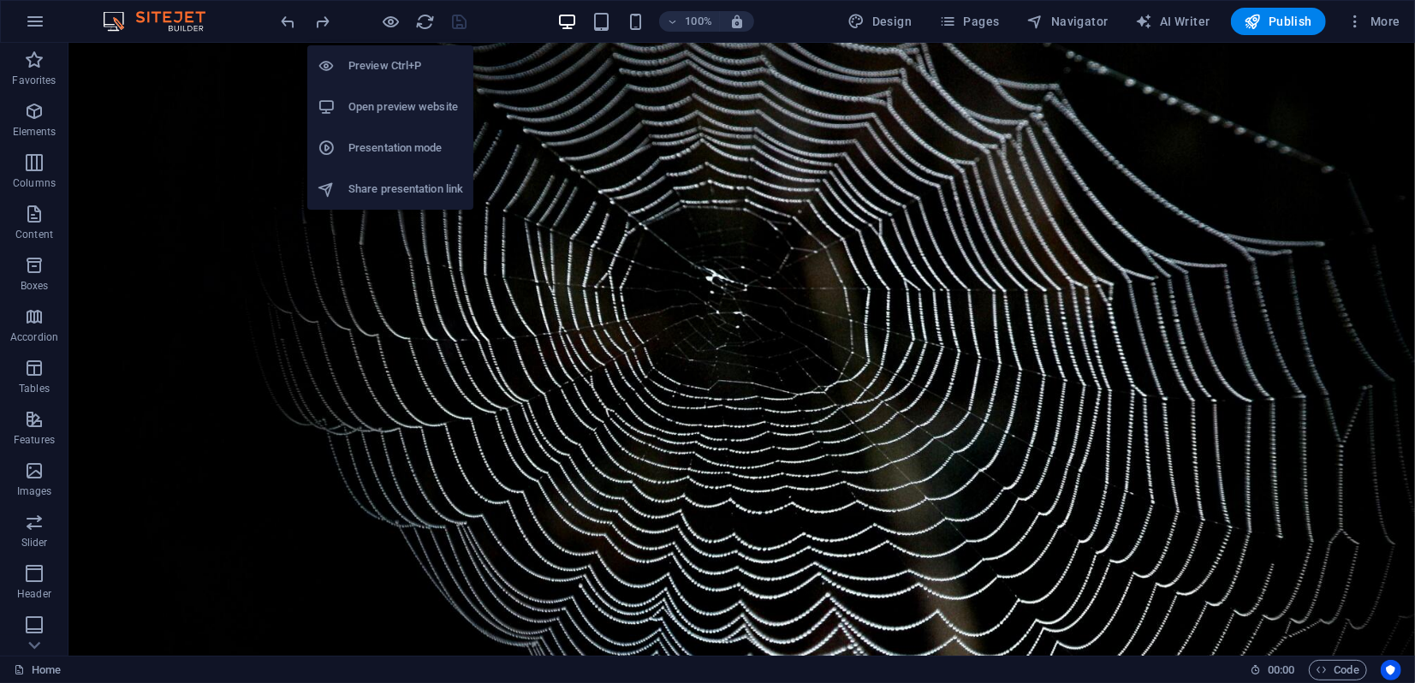
click at [385, 151] on h6 "Presentation mode" at bounding box center [406, 148] width 115 height 21
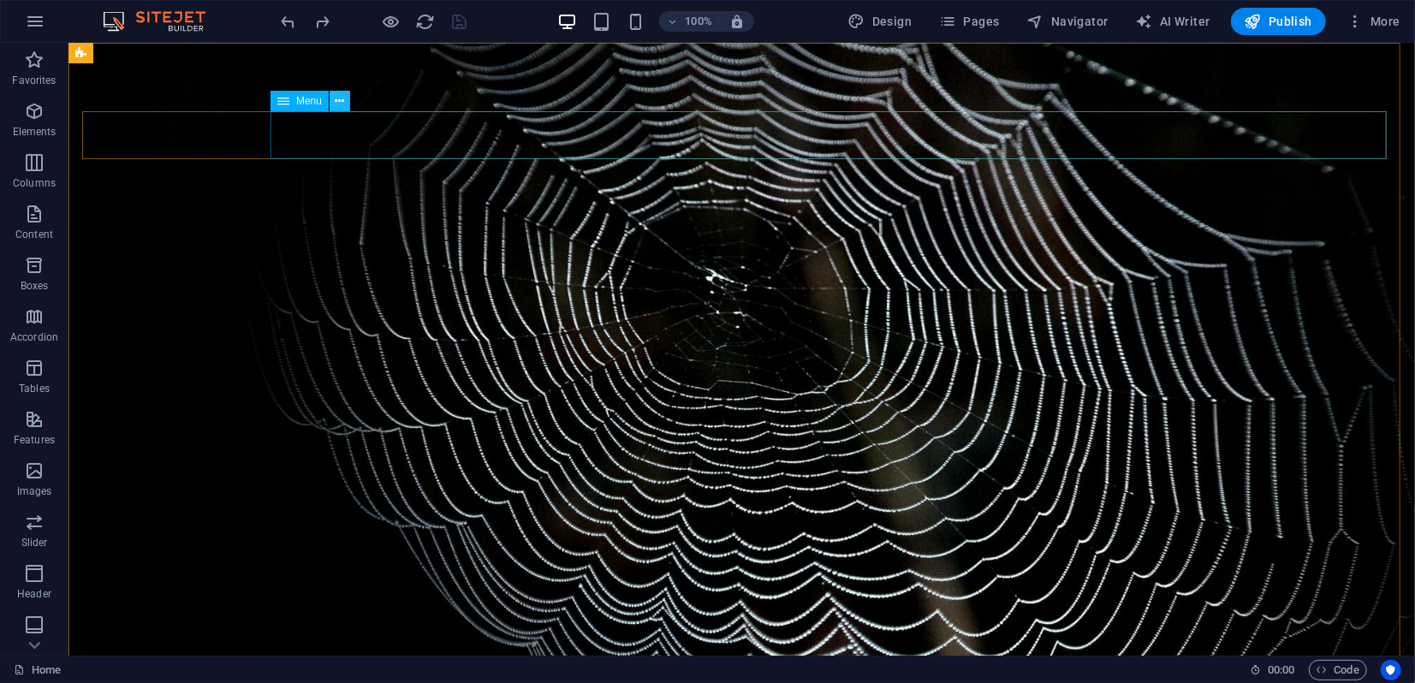
click at [337, 105] on icon at bounding box center [340, 101] width 9 height 18
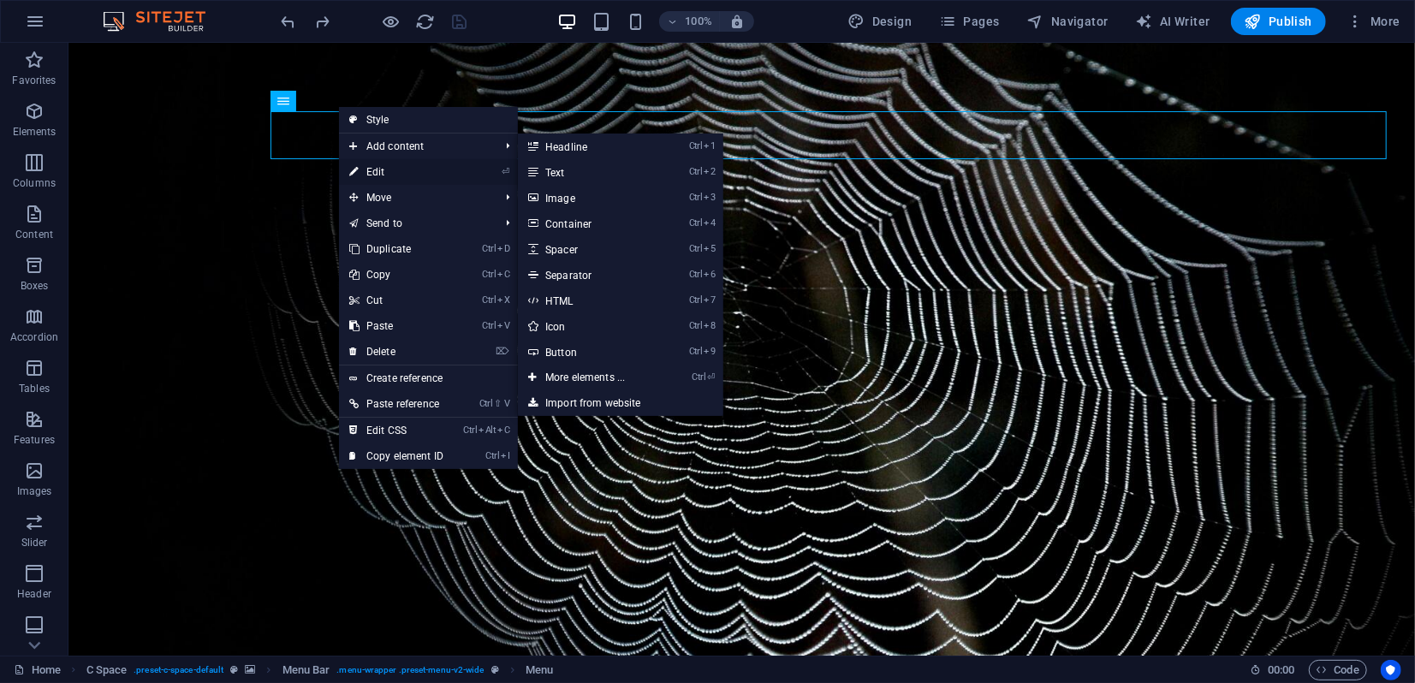
click at [377, 177] on link "⏎ Edit" at bounding box center [396, 172] width 115 height 26
select select
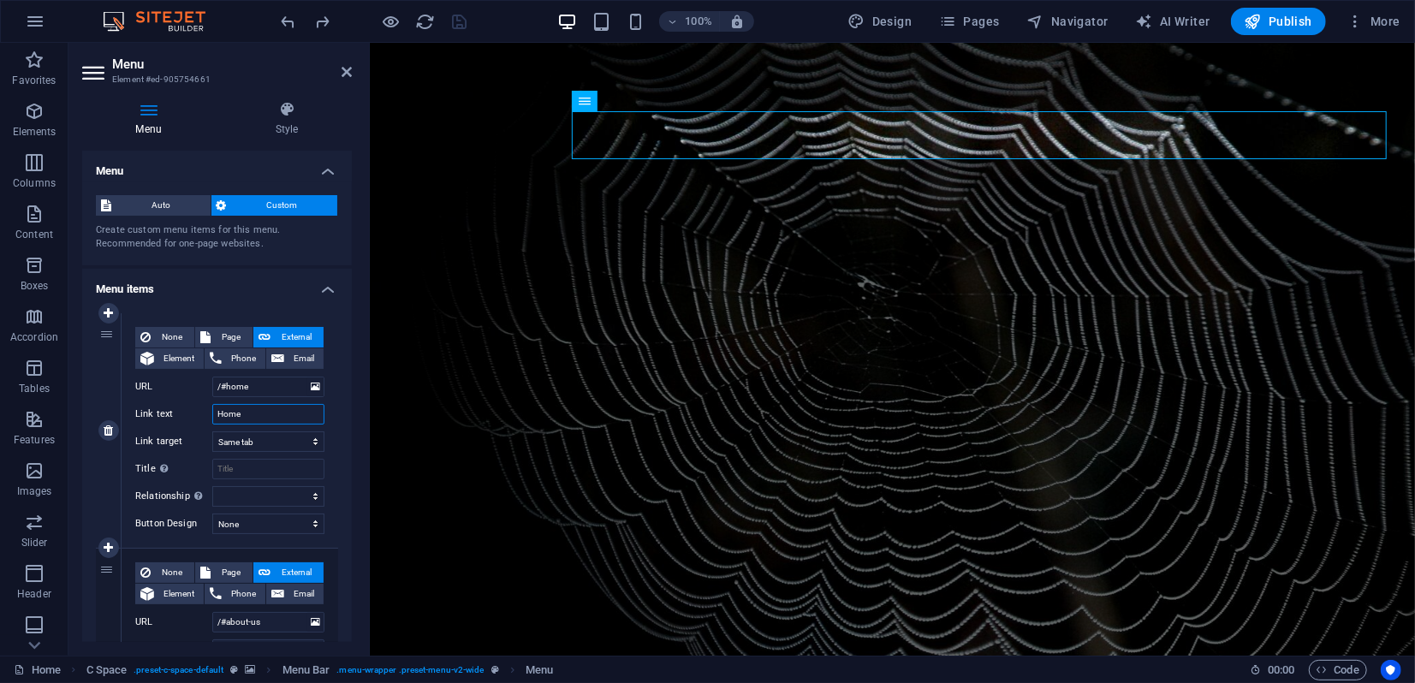
drag, startPoint x: 243, startPoint y: 411, endPoint x: 209, endPoint y: 411, distance: 34.3
click at [209, 411] on div "Link text Home" at bounding box center [229, 414] width 189 height 21
type input "Despre"
select select
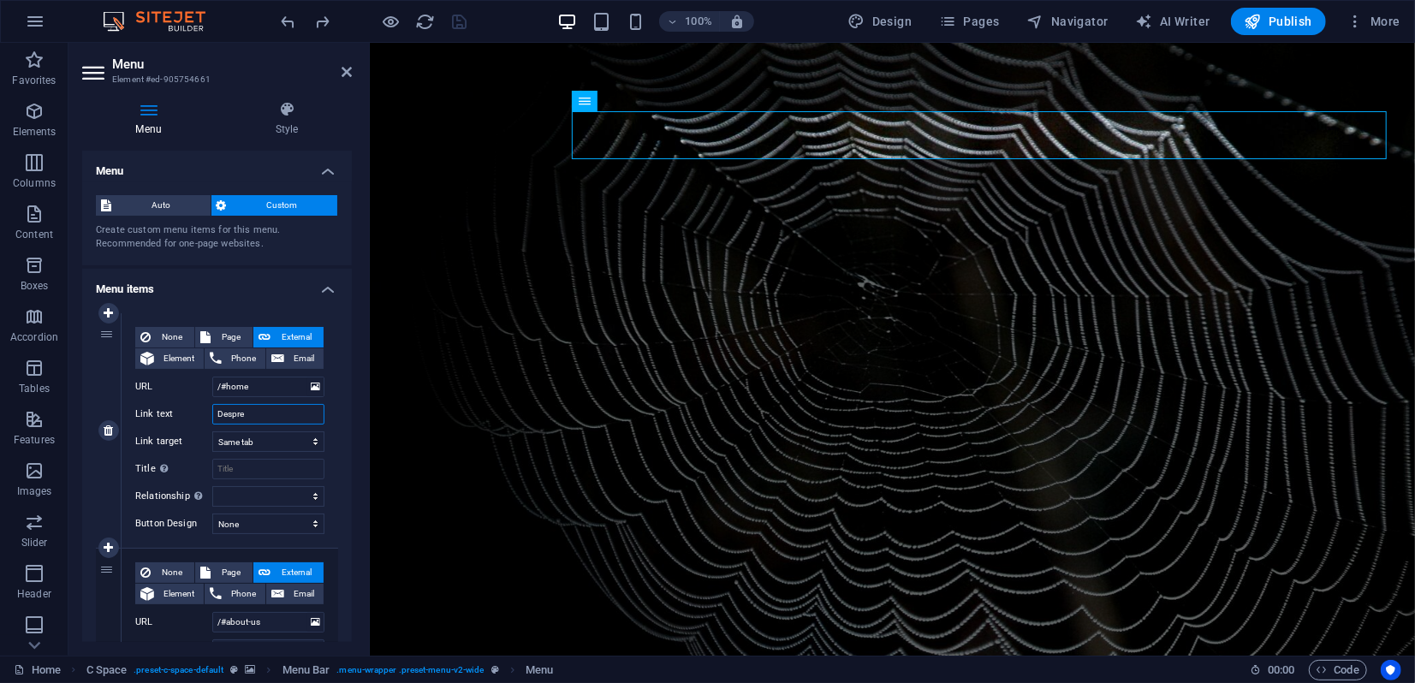
select select
type input "Despre Noi"
select select
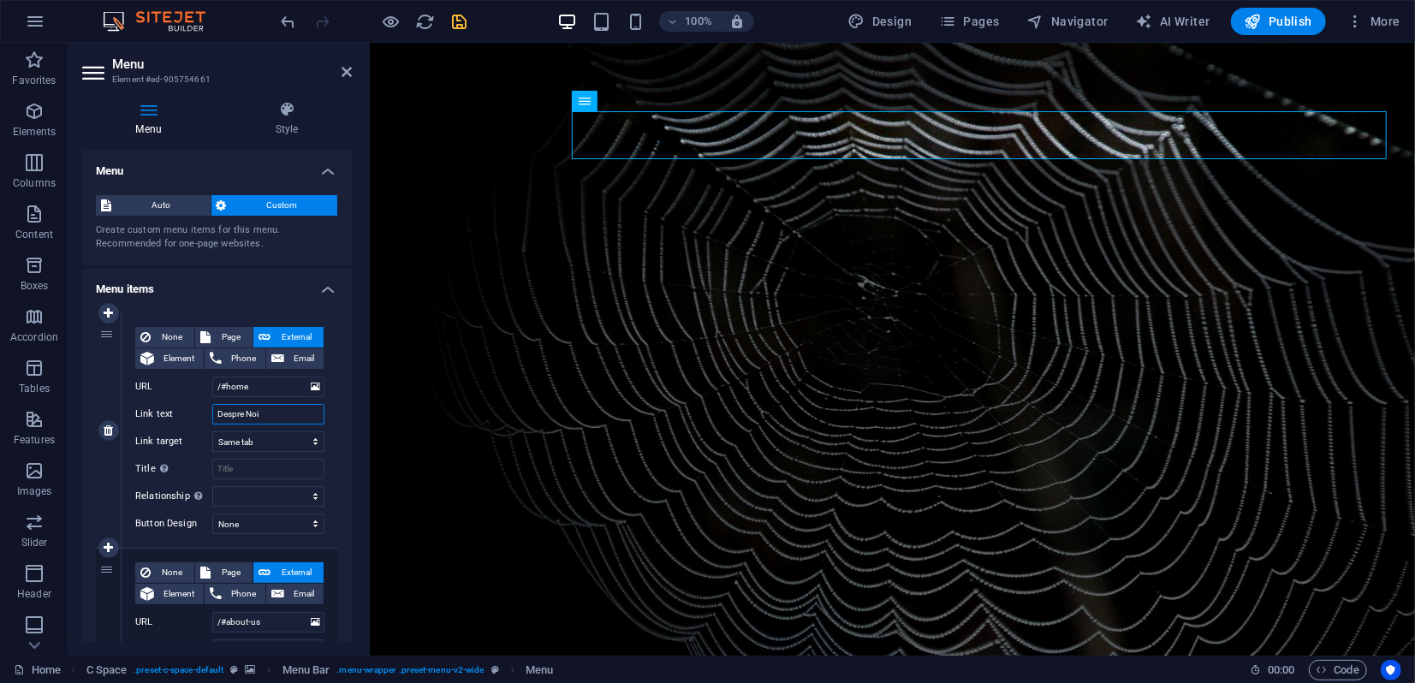
select select
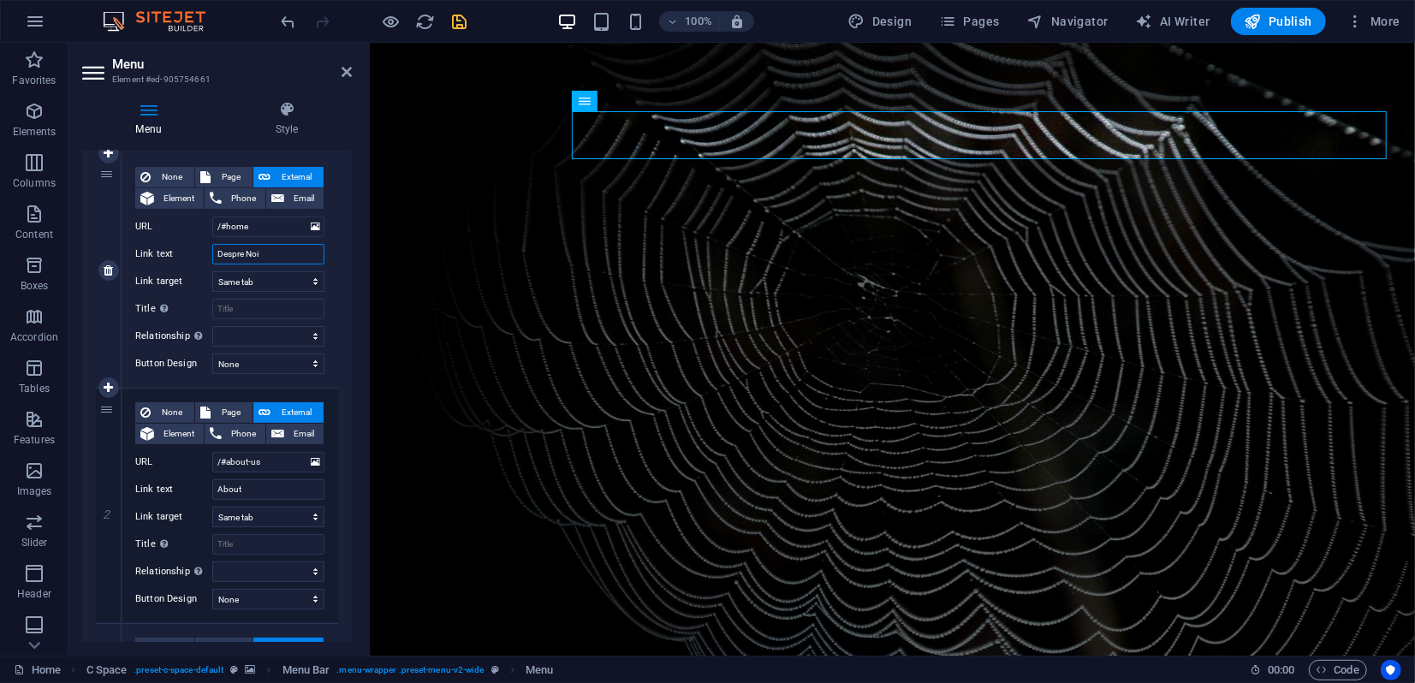
scroll to position [190, 0]
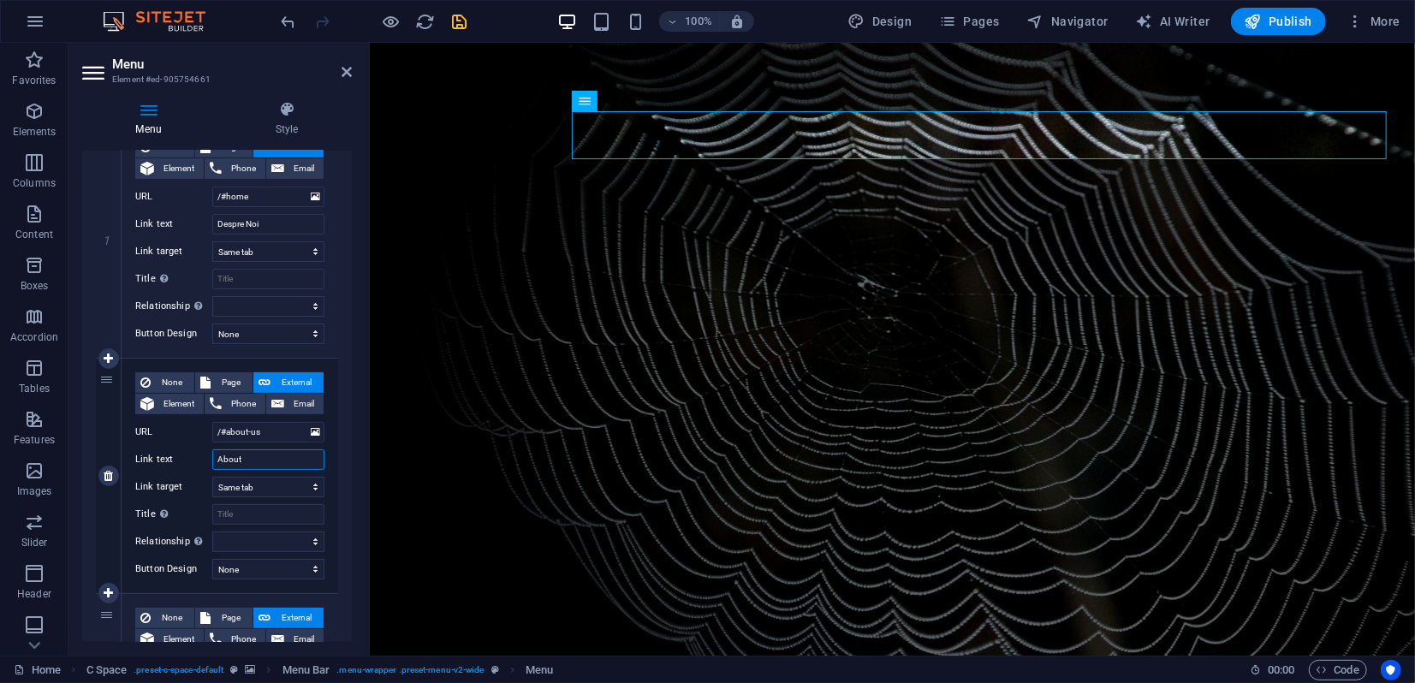
click at [251, 461] on input "About" at bounding box center [268, 460] width 112 height 21
click at [290, 16] on icon "undo" at bounding box center [289, 22] width 20 height 20
type input "Despre"
select select
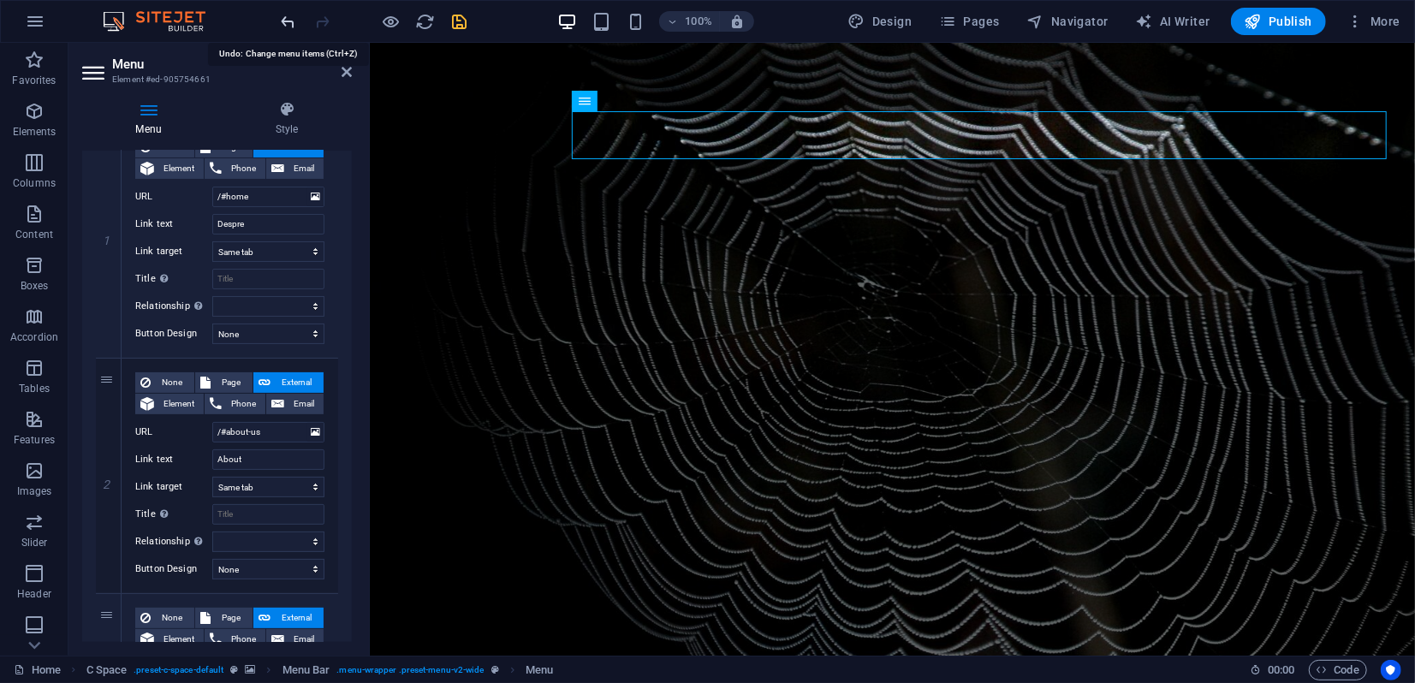
select select
click at [290, 16] on icon "undo" at bounding box center [289, 22] width 20 height 20
type input "Home"
select select
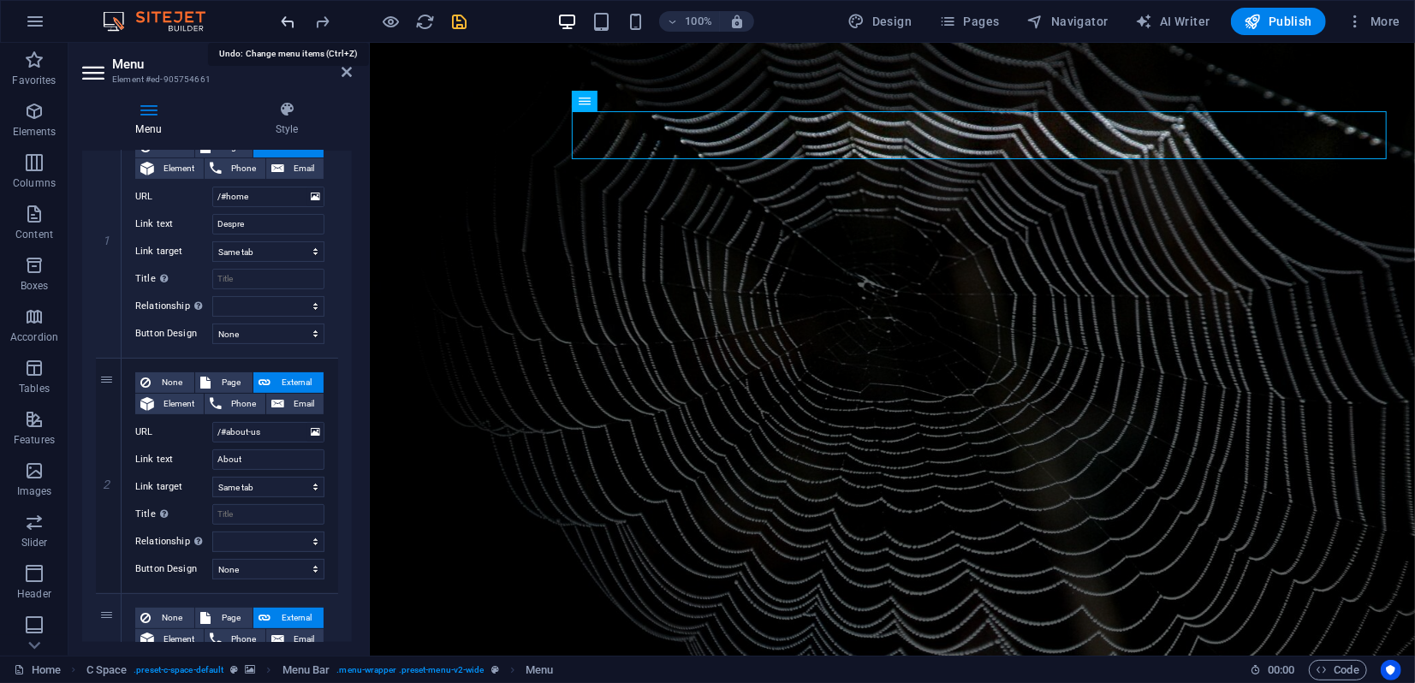
select select
drag, startPoint x: 247, startPoint y: 223, endPoint x: 192, endPoint y: 219, distance: 55.8
click at [191, 219] on div "Link text Home" at bounding box center [229, 224] width 189 height 21
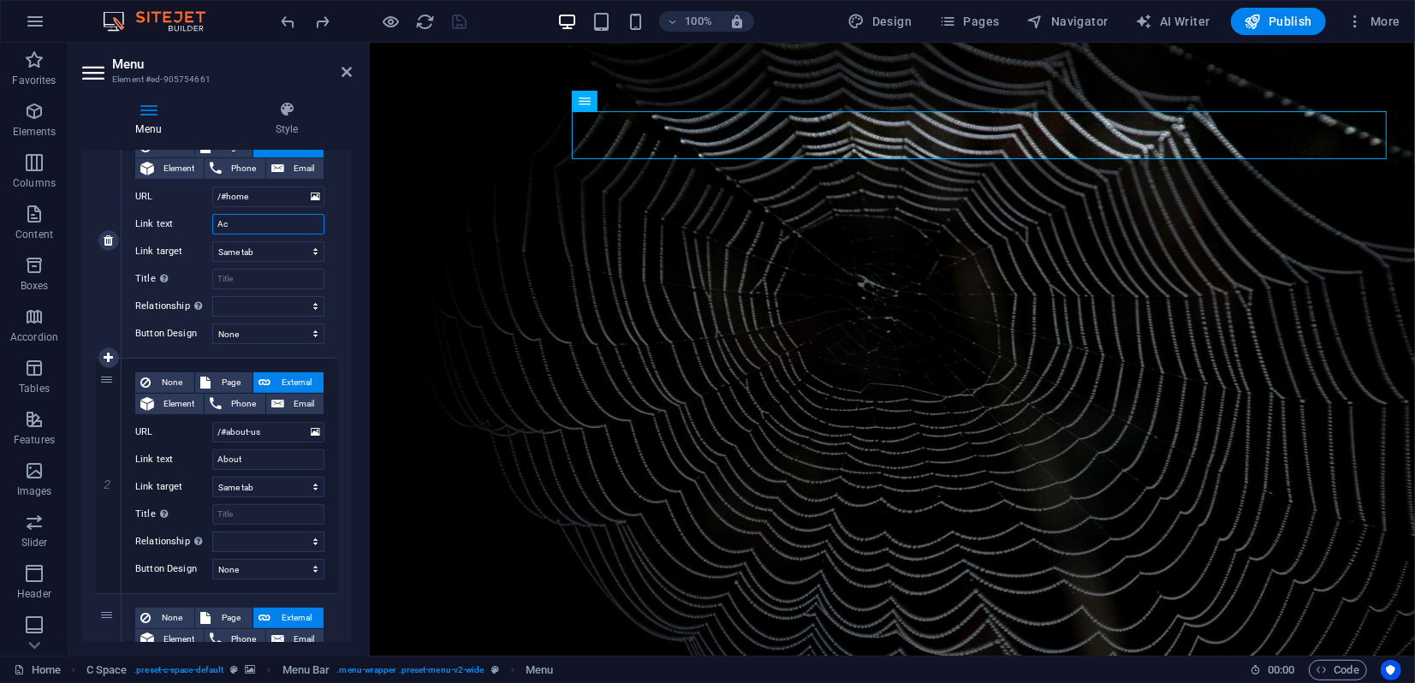
type input "Aca"
select select
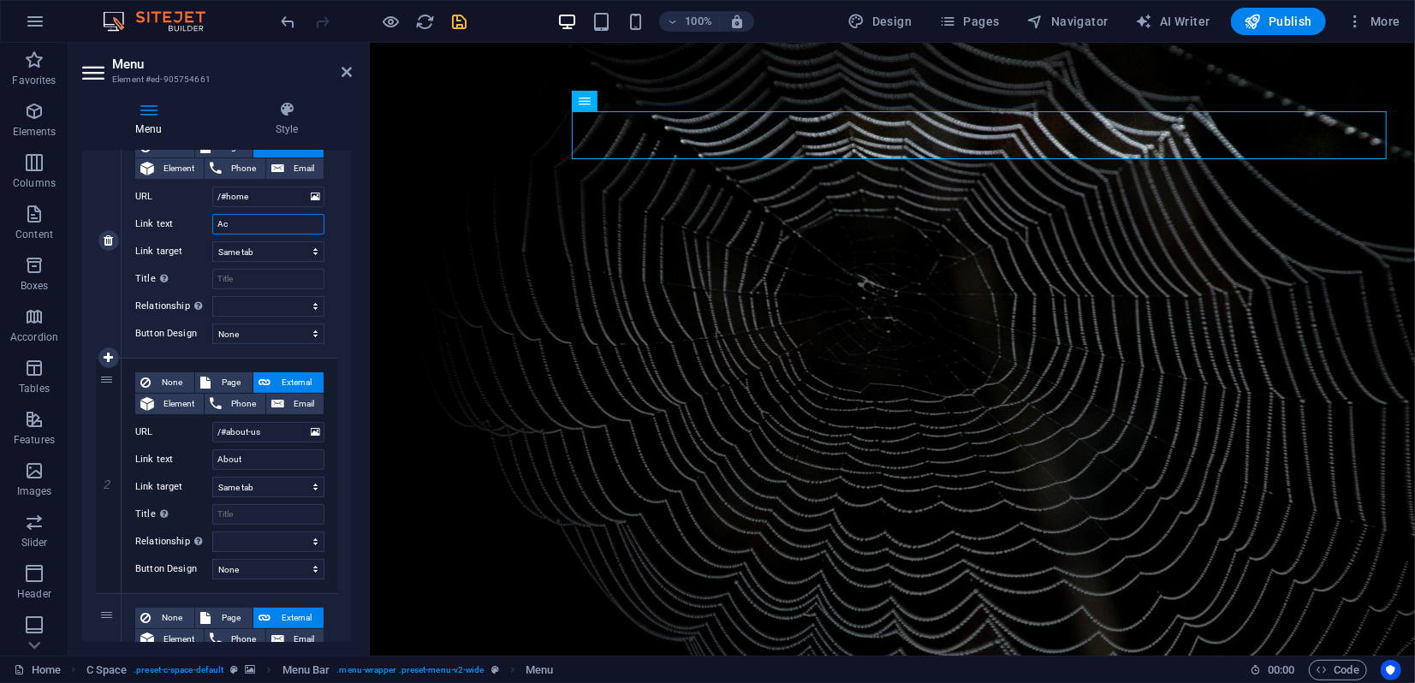
type input "A"
select select
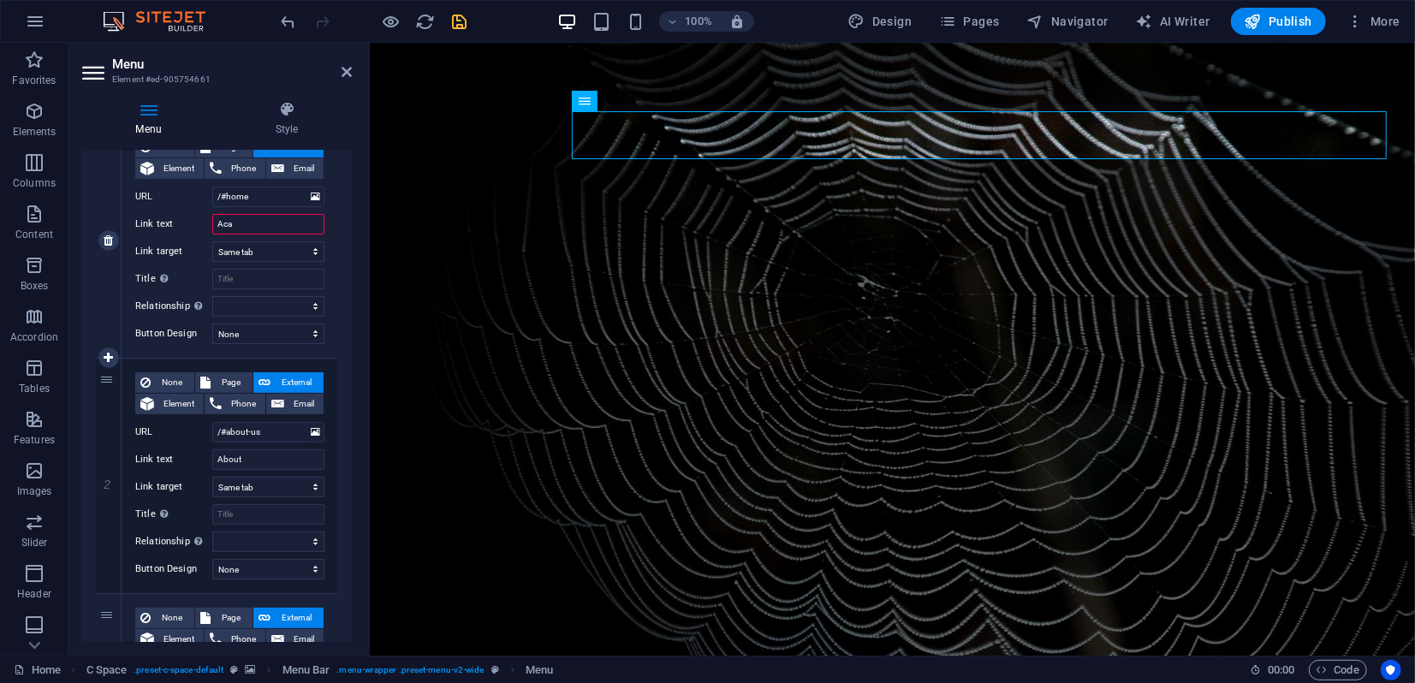
type input "Acas"
select select
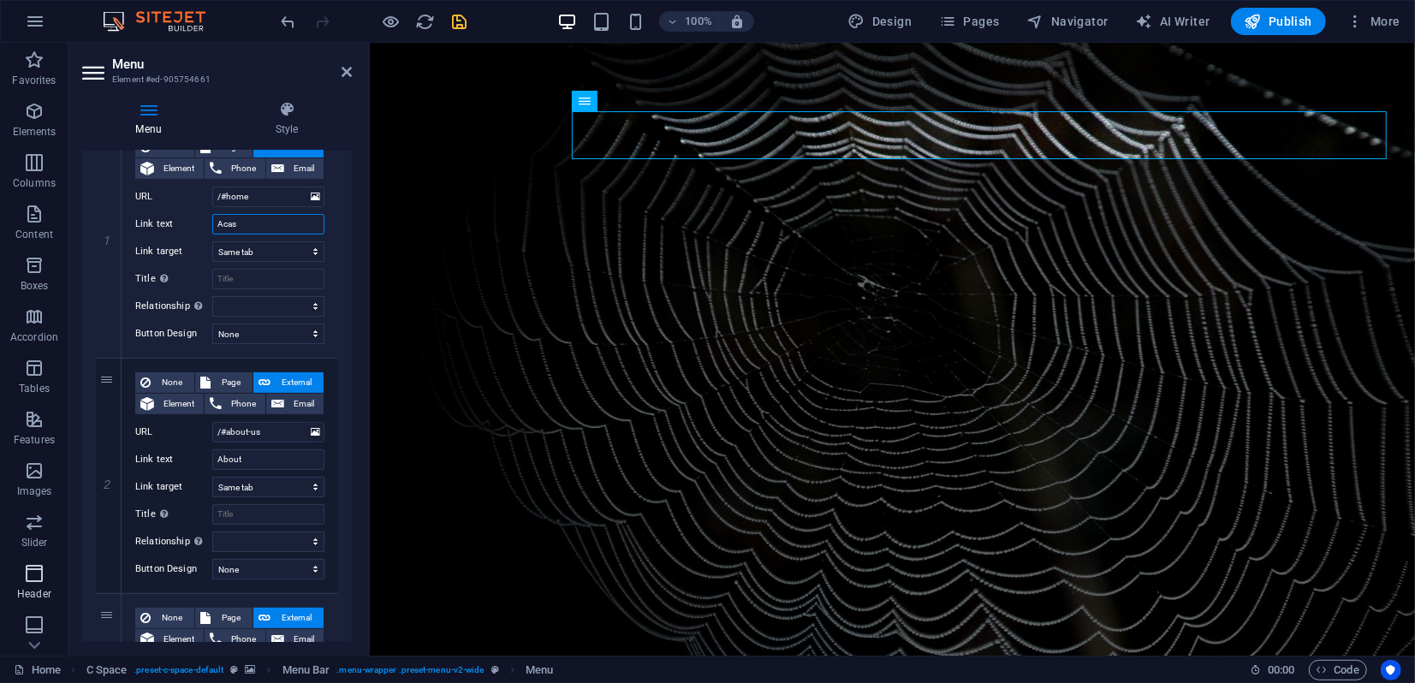
type input "Acasă"
select select
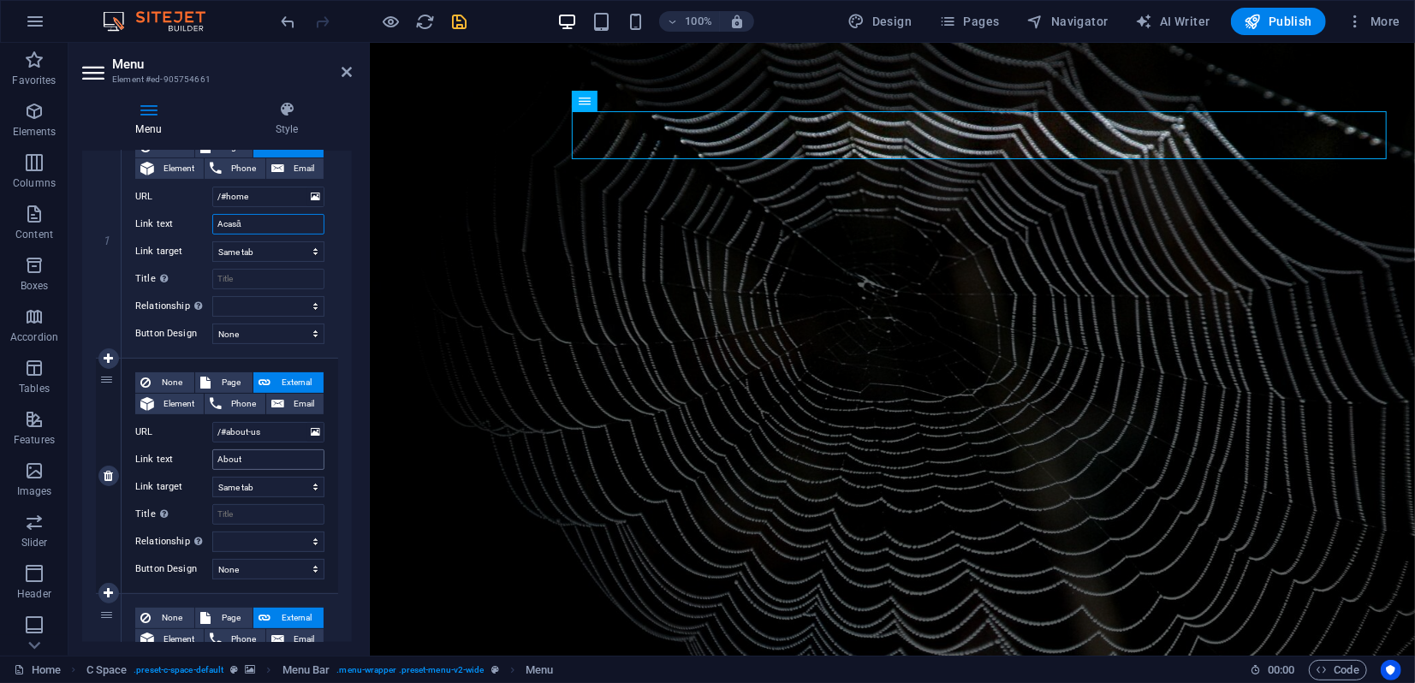
type input "Acasă"
drag, startPoint x: 247, startPoint y: 457, endPoint x: 199, endPoint y: 454, distance: 48.9
click at [199, 454] on div "Link text About" at bounding box center [229, 460] width 189 height 21
type input "desp"
select select
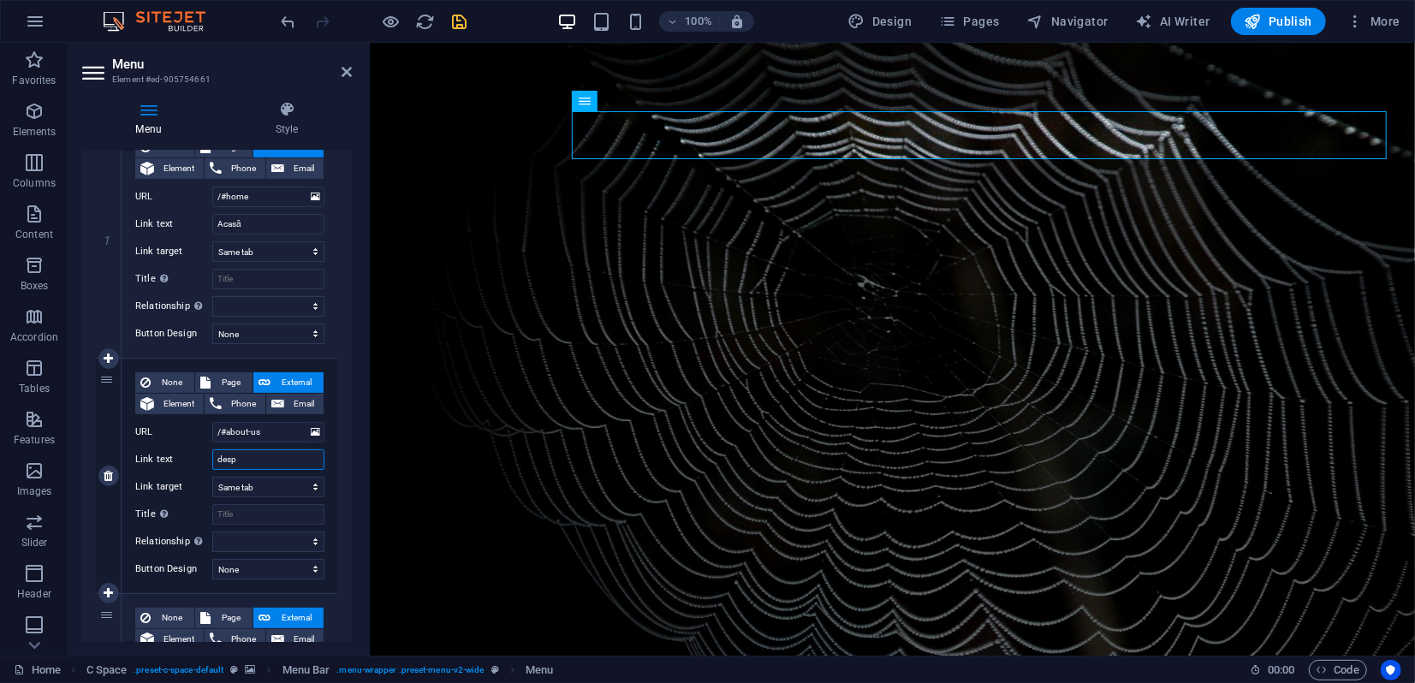
select select
type input "despr"
select select
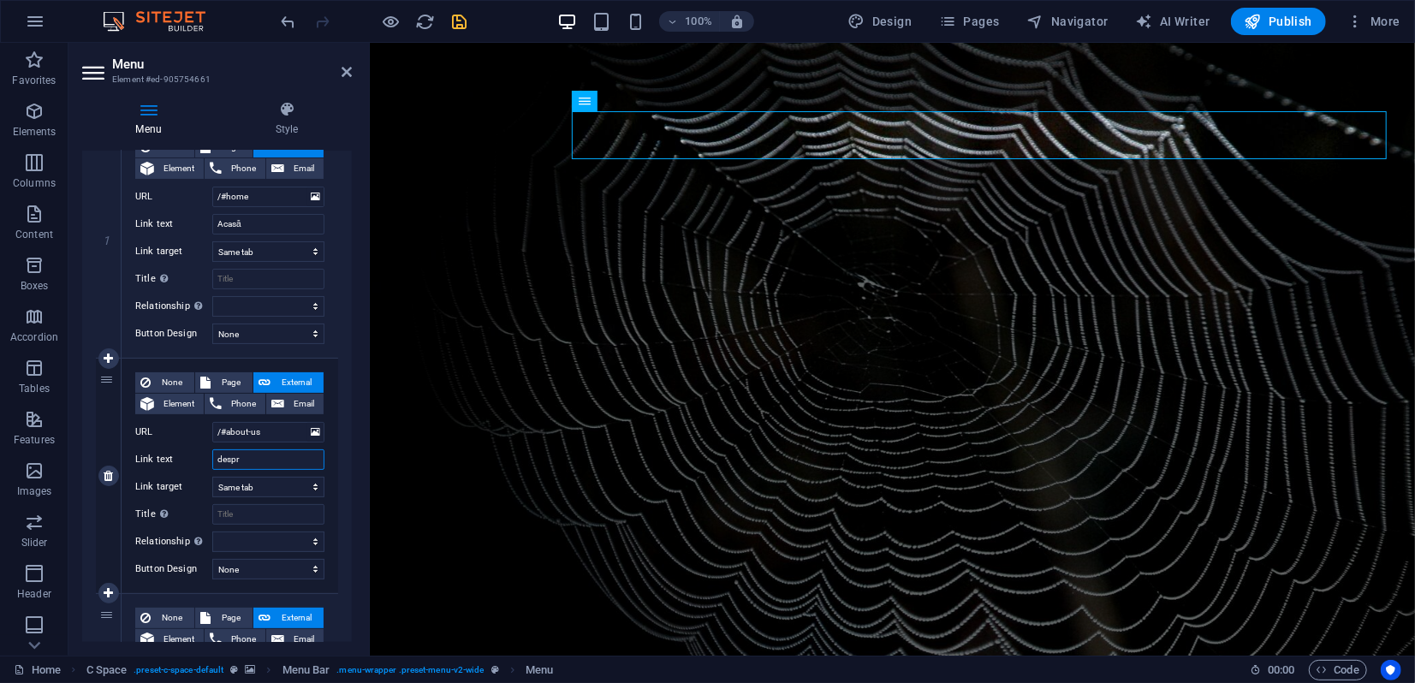
select select
type input "despre noi"
select select
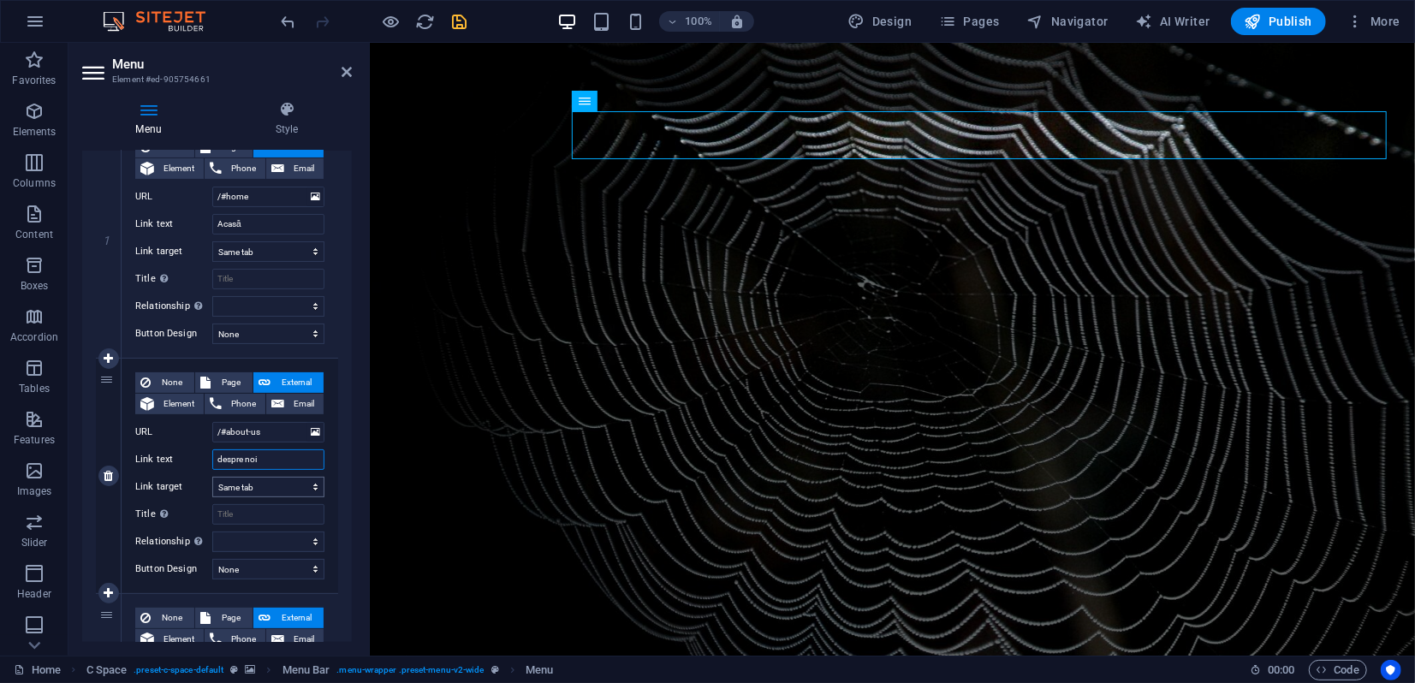
select select
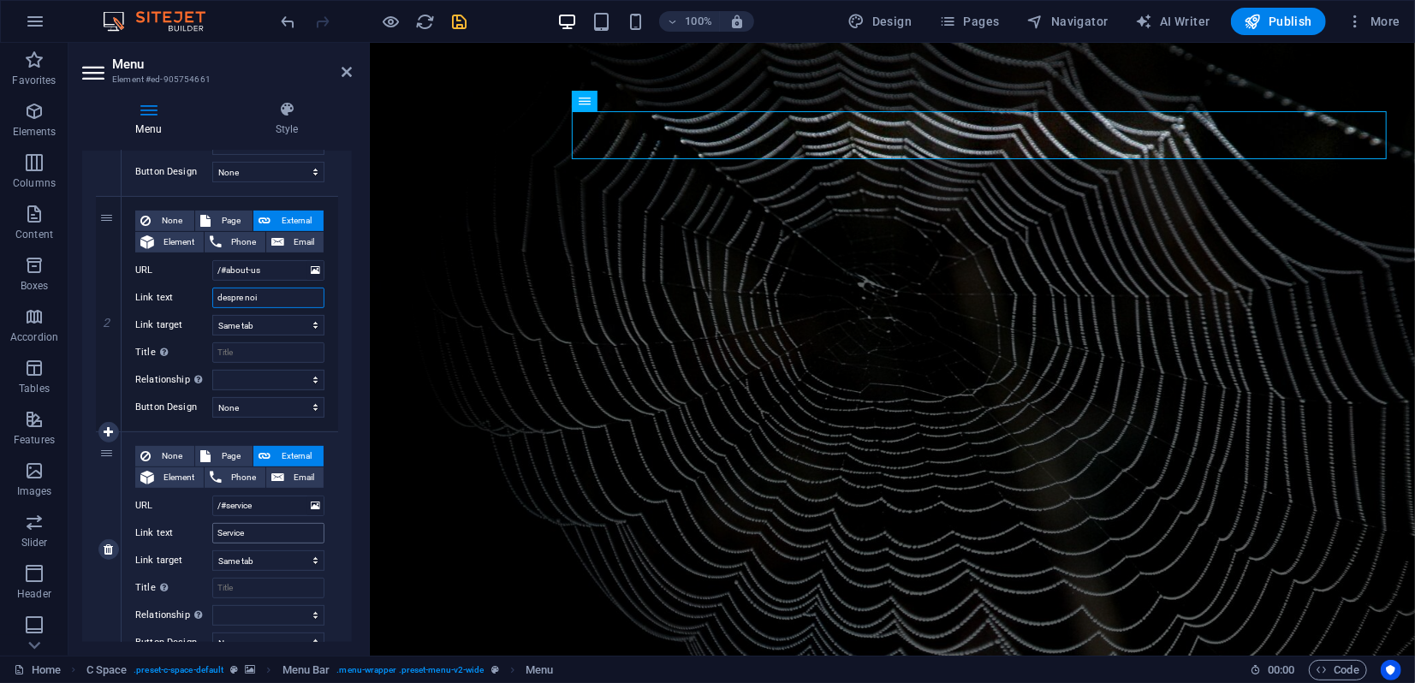
scroll to position [380, 0]
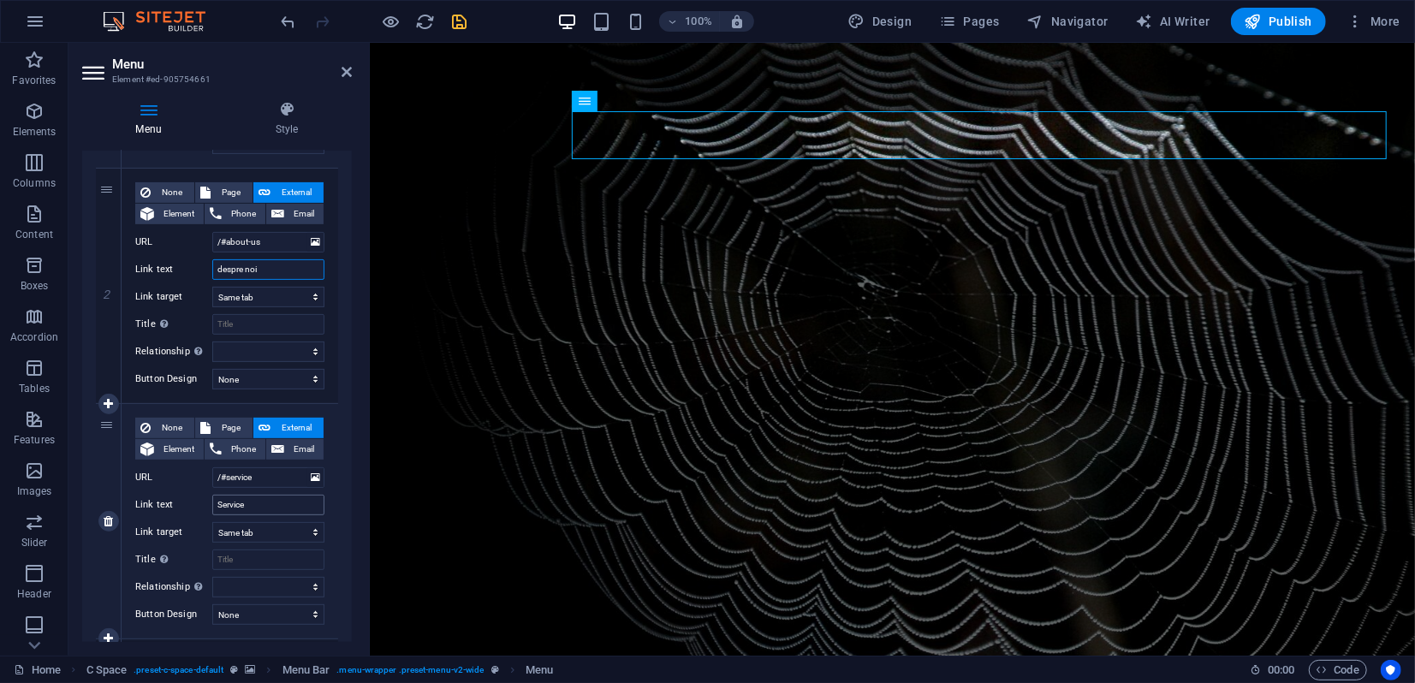
type input "despre noi"
drag, startPoint x: 253, startPoint y: 505, endPoint x: 207, endPoint y: 503, distance: 46.3
click at [207, 503] on div "Link text Service" at bounding box center [229, 505] width 189 height 21
type input "P"
select select
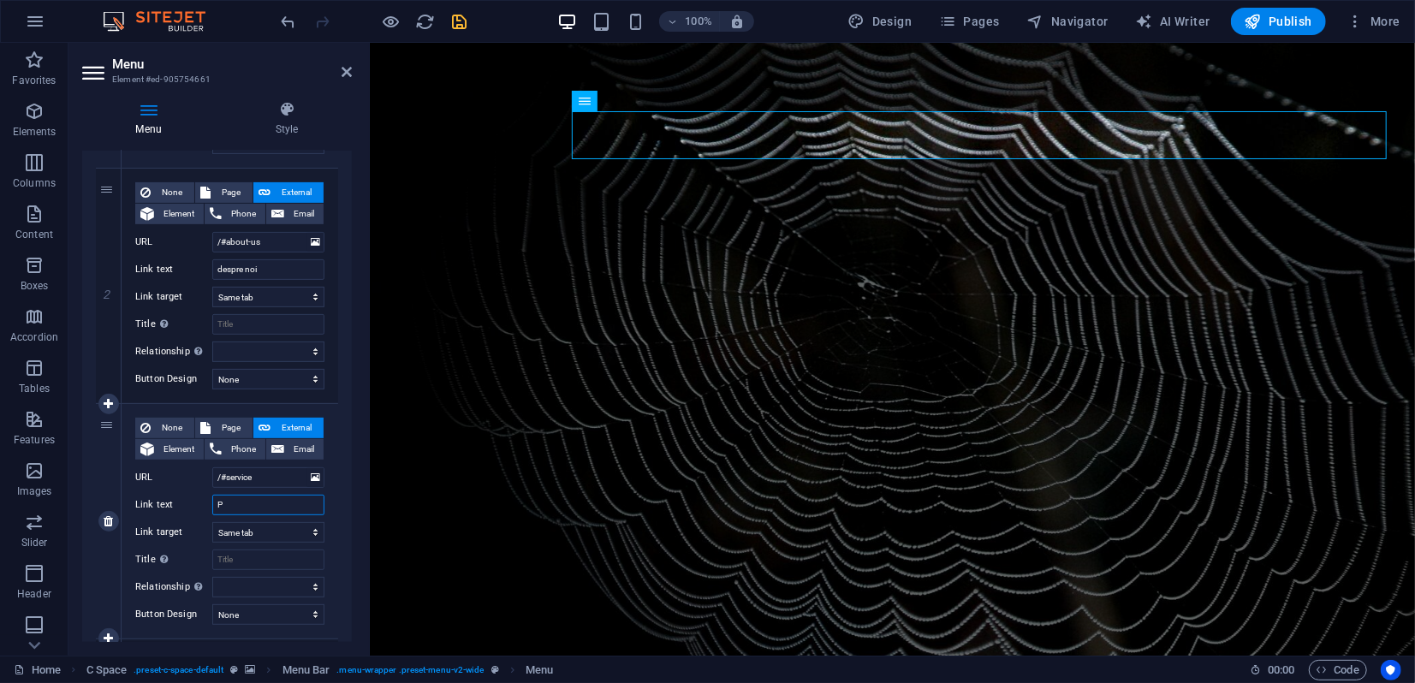
select select
type input "Portofoliu"
select select
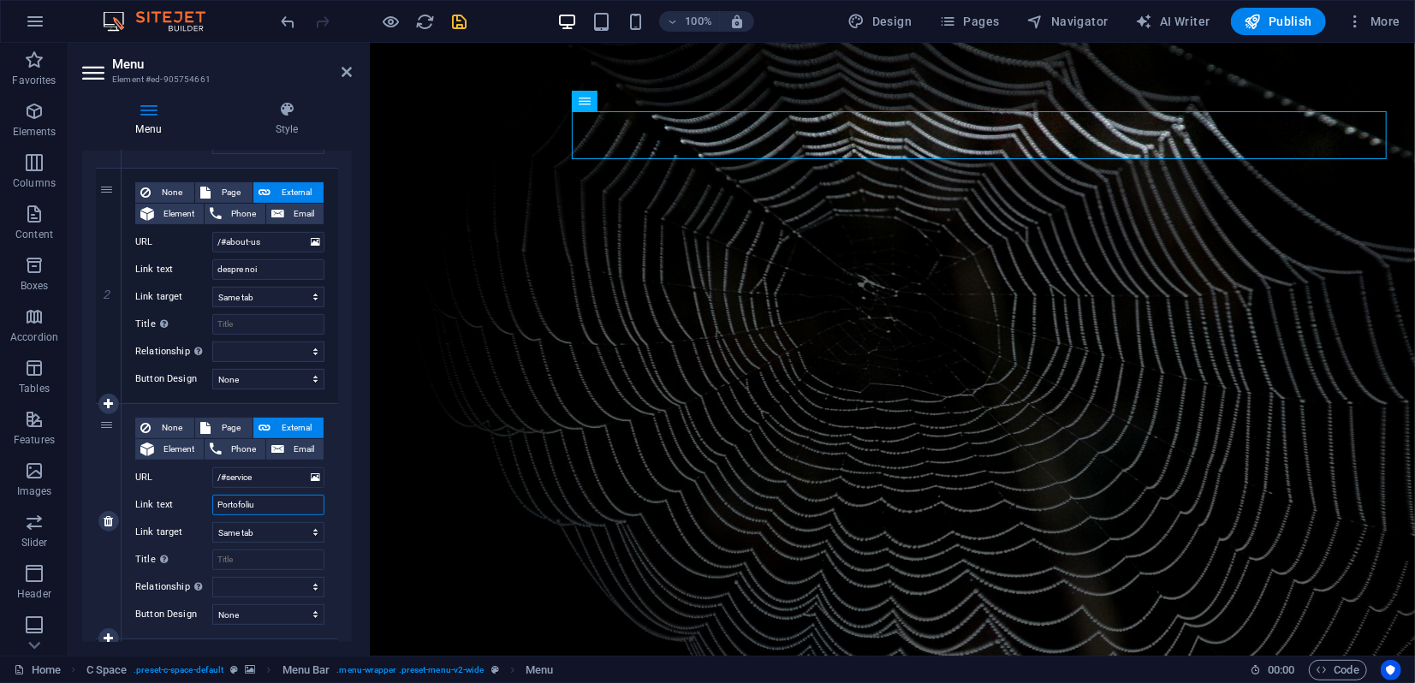
select select
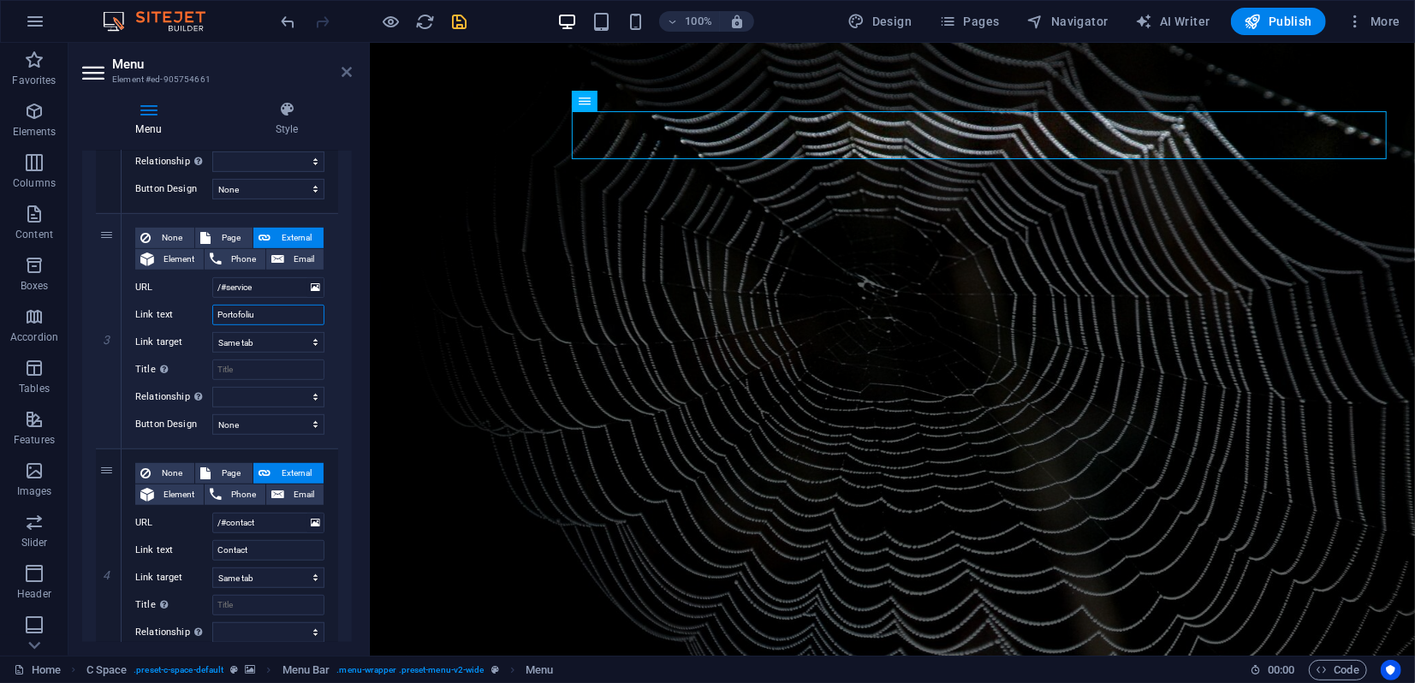
type input "Portofoliu"
click at [349, 75] on icon at bounding box center [347, 72] width 10 height 14
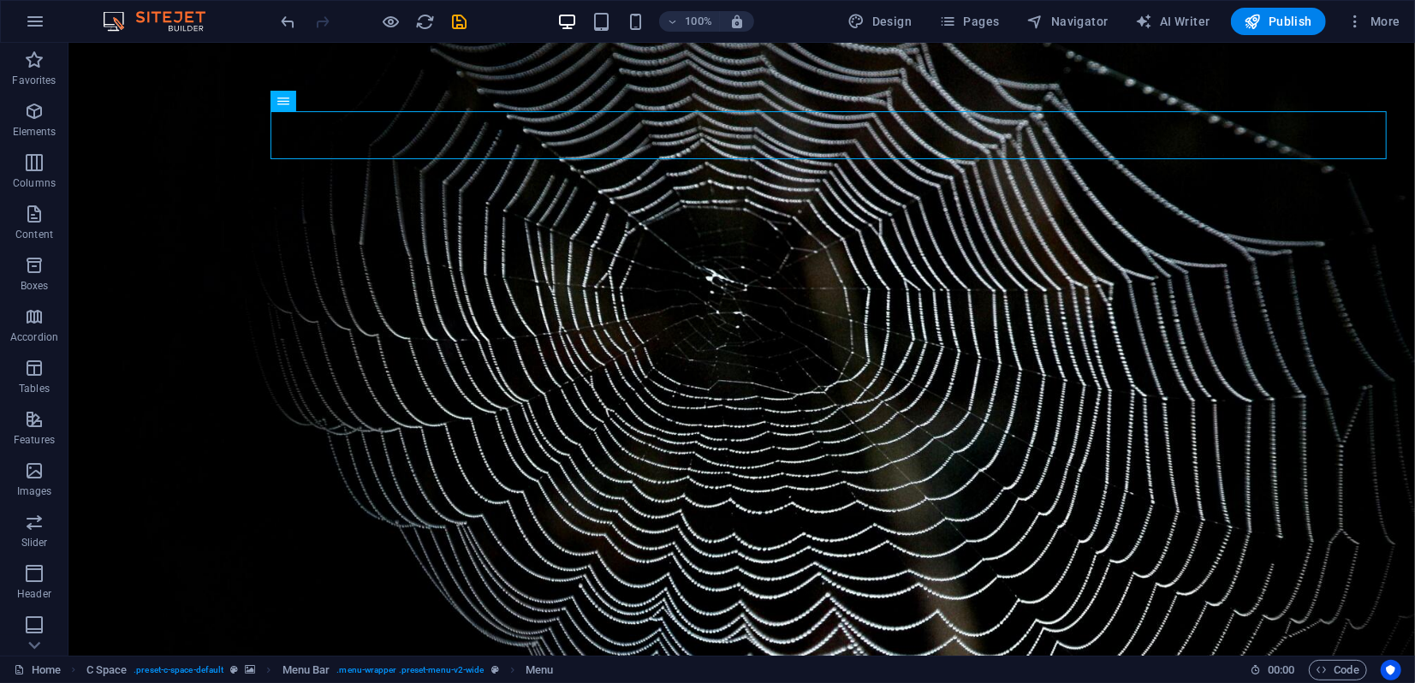
click at [462, 17] on icon "save" at bounding box center [460, 22] width 20 height 20
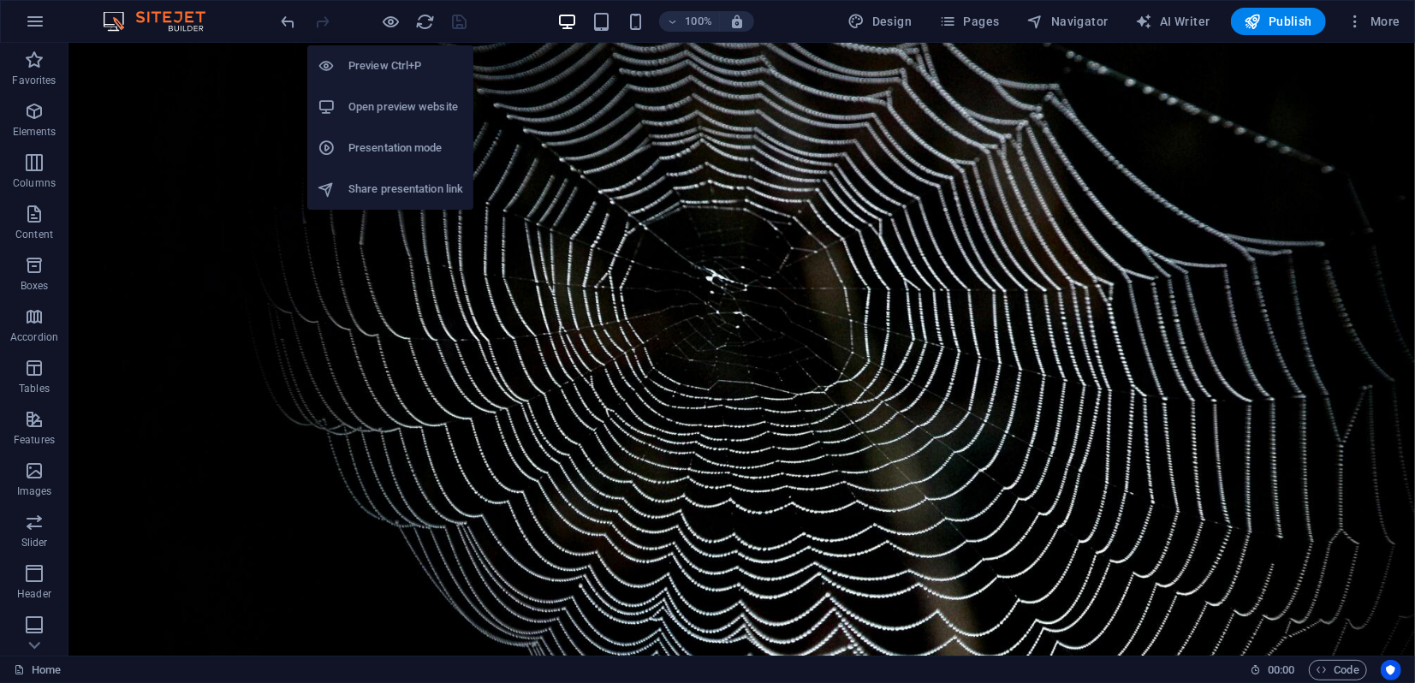
click at [392, 145] on h6 "Presentation mode" at bounding box center [406, 148] width 115 height 21
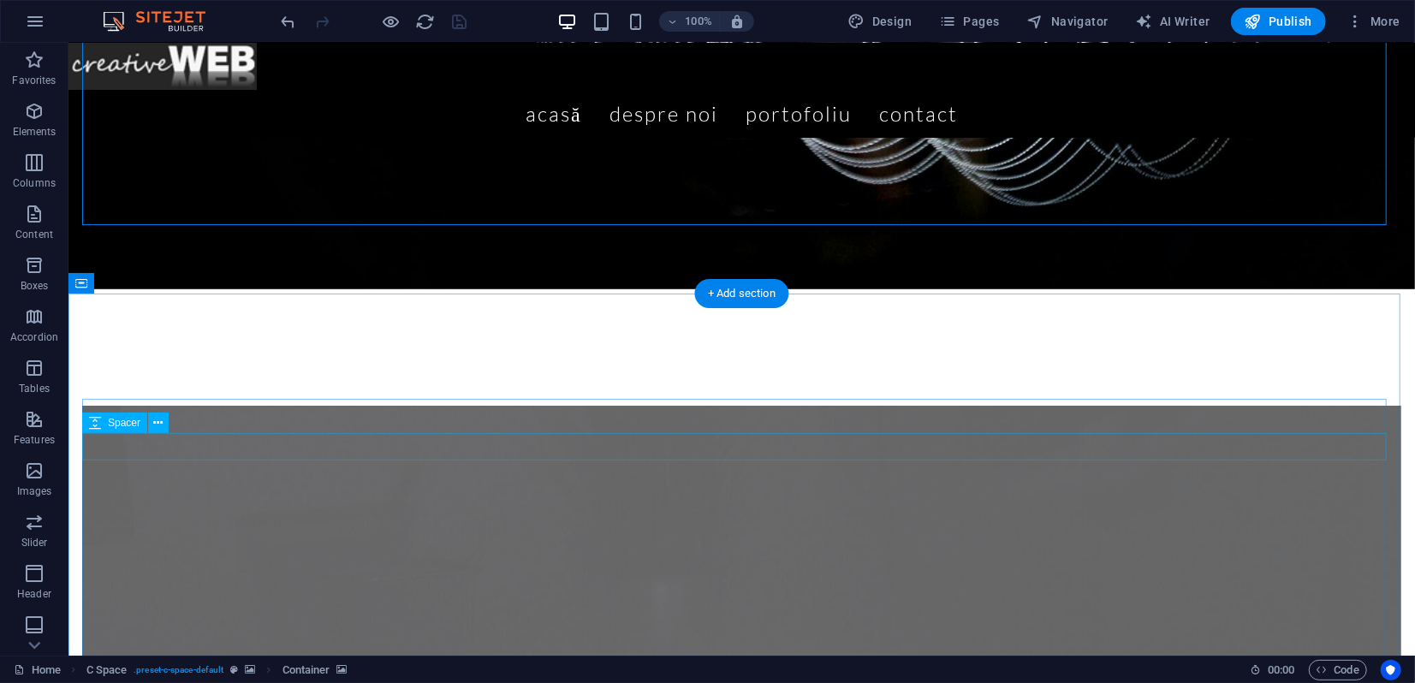
scroll to position [665, 0]
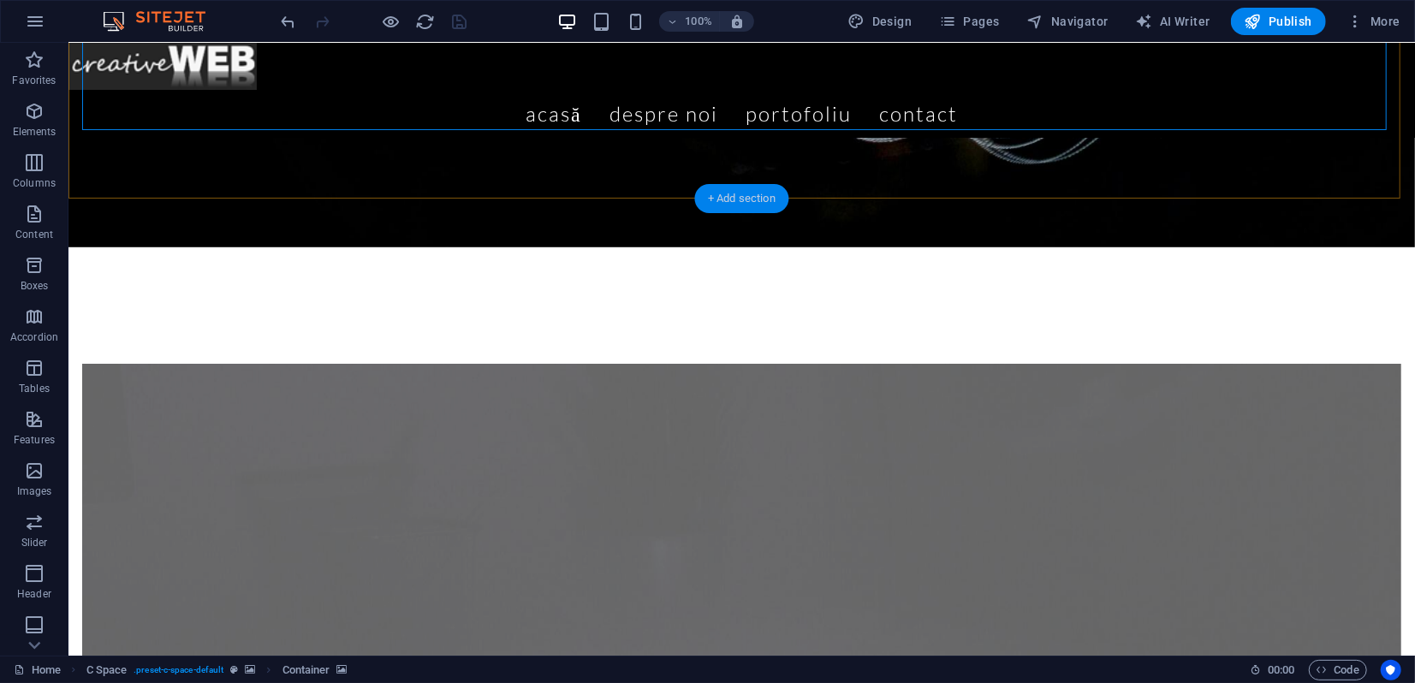
click at [766, 201] on div "+ Add section" at bounding box center [741, 198] width 95 height 29
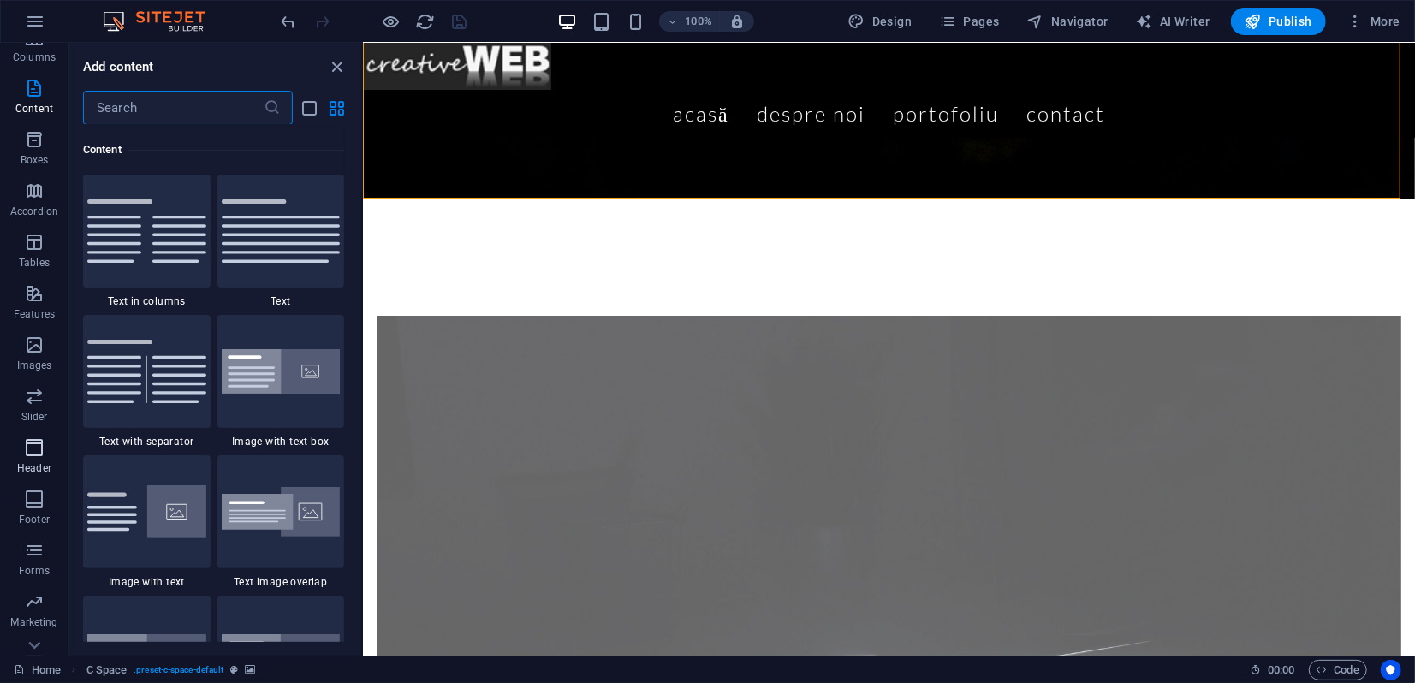
scroll to position [158, 0]
click at [41, 564] on icon "button" at bounding box center [34, 570] width 21 height 21
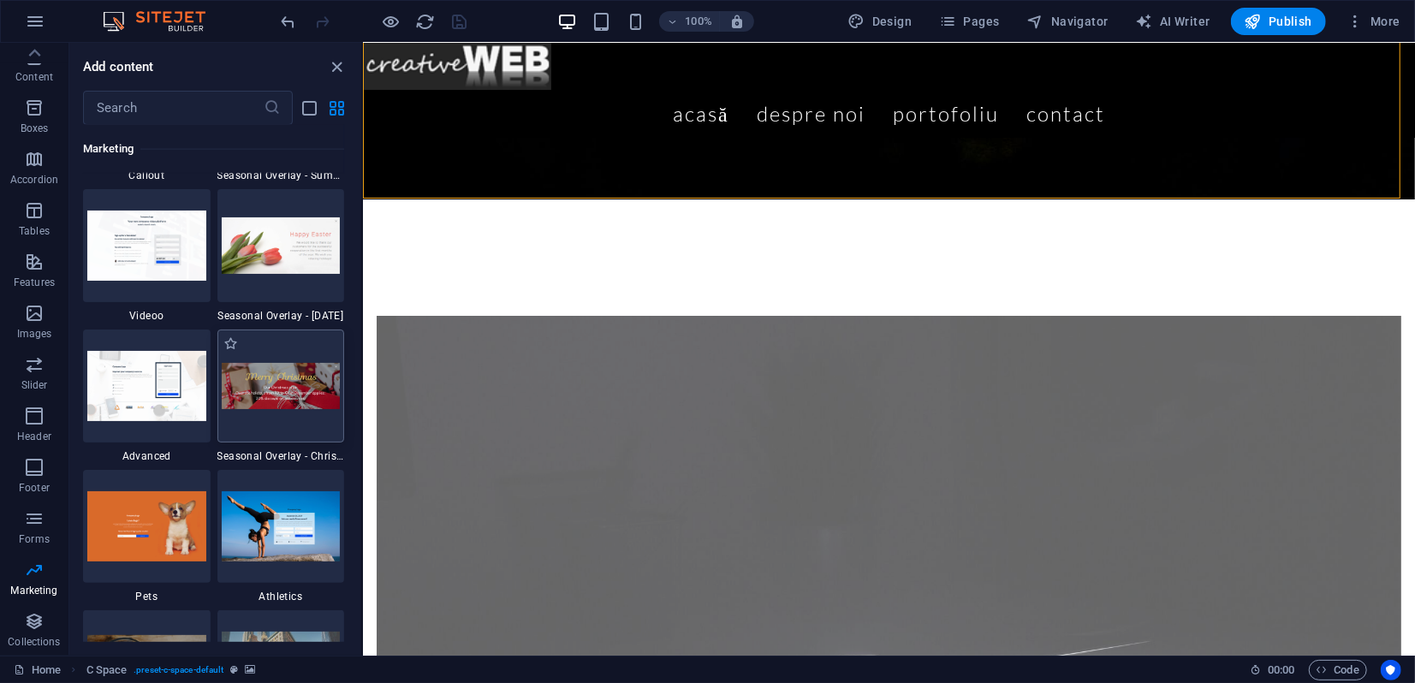
scroll to position [14328, 0]
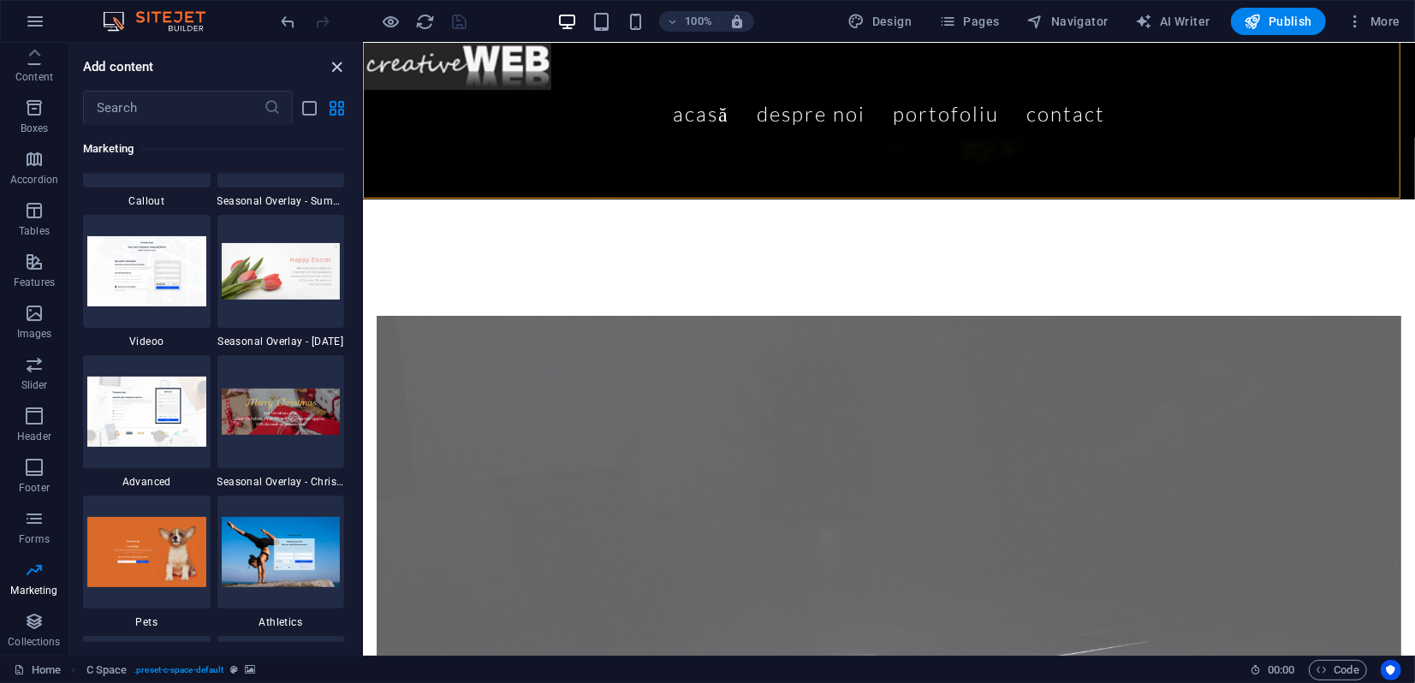
click at [339, 66] on icon "close panel" at bounding box center [338, 67] width 20 height 20
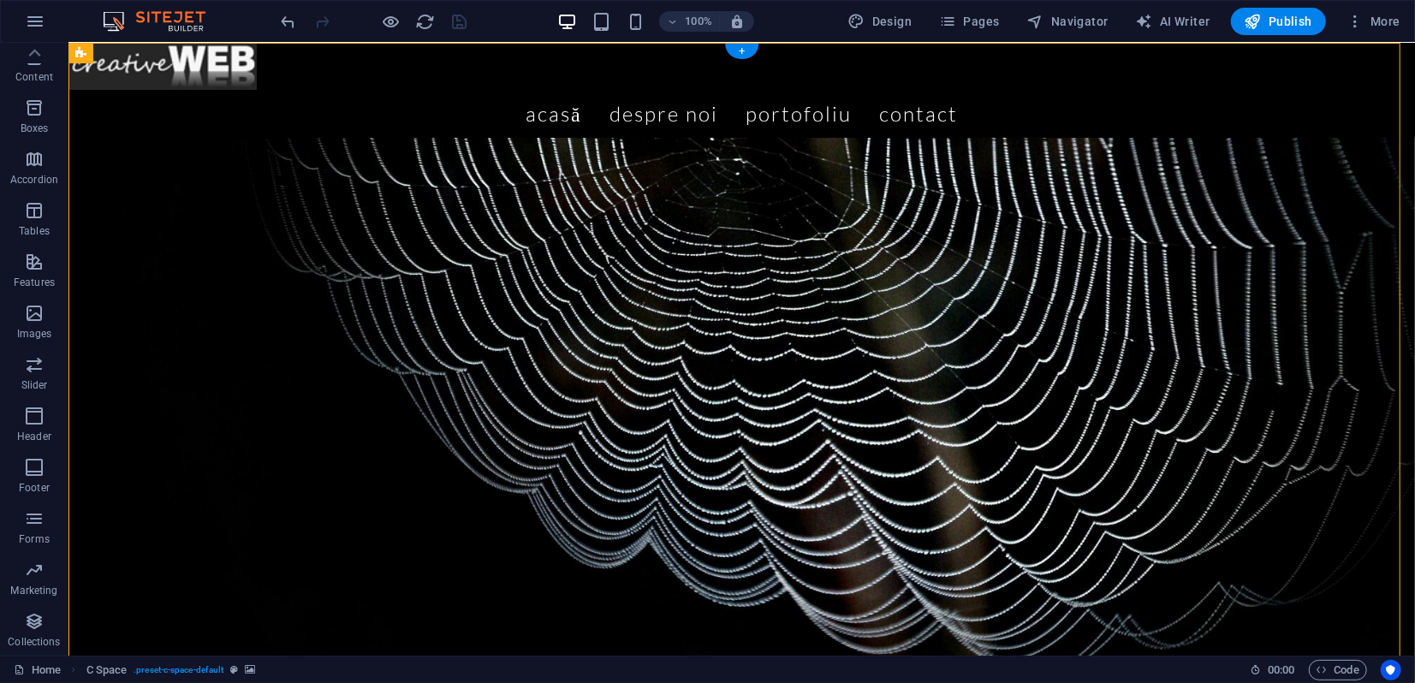
scroll to position [0, 0]
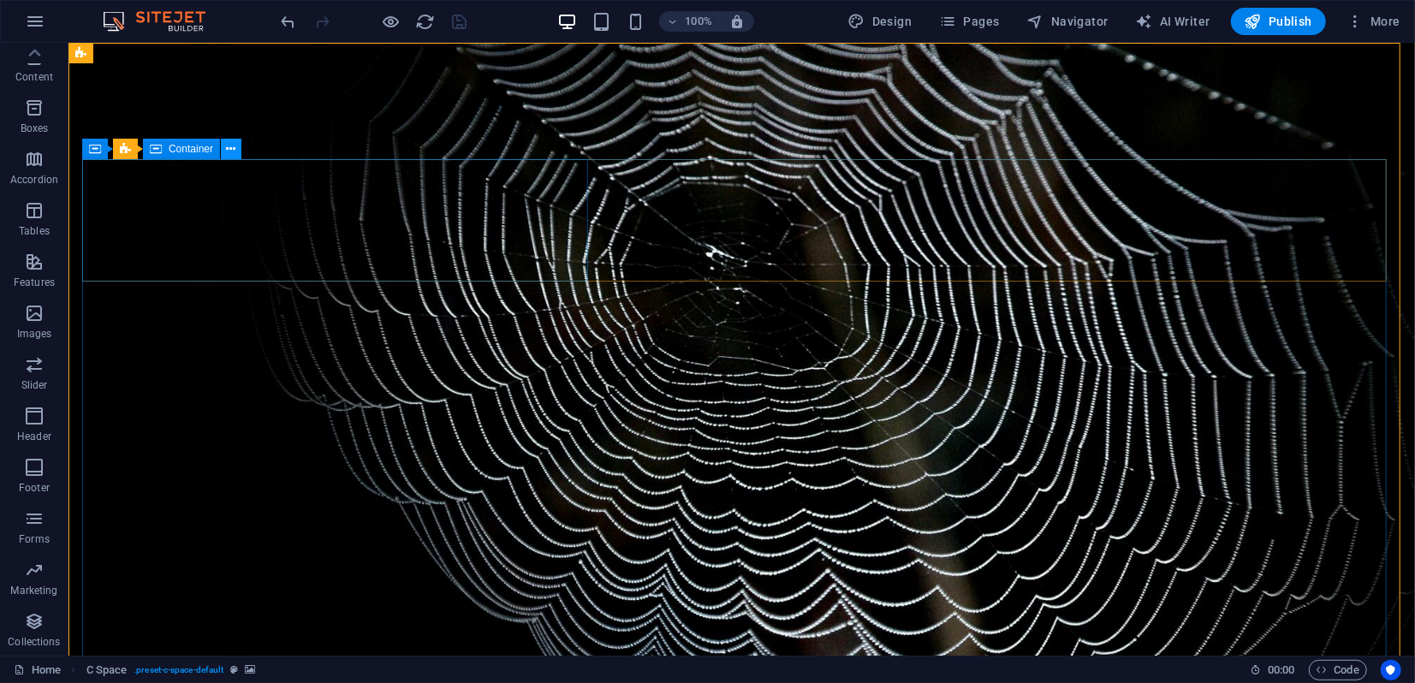
click at [230, 150] on icon at bounding box center [231, 149] width 9 height 18
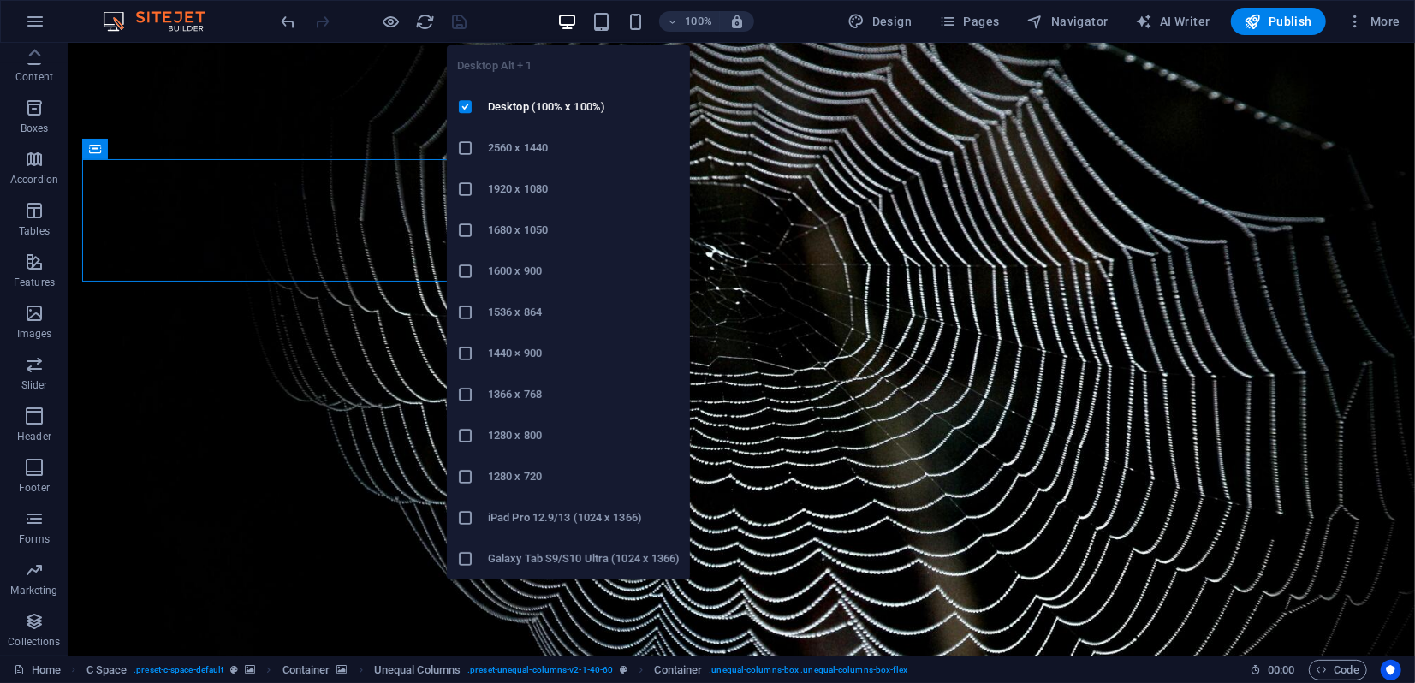
click at [521, 149] on h6 "2560 x 1440" at bounding box center [584, 148] width 192 height 21
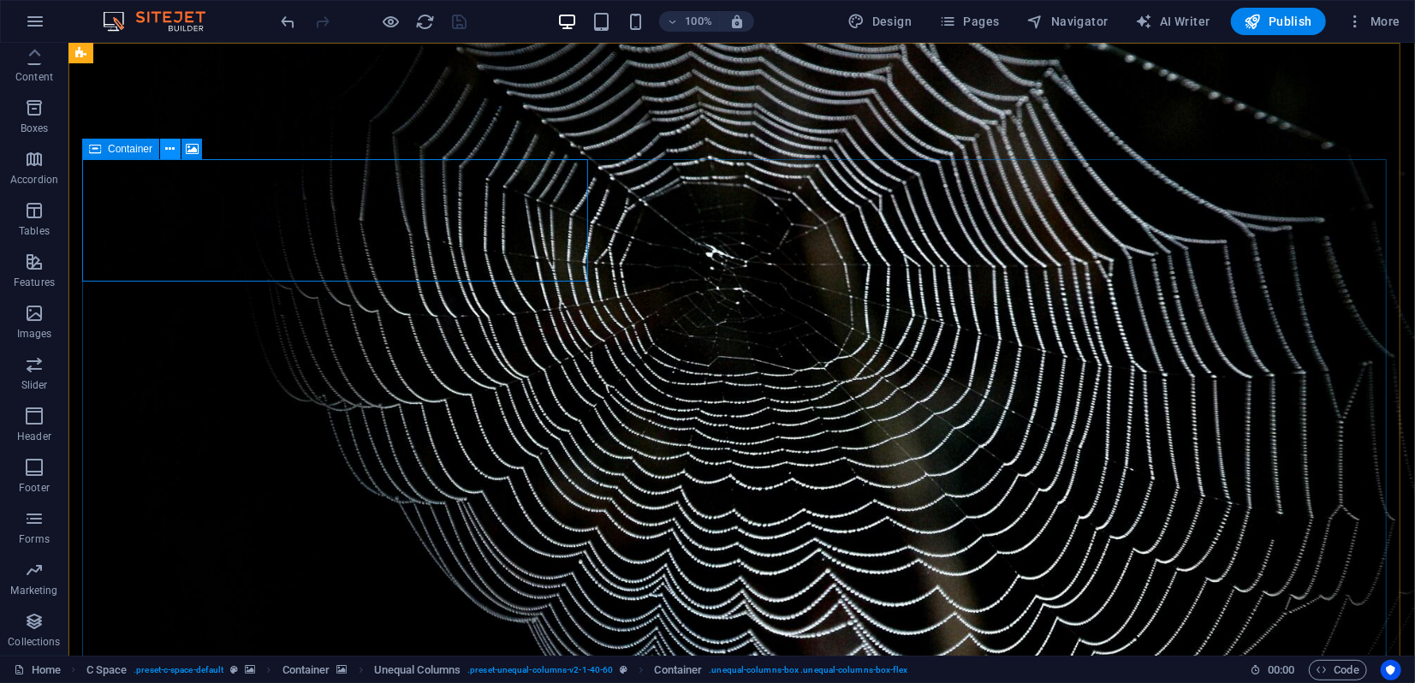
click at [174, 150] on icon at bounding box center [170, 149] width 9 height 18
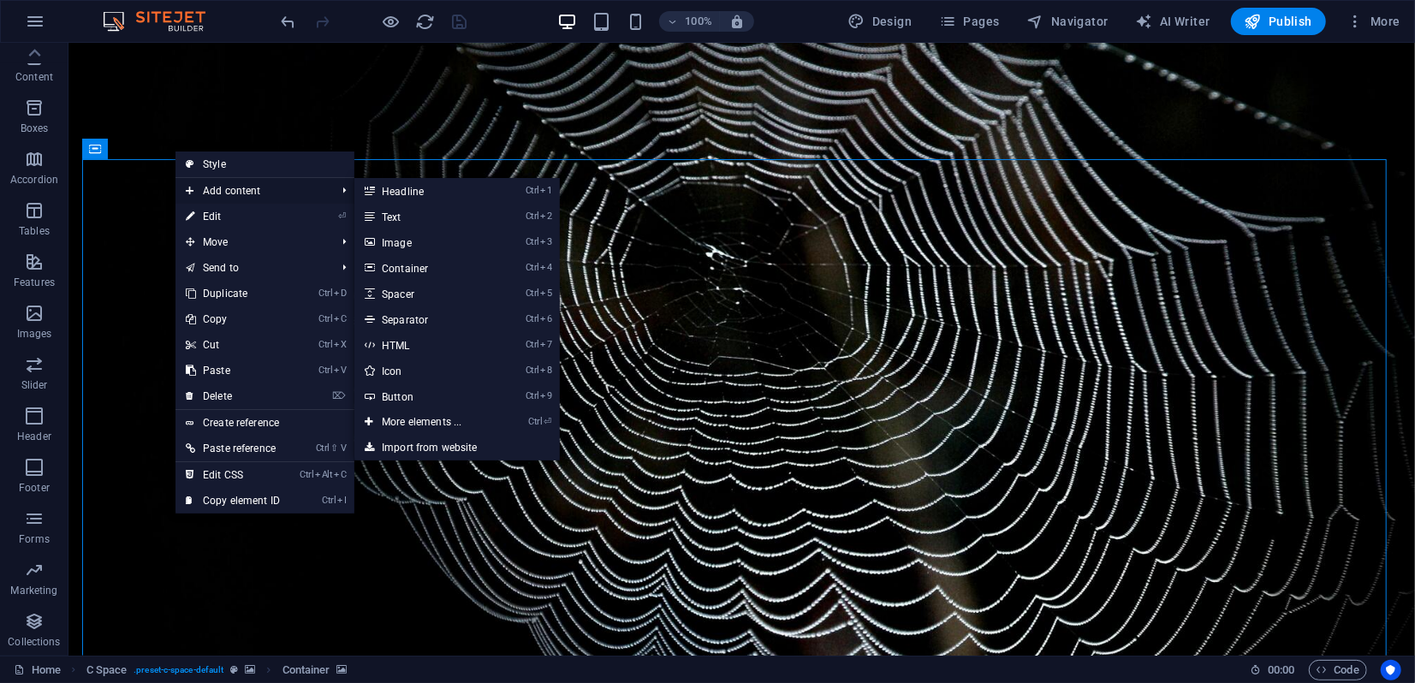
click at [240, 194] on span "Add content" at bounding box center [252, 191] width 153 height 26
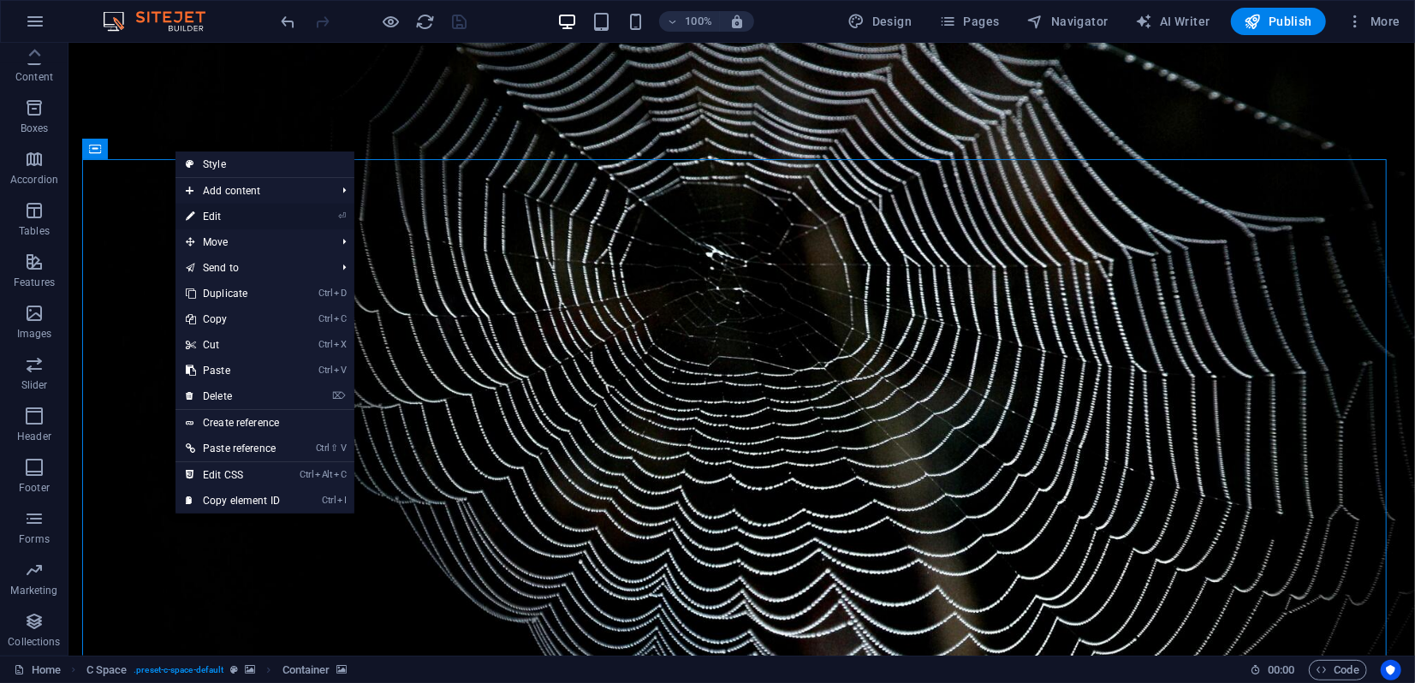
click at [231, 212] on link "⏎ Edit" at bounding box center [233, 217] width 115 height 26
select select "rem"
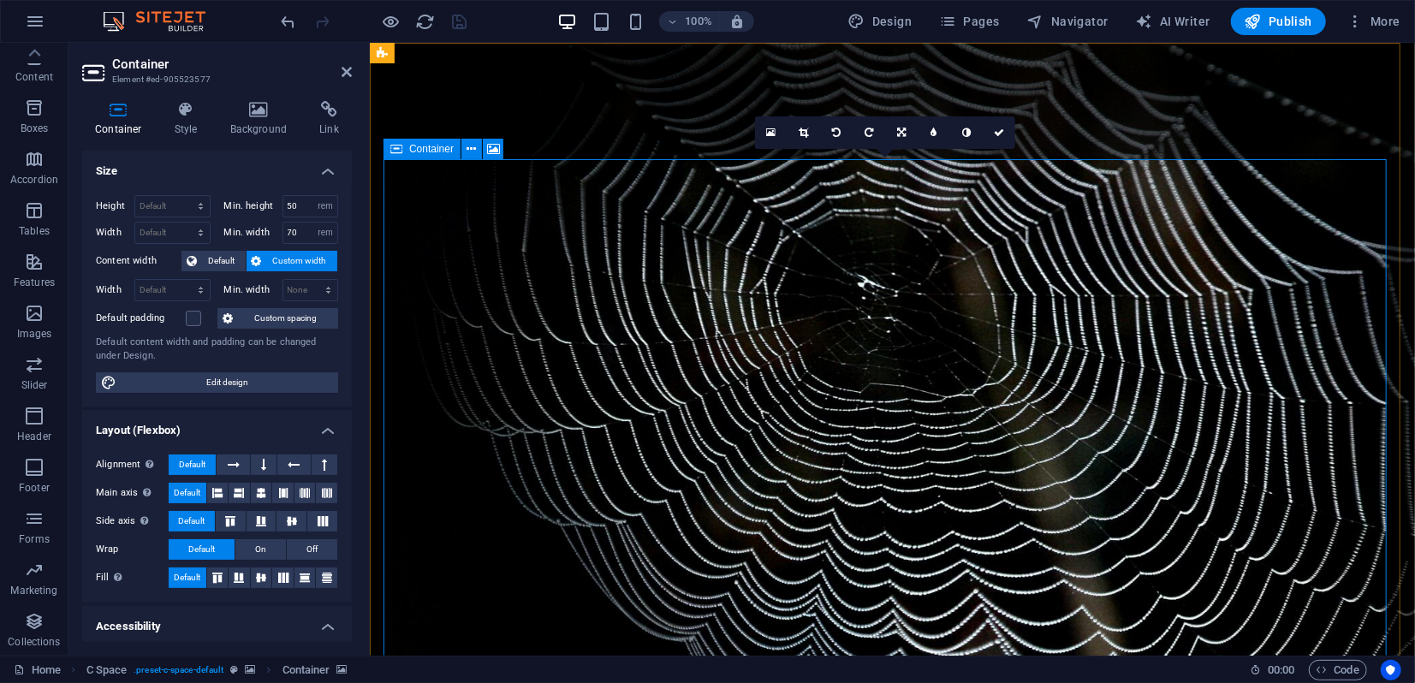
click at [397, 147] on icon at bounding box center [396, 149] width 12 height 21
click at [504, 148] on span "Unequal Columns" at bounding box center [479, 149] width 81 height 10
click at [533, 157] on icon at bounding box center [532, 149] width 9 height 18
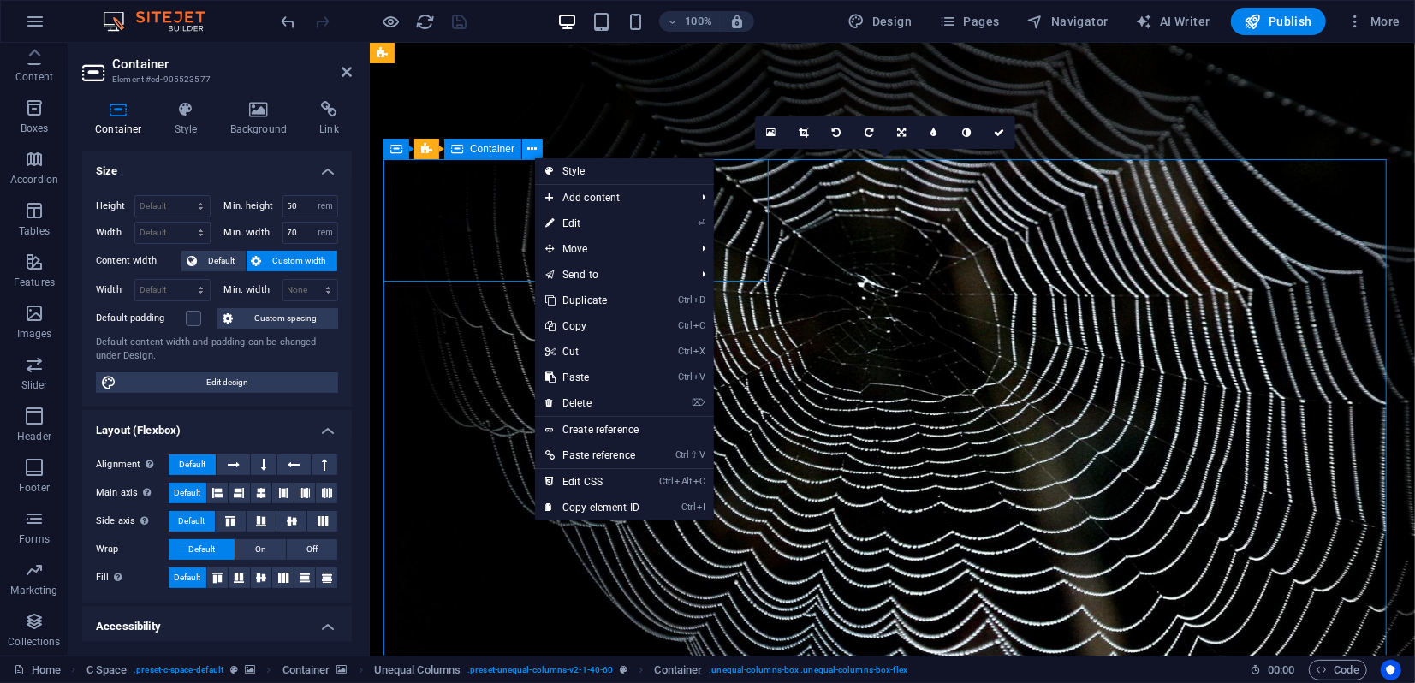
click at [533, 148] on icon at bounding box center [532, 149] width 9 height 18
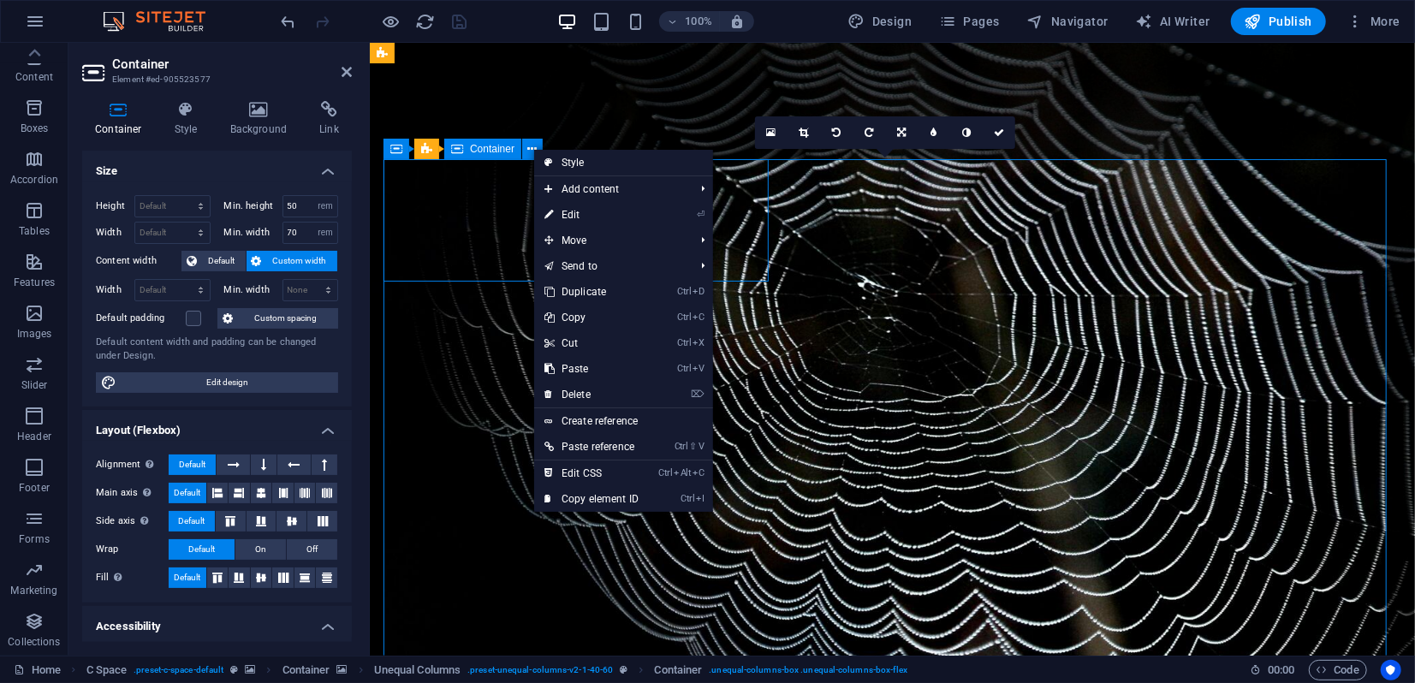
click at [507, 146] on span "Container" at bounding box center [492, 149] width 45 height 10
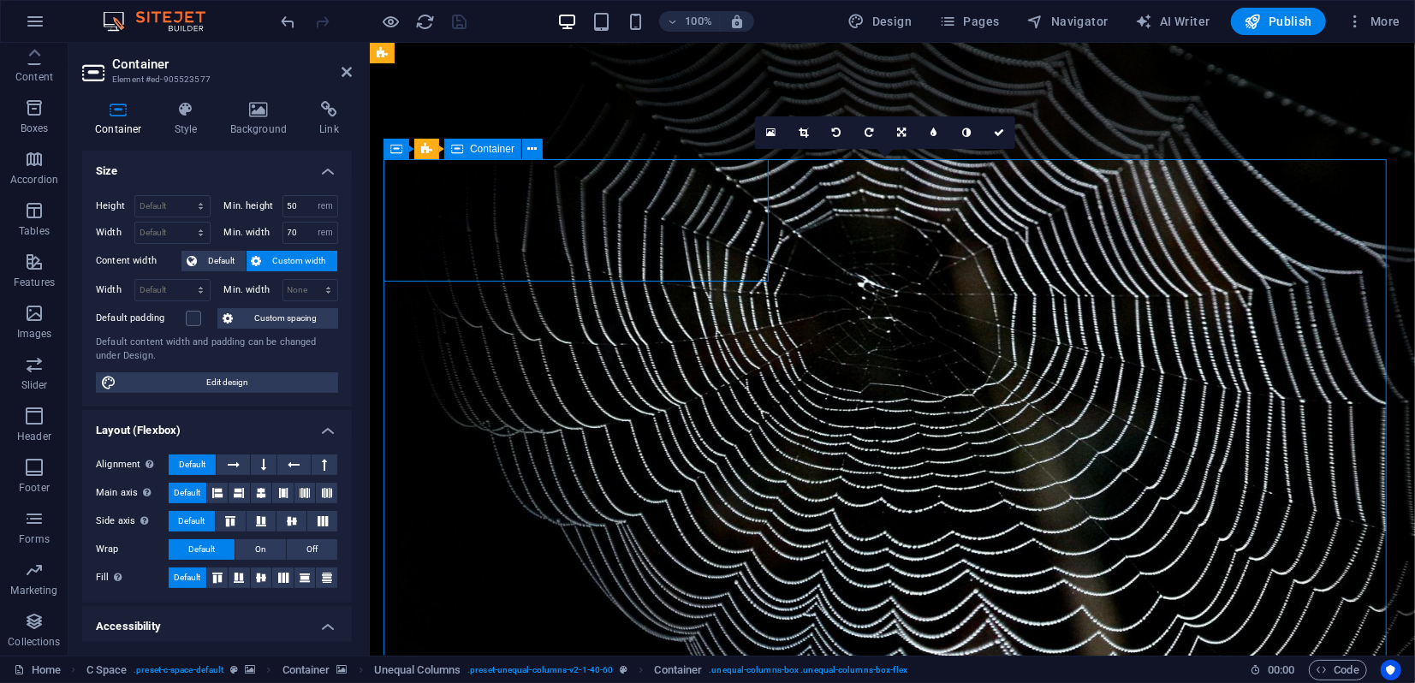
click at [507, 146] on span "Container" at bounding box center [492, 149] width 45 height 10
click at [400, 151] on icon at bounding box center [396, 149] width 12 height 21
click at [487, 150] on span "Container" at bounding box center [492, 149] width 45 height 10
click at [530, 157] on icon at bounding box center [532, 149] width 9 height 18
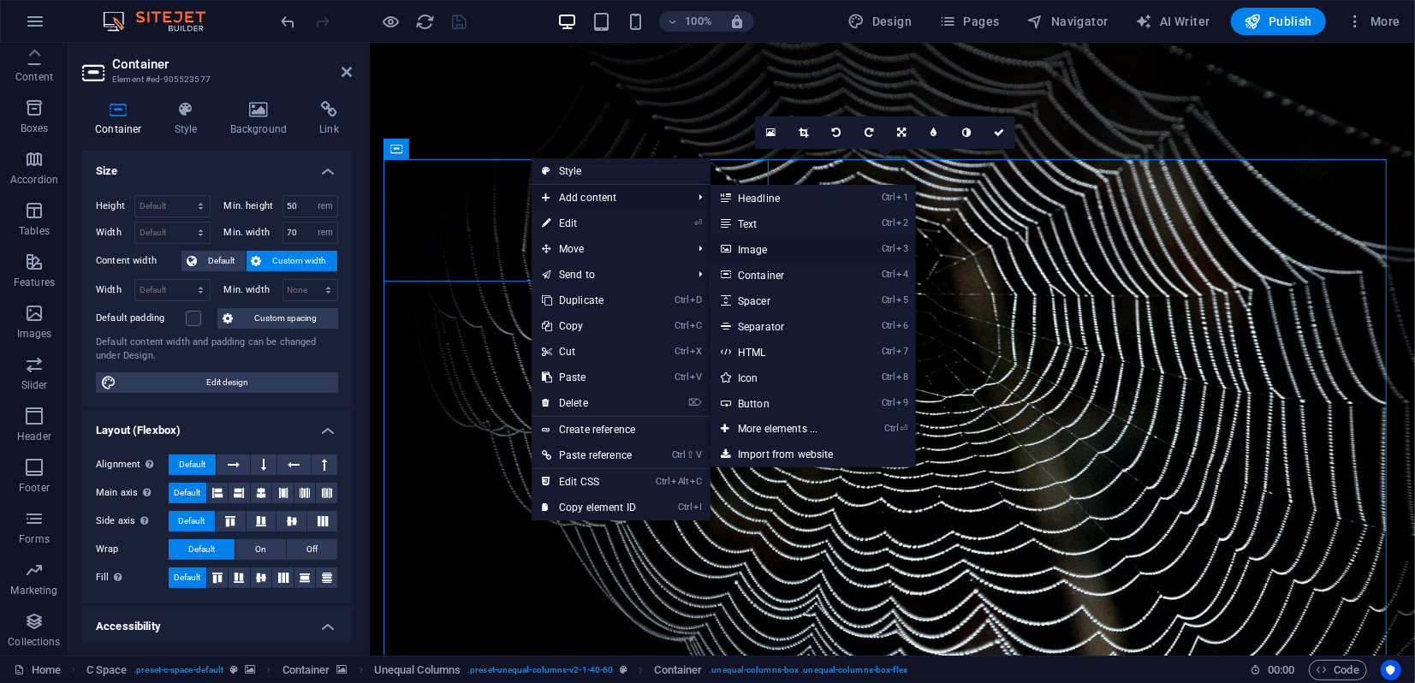
click at [758, 250] on link "Ctrl 3 Image" at bounding box center [781, 249] width 141 height 26
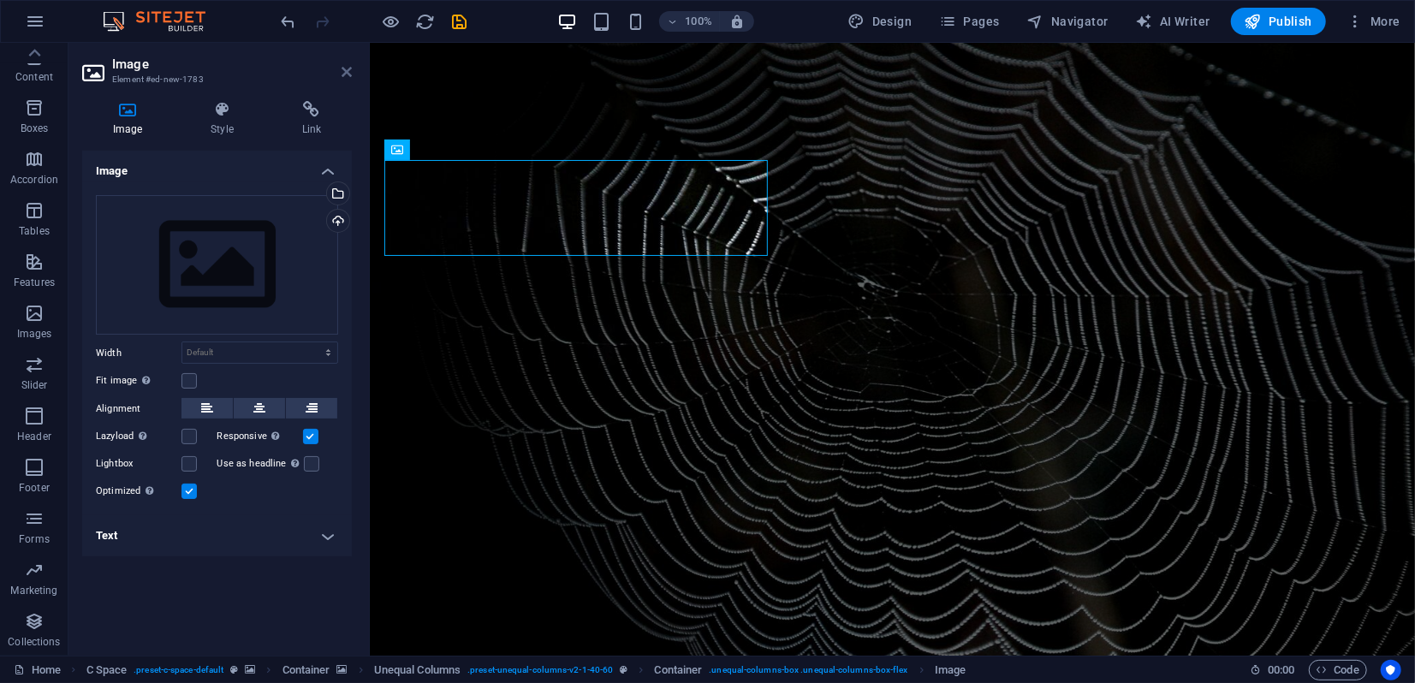
click at [348, 75] on icon at bounding box center [347, 72] width 10 height 14
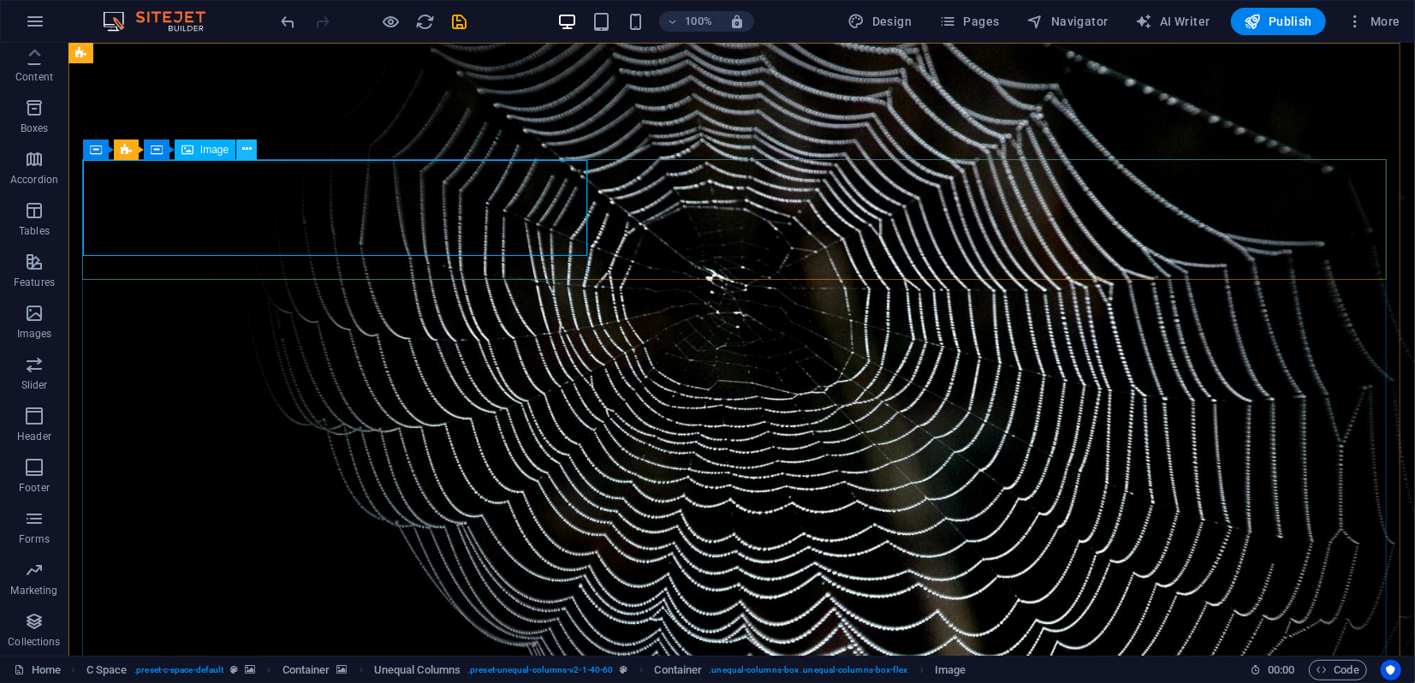
click at [247, 151] on icon at bounding box center [246, 149] width 9 height 18
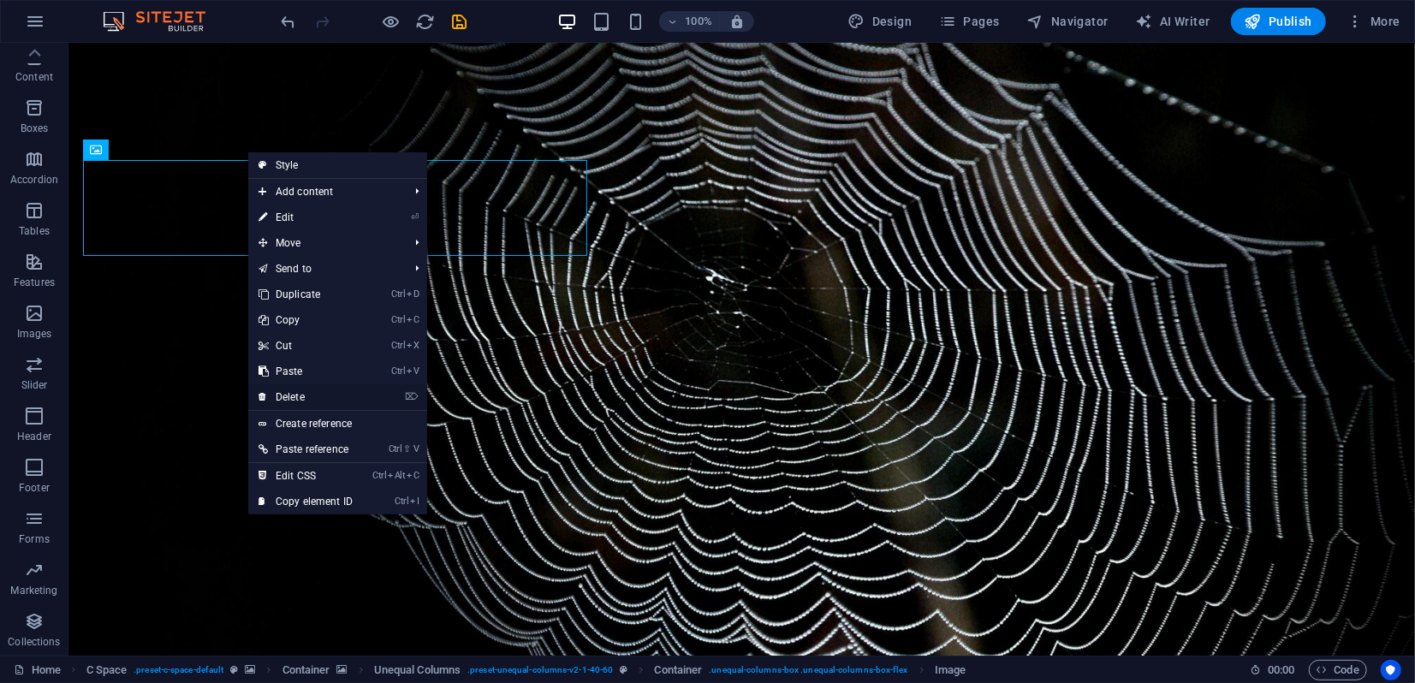
click at [300, 393] on link "⌦ Delete" at bounding box center [305, 397] width 115 height 26
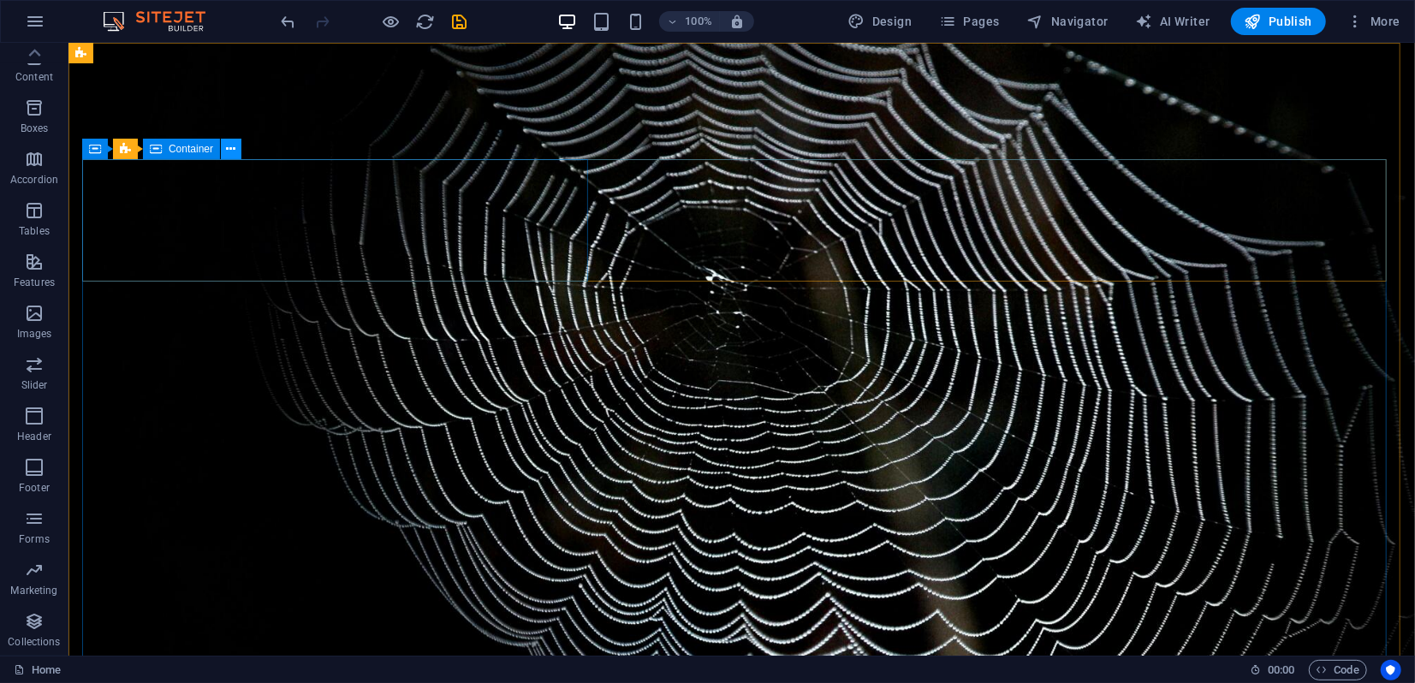
click at [235, 146] on button at bounding box center [231, 149] width 21 height 21
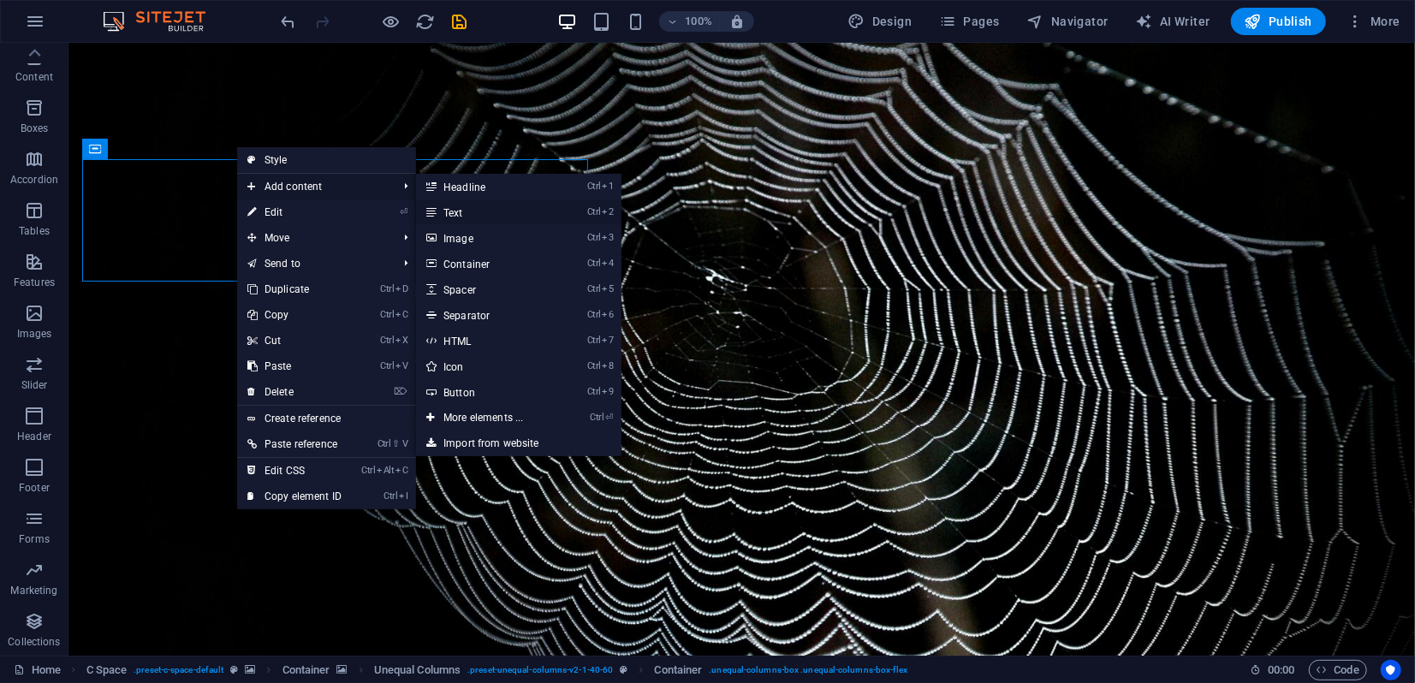
click at [458, 215] on link "Ctrl 2 Text" at bounding box center [486, 213] width 141 height 26
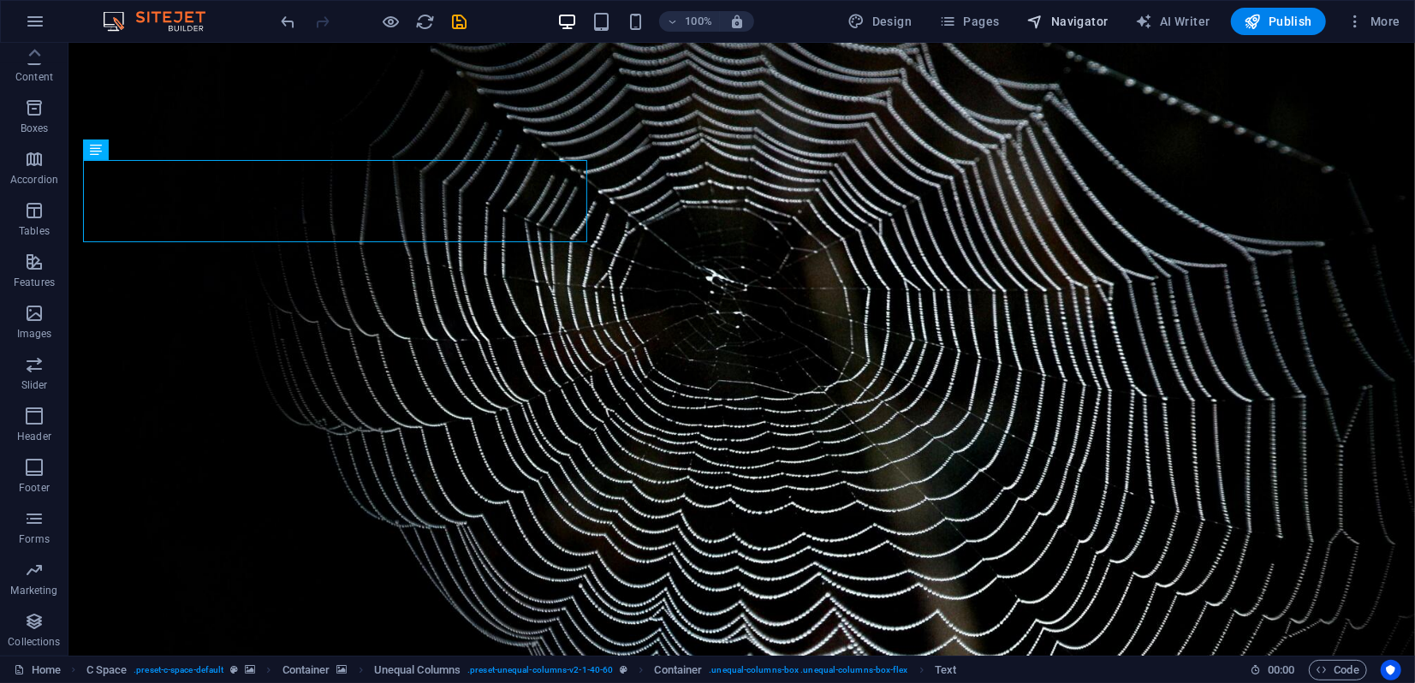
click at [1039, 23] on icon "button" at bounding box center [1036, 21] width 17 height 17
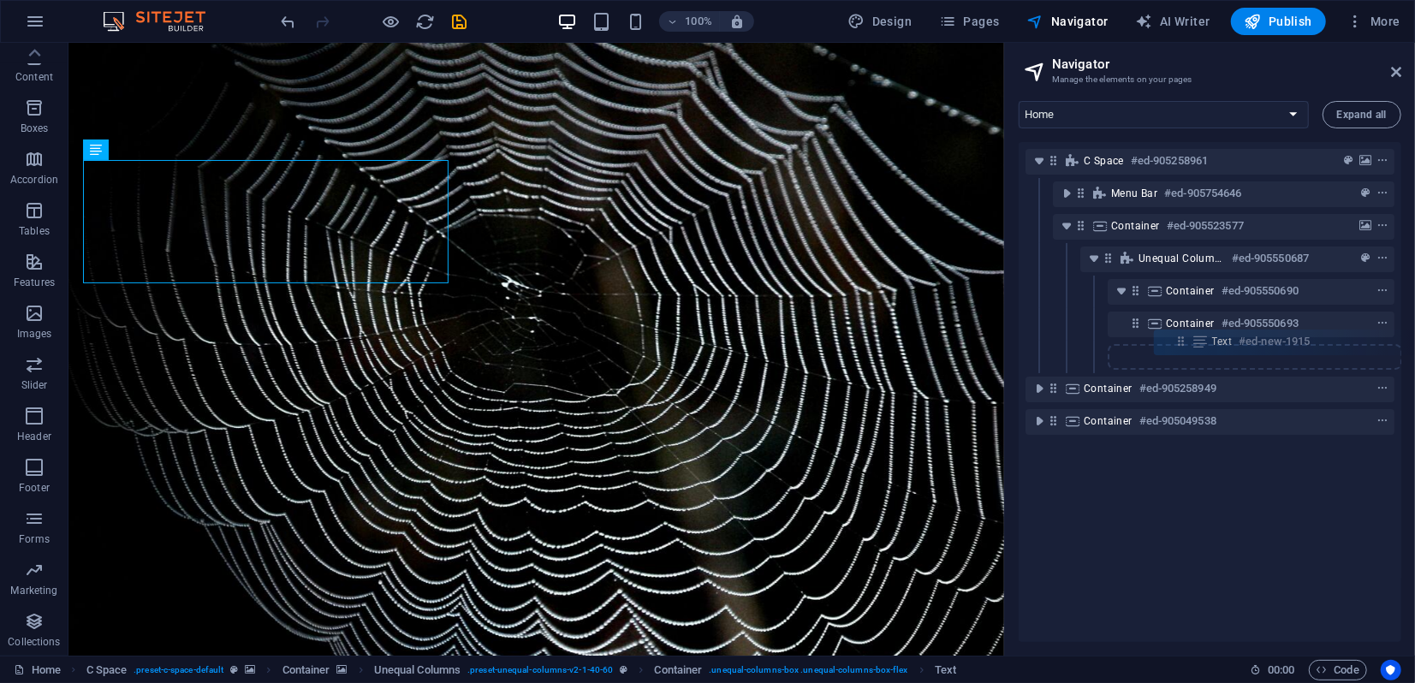
drag, startPoint x: 1158, startPoint y: 322, endPoint x: 1183, endPoint y: 344, distance: 34.0
click at [1183, 344] on div "C Space #ed-905258961 Menu Bar #ed-905754646 Container #ed-905523577 Unequal Co…" at bounding box center [1210, 392] width 383 height 500
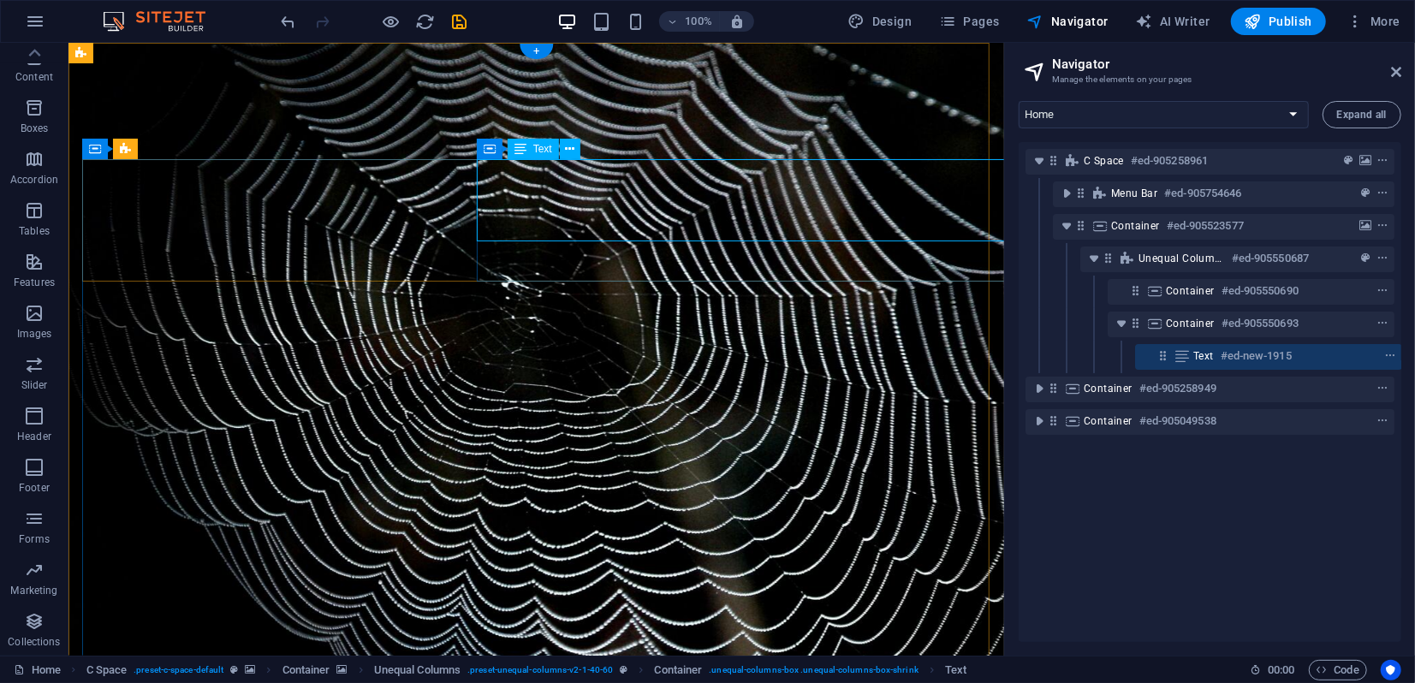
scroll to position [0, 3]
click at [233, 151] on icon at bounding box center [231, 149] width 9 height 18
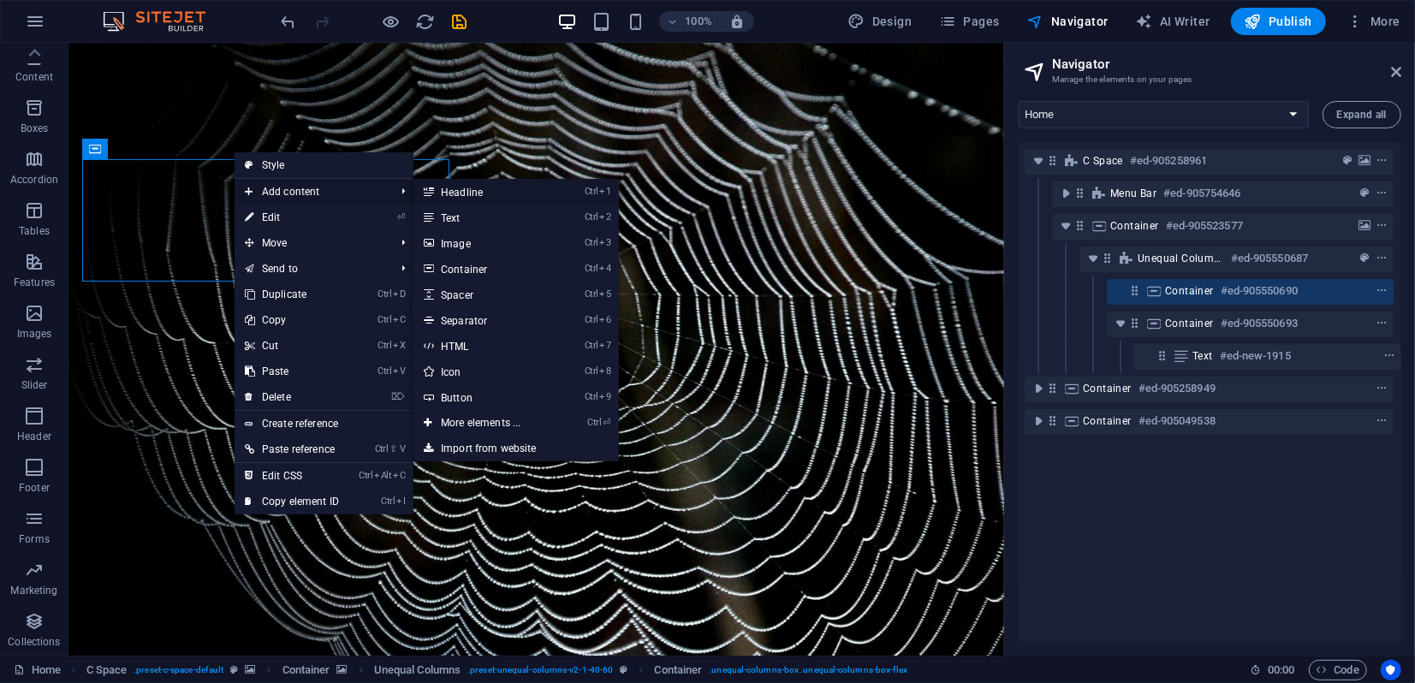
drag, startPoint x: 464, startPoint y: 196, endPoint x: 94, endPoint y: 155, distance: 372.2
click at [464, 196] on link "Ctrl 1 Headline" at bounding box center [484, 192] width 141 height 26
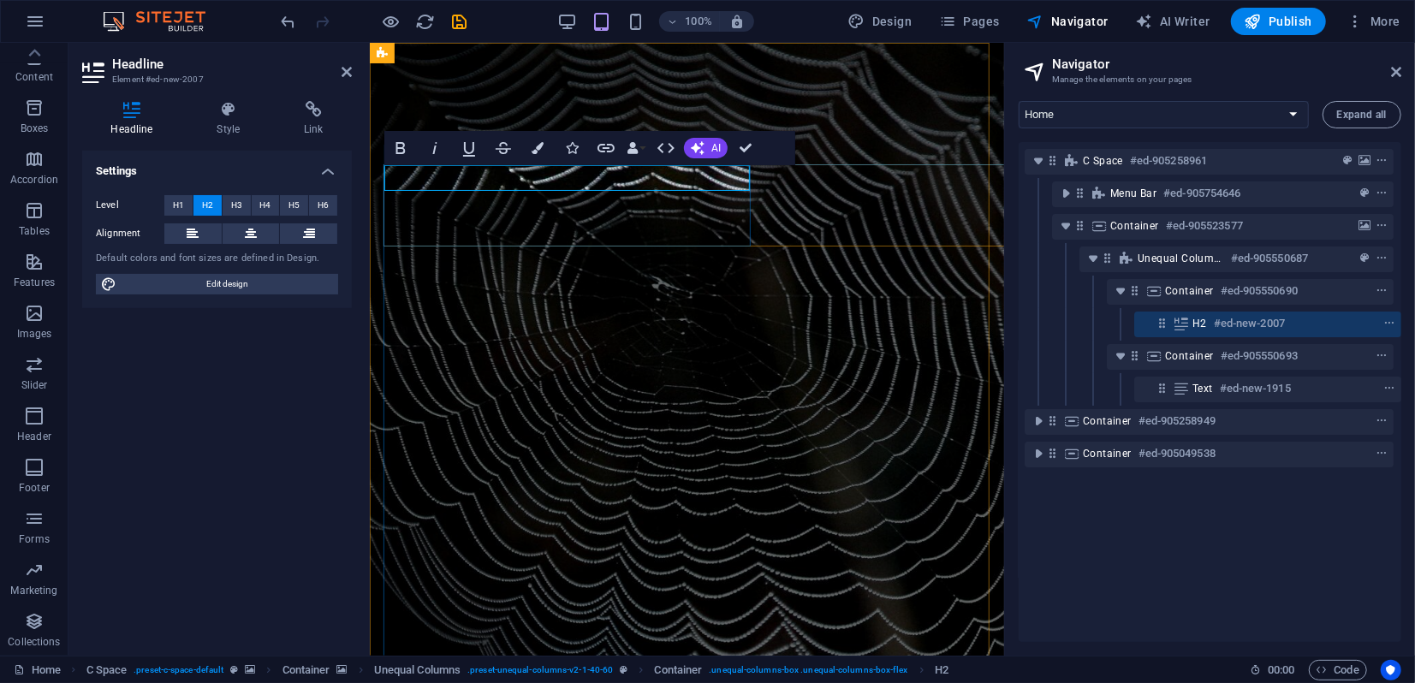
drag, startPoint x: 533, startPoint y: 177, endPoint x: 378, endPoint y: 181, distance: 155.0
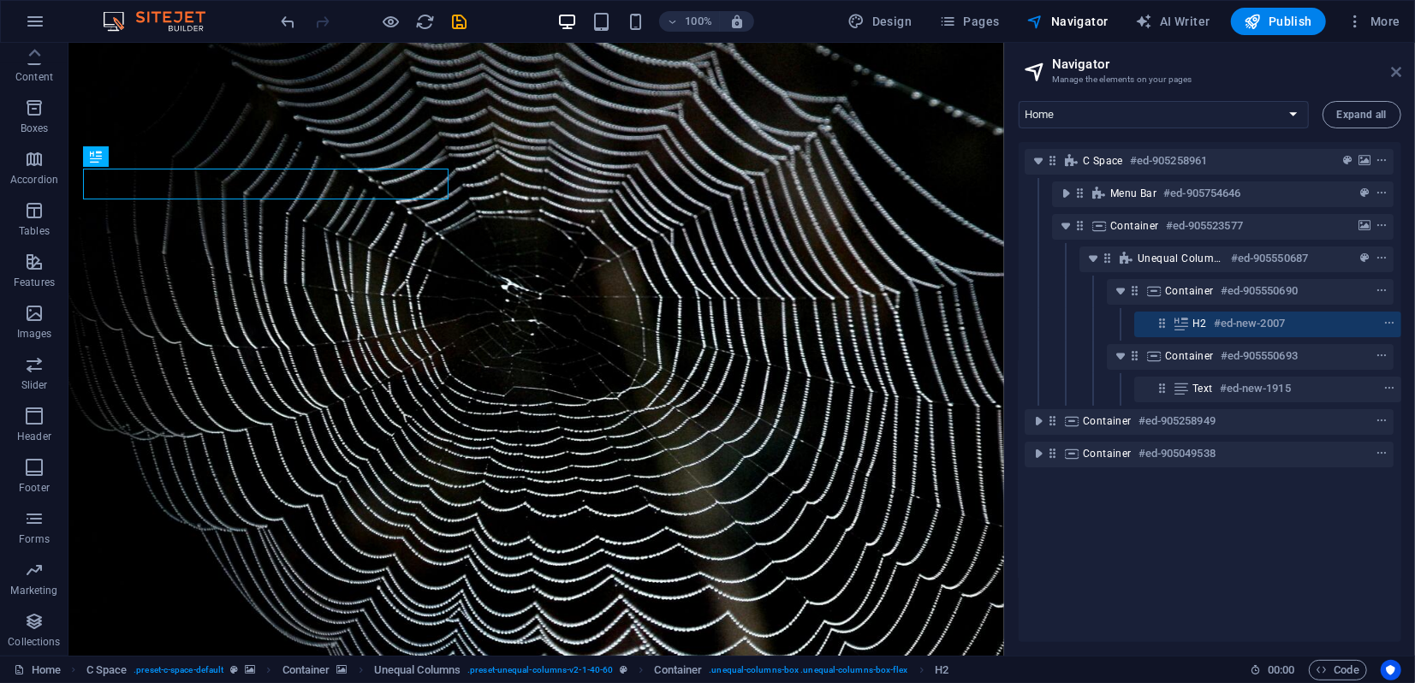
click at [1394, 74] on icon at bounding box center [1396, 72] width 10 height 14
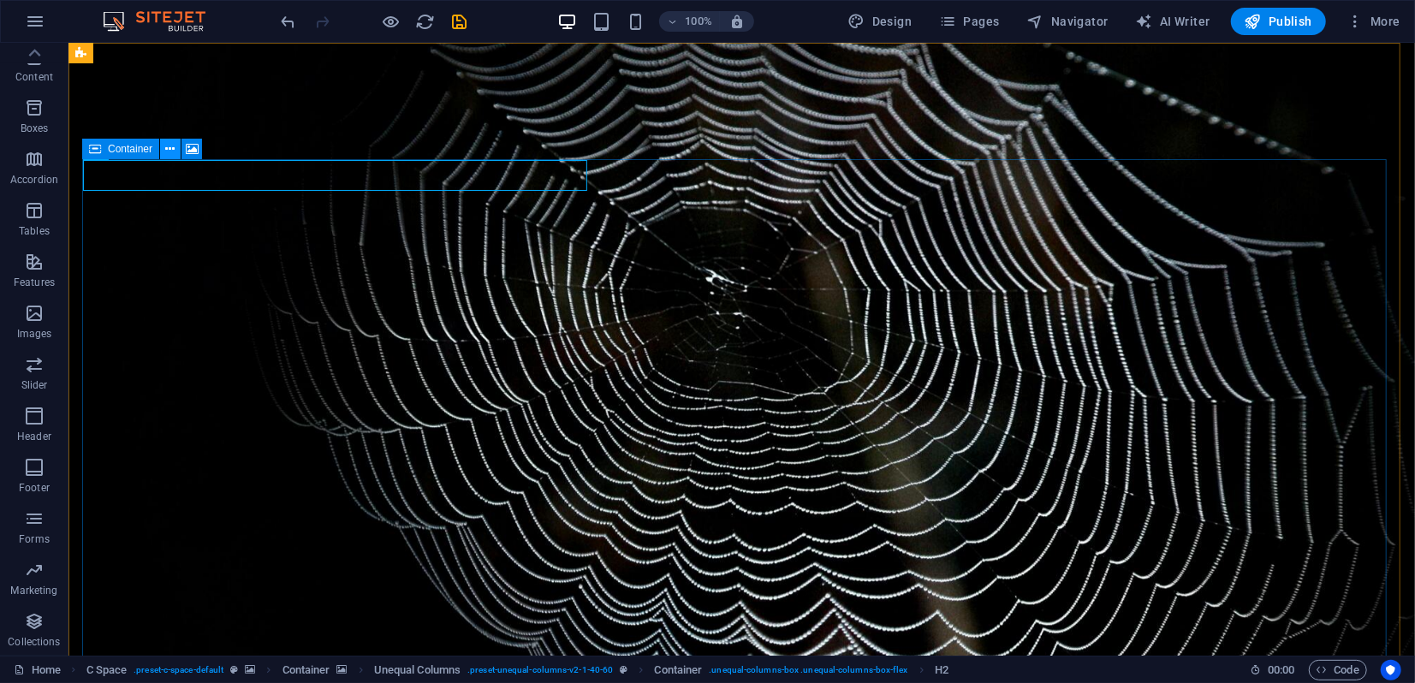
click at [166, 151] on icon at bounding box center [170, 149] width 9 height 18
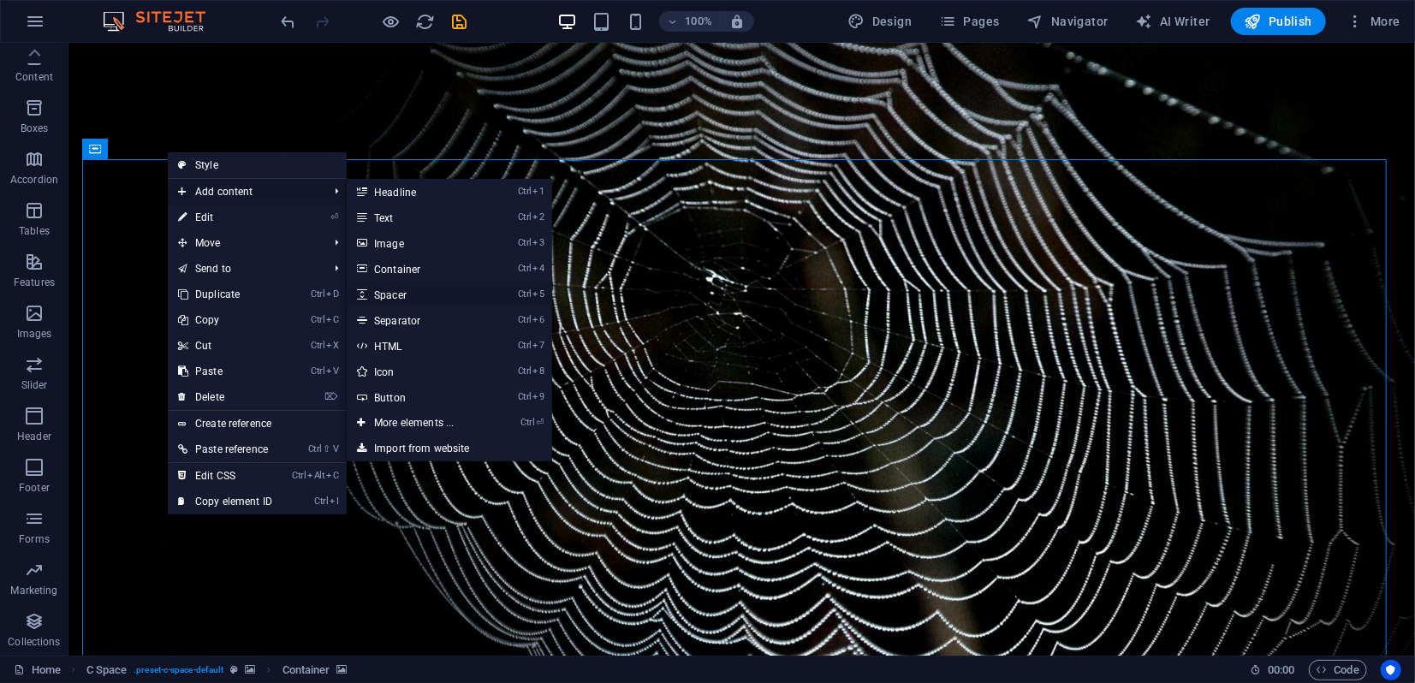
click at [402, 295] on link "Ctrl 5 Spacer" at bounding box center [417, 295] width 141 height 26
select select "px"
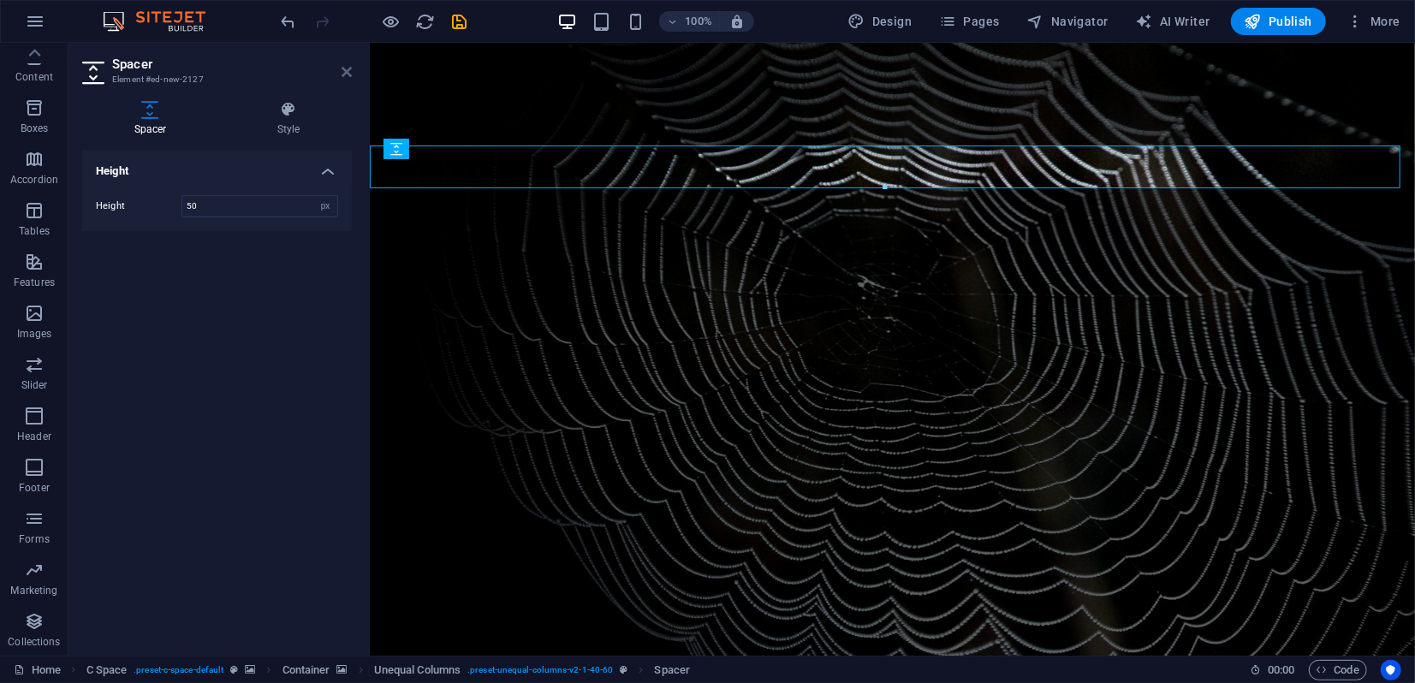
drag, startPoint x: 343, startPoint y: 75, endPoint x: 272, endPoint y: 57, distance: 72.5
click at [343, 75] on icon at bounding box center [347, 72] width 10 height 14
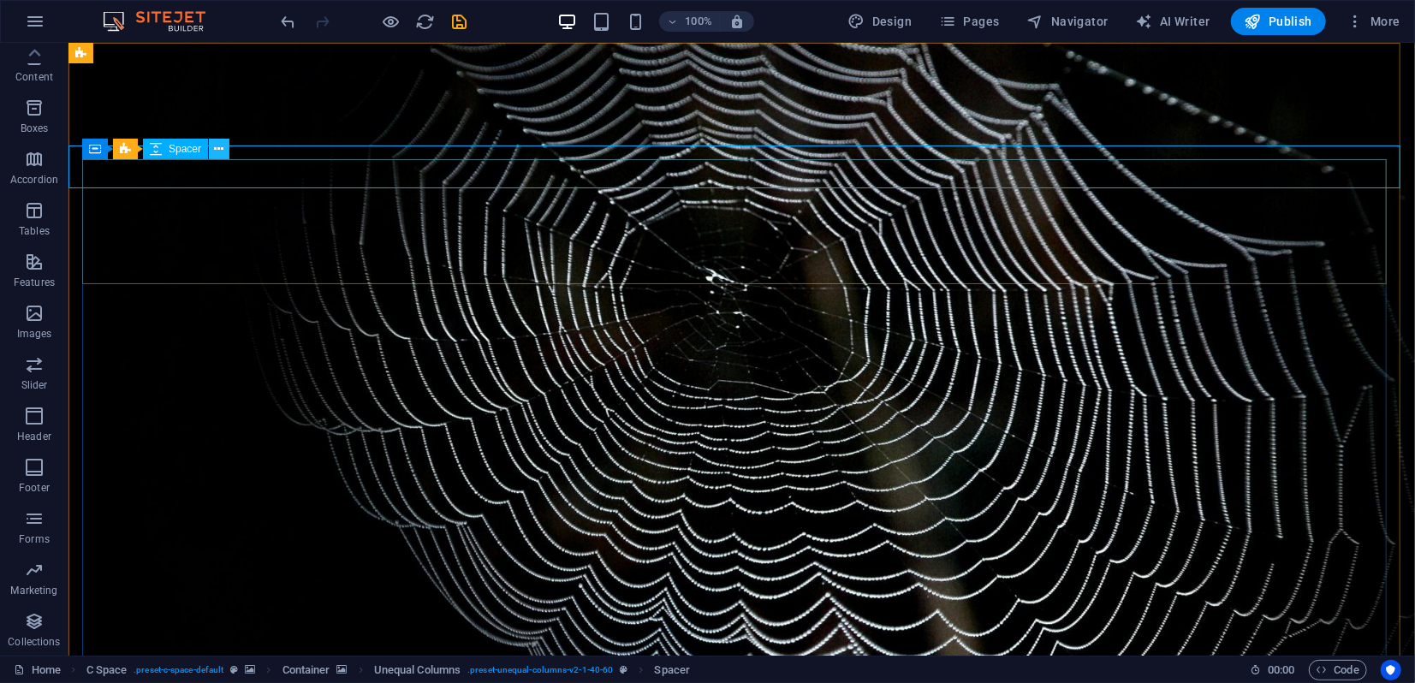
click at [219, 151] on icon at bounding box center [219, 149] width 9 height 18
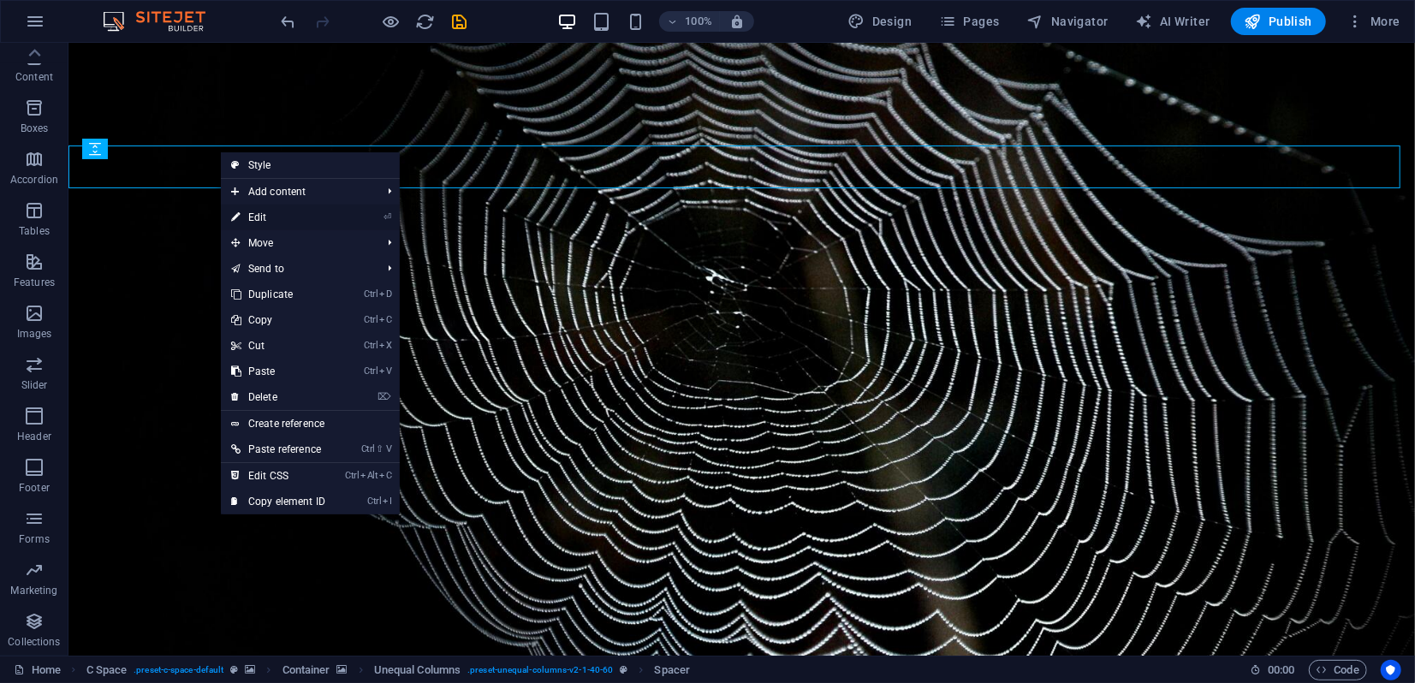
click at [263, 217] on link "⏎ Edit" at bounding box center [278, 218] width 115 height 26
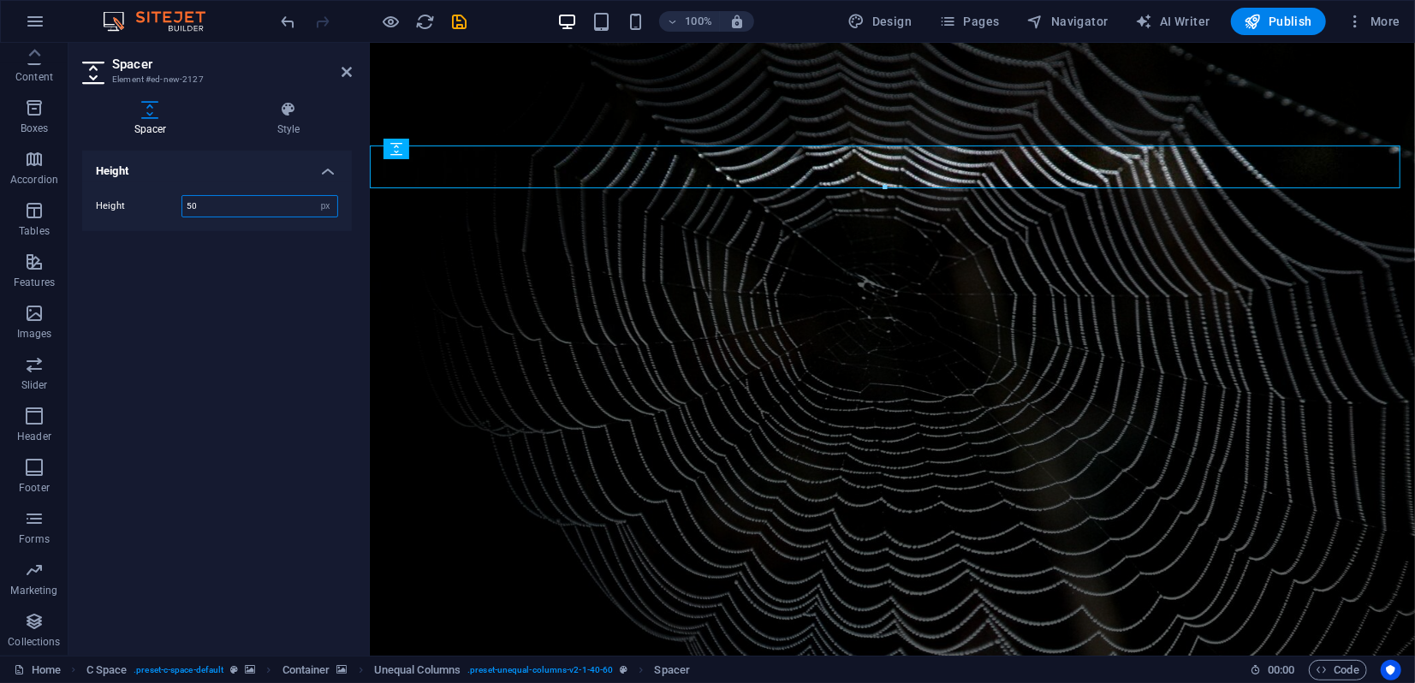
drag, startPoint x: 223, startPoint y: 201, endPoint x: 169, endPoint y: 200, distance: 54.8
click at [169, 200] on div "Height 50 px rem vh vw" at bounding box center [217, 206] width 242 height 22
click at [321, 204] on select "px rem vh vw" at bounding box center [325, 206] width 24 height 21
select select "rem"
click at [313, 196] on select "px rem vh vw" at bounding box center [325, 206] width 24 height 21
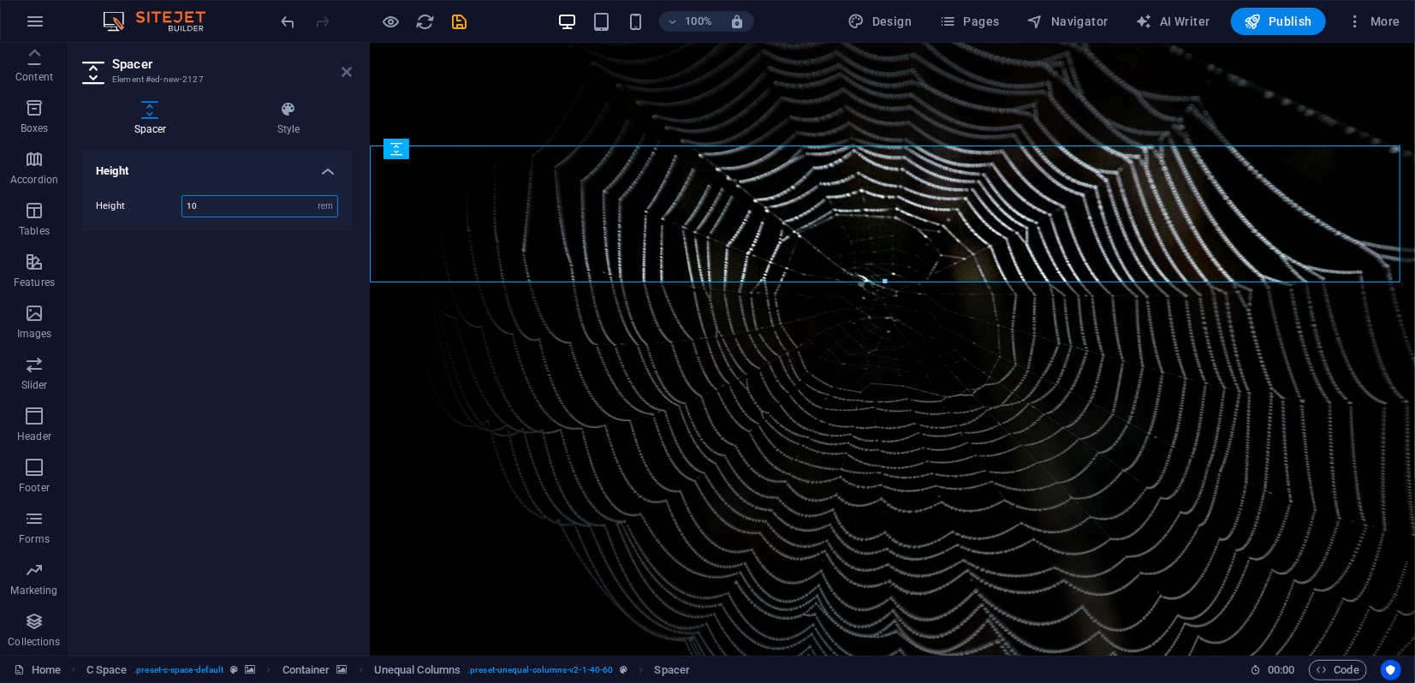
type input "10"
click at [349, 74] on icon at bounding box center [347, 72] width 10 height 14
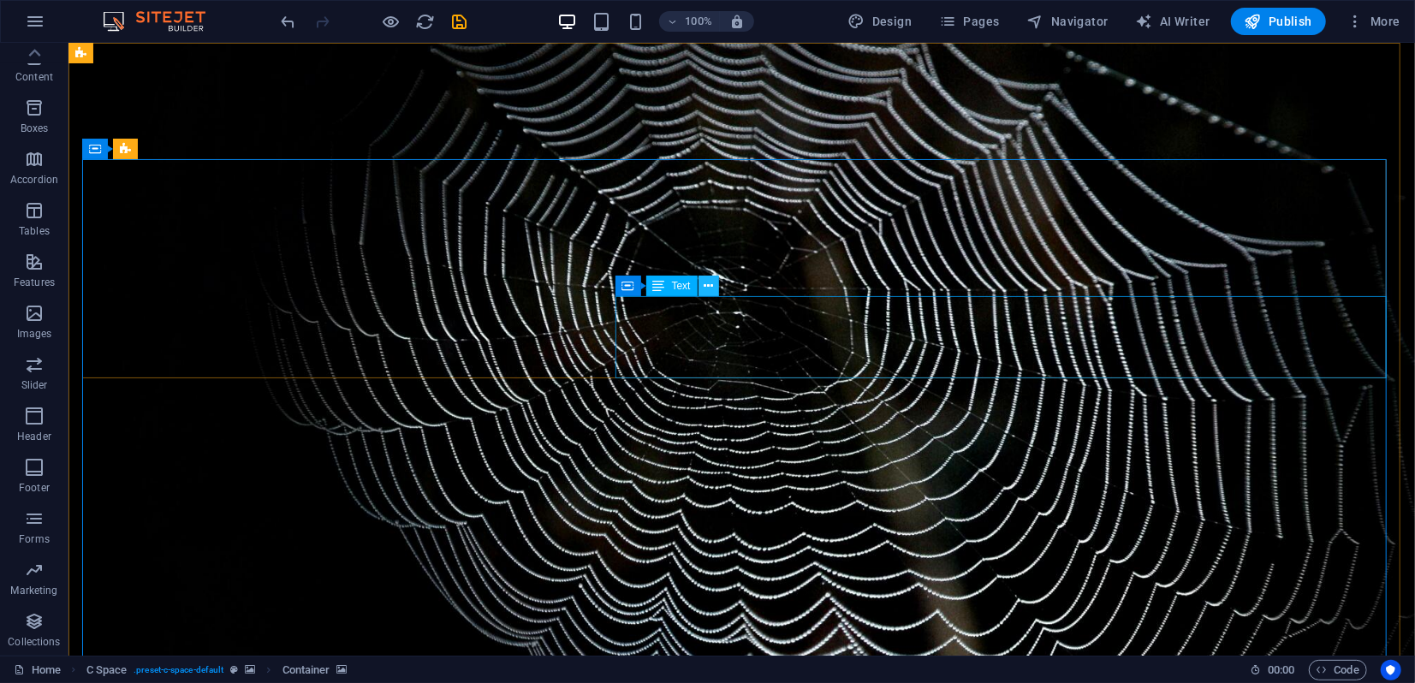
click at [710, 289] on icon at bounding box center [708, 286] width 9 height 18
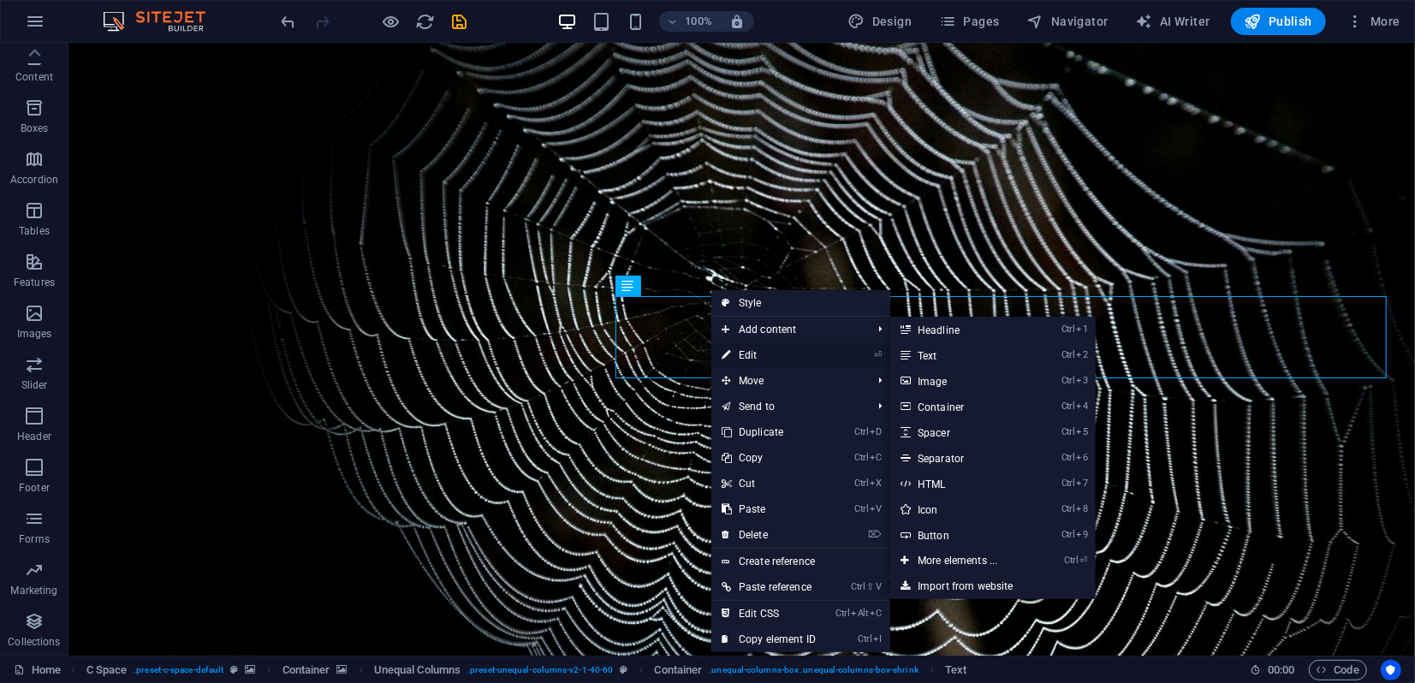
click at [748, 349] on link "⏎ Edit" at bounding box center [769, 356] width 115 height 26
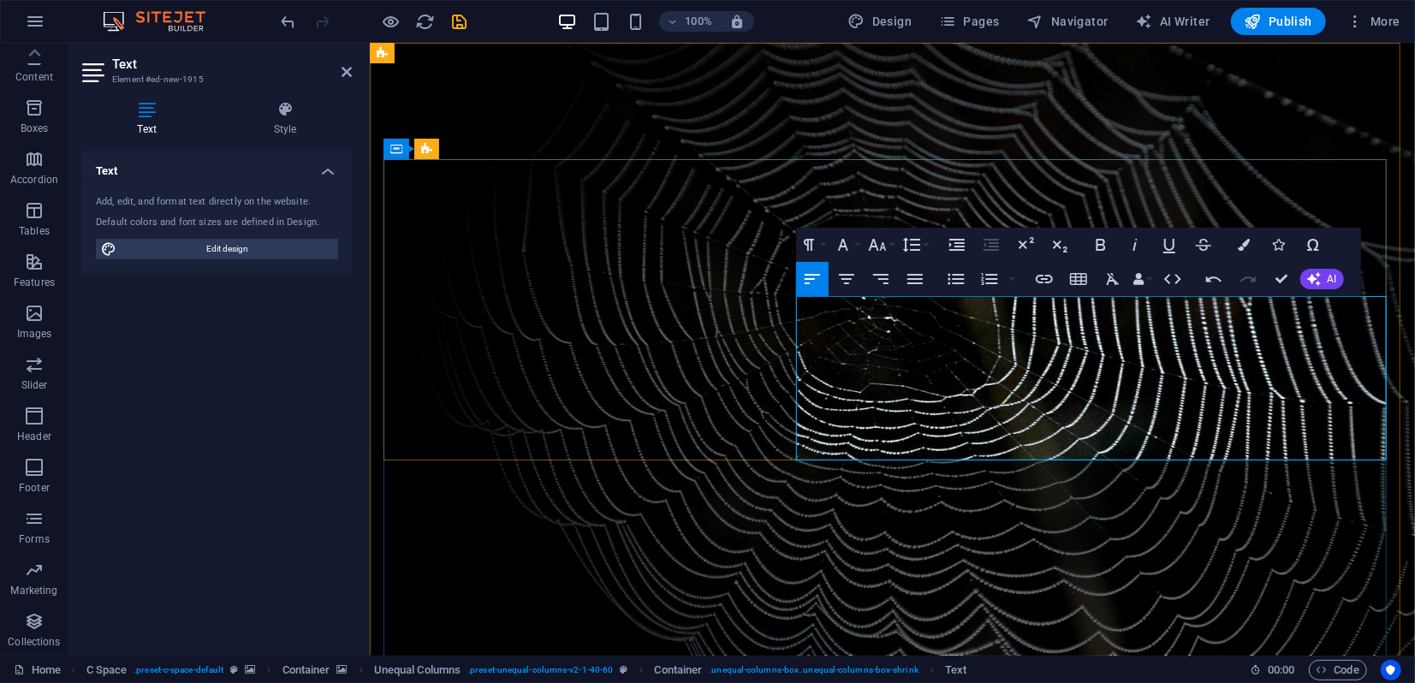
drag, startPoint x: 802, startPoint y: 389, endPoint x: 785, endPoint y: 389, distance: 17.1
drag, startPoint x: 1028, startPoint y: 441, endPoint x: 1034, endPoint y: 431, distance: 11.9
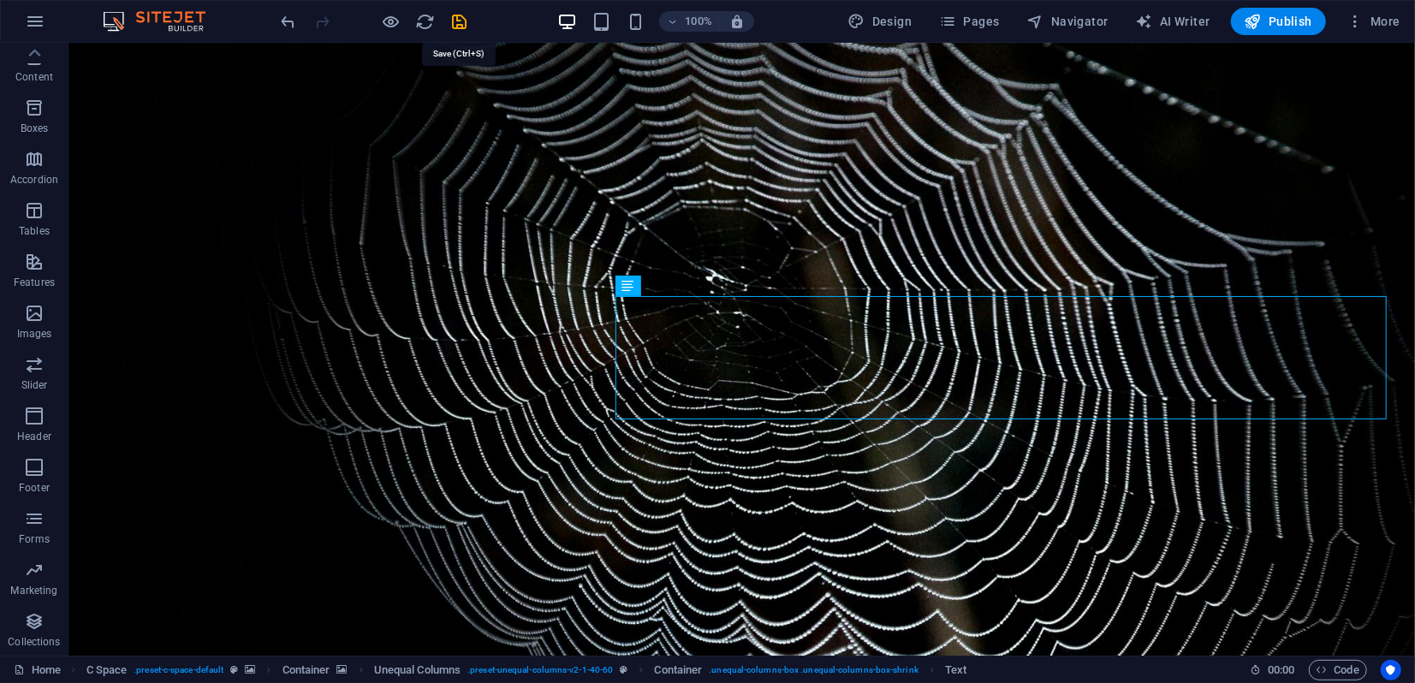
click at [459, 20] on icon "save" at bounding box center [460, 22] width 20 height 20
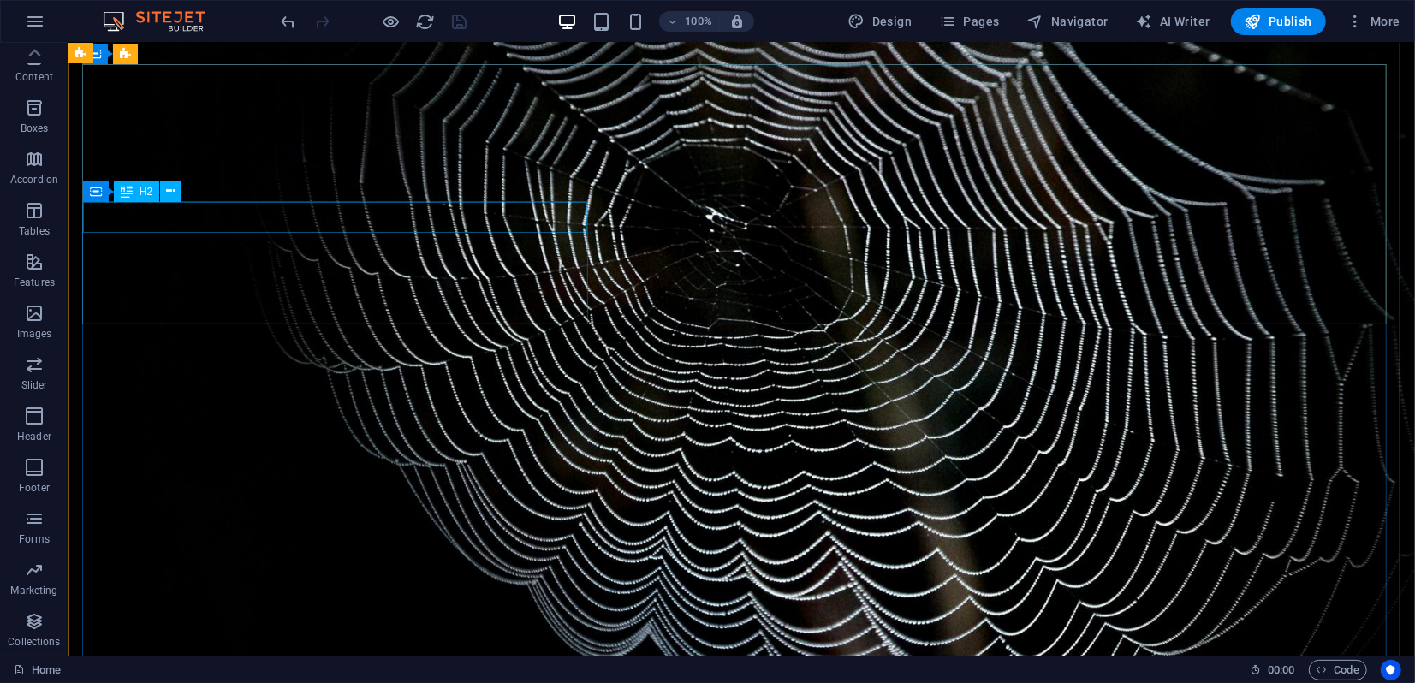
scroll to position [95, 0]
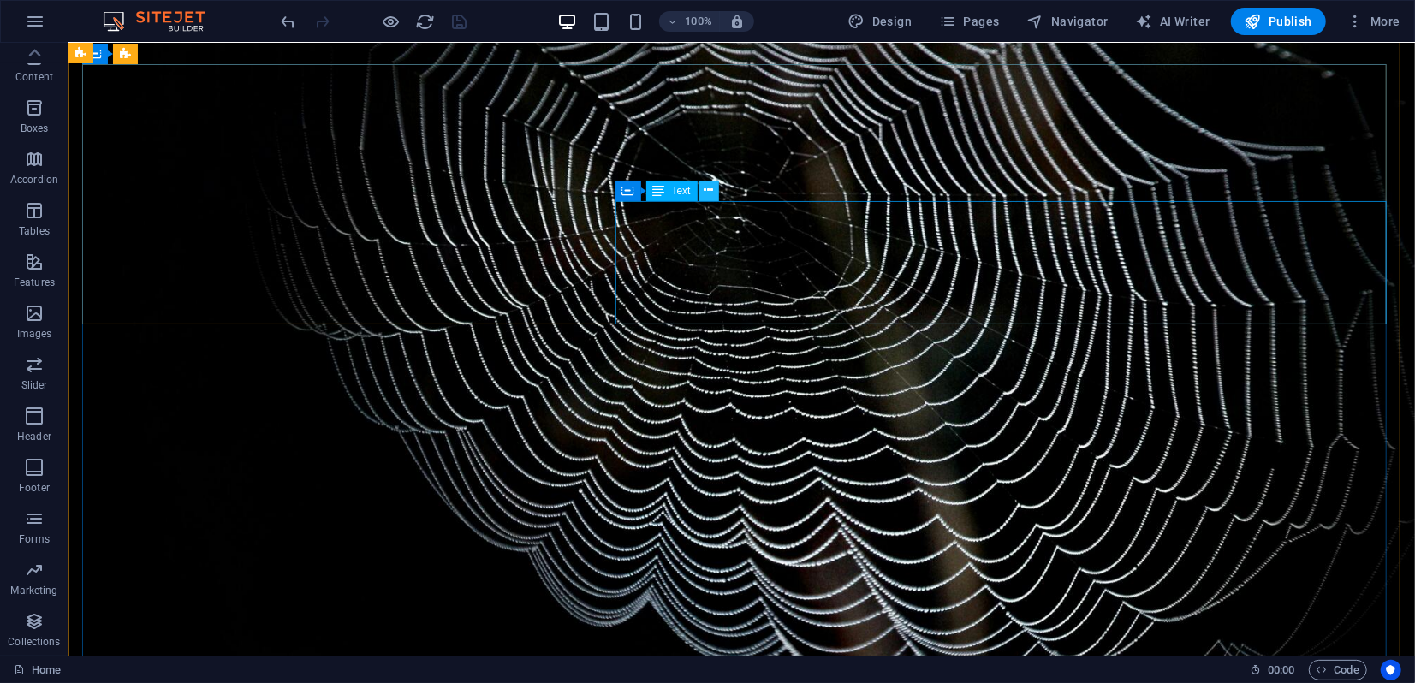
click at [704, 190] on icon at bounding box center [708, 191] width 9 height 18
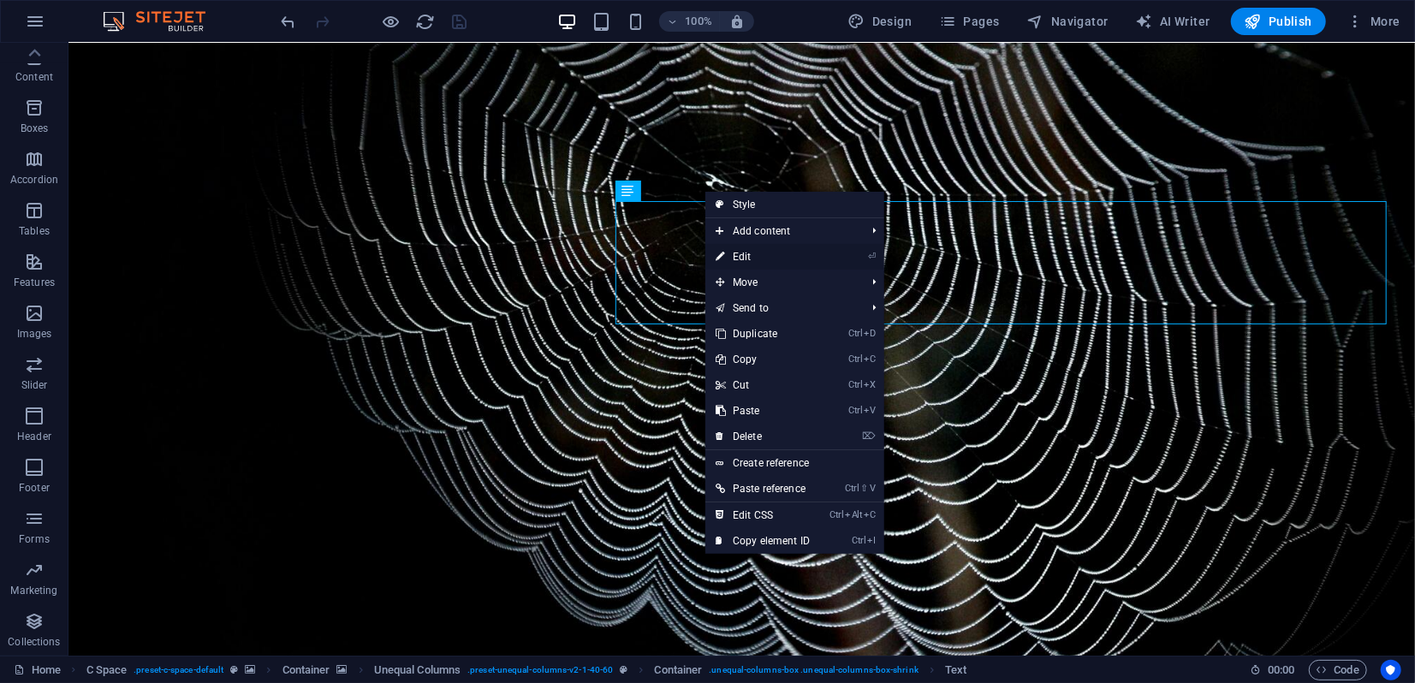
click at [749, 256] on link "⏎ Edit" at bounding box center [763, 257] width 115 height 26
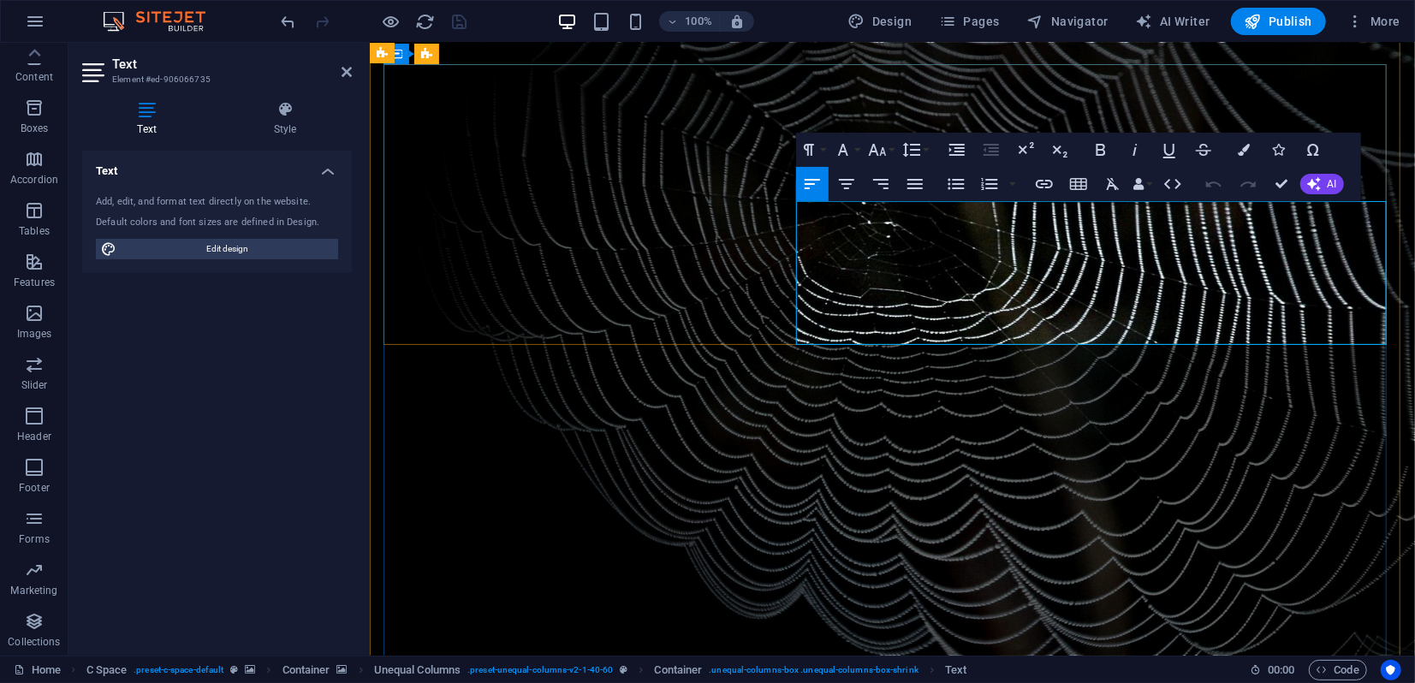
drag, startPoint x: 1000, startPoint y: 272, endPoint x: 1022, endPoint y: 271, distance: 21.5
drag, startPoint x: 1146, startPoint y: 249, endPoint x: 1157, endPoint y: 249, distance: 11.1
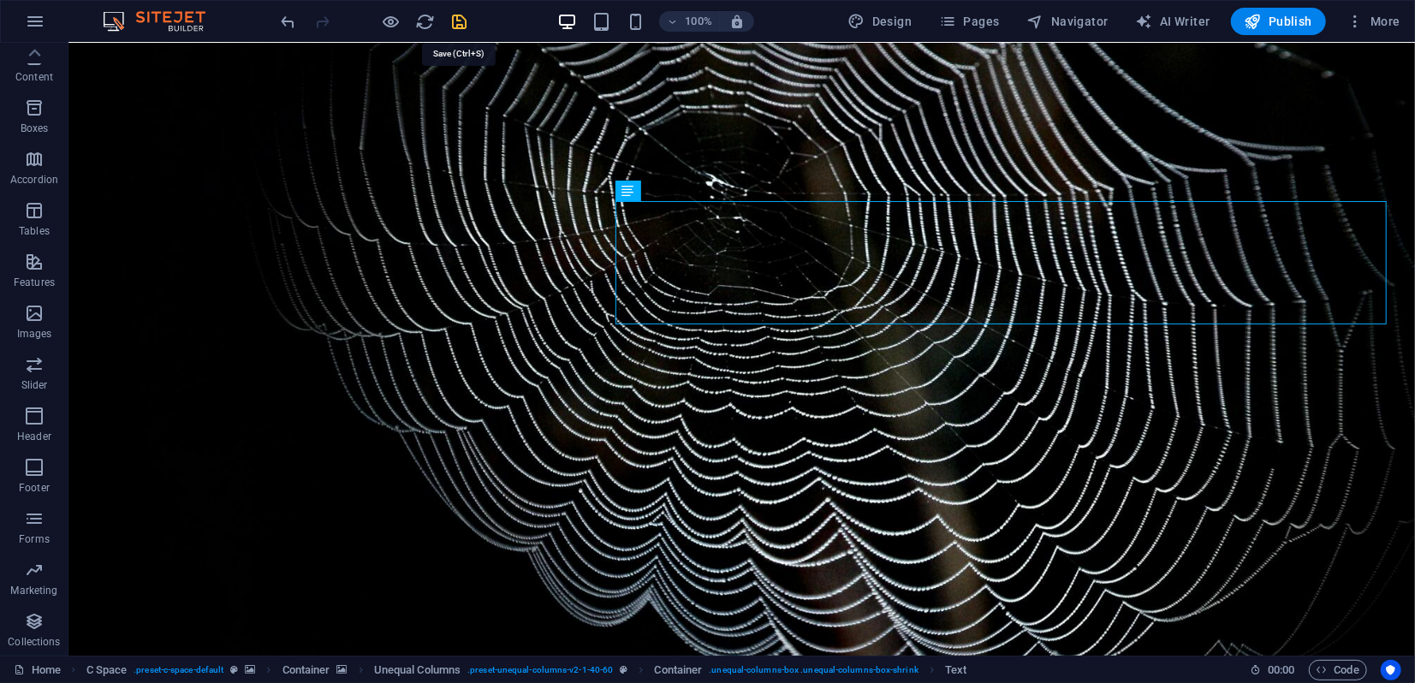
click at [465, 17] on icon "save" at bounding box center [460, 22] width 20 height 20
